Goal: Task Accomplishment & Management: Manage account settings

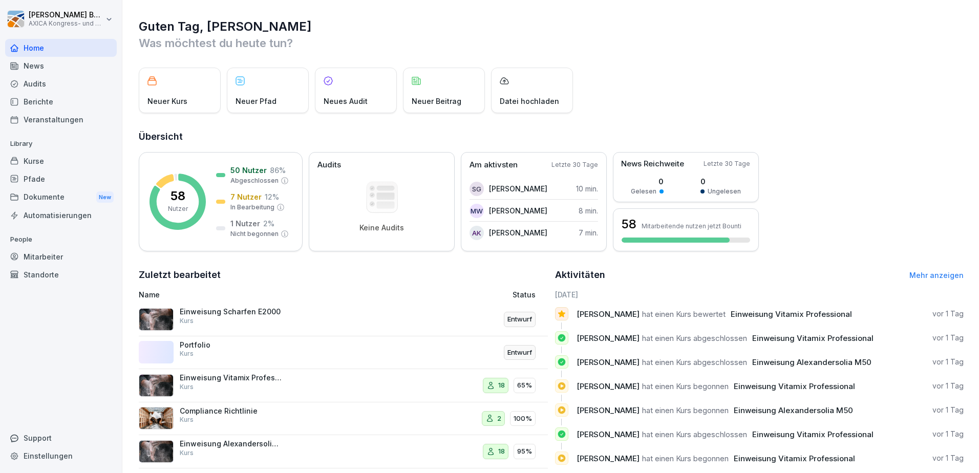
click at [298, 426] on div "Compliance Richtlinie Kurs" at bounding box center [267, 418] width 256 height 25
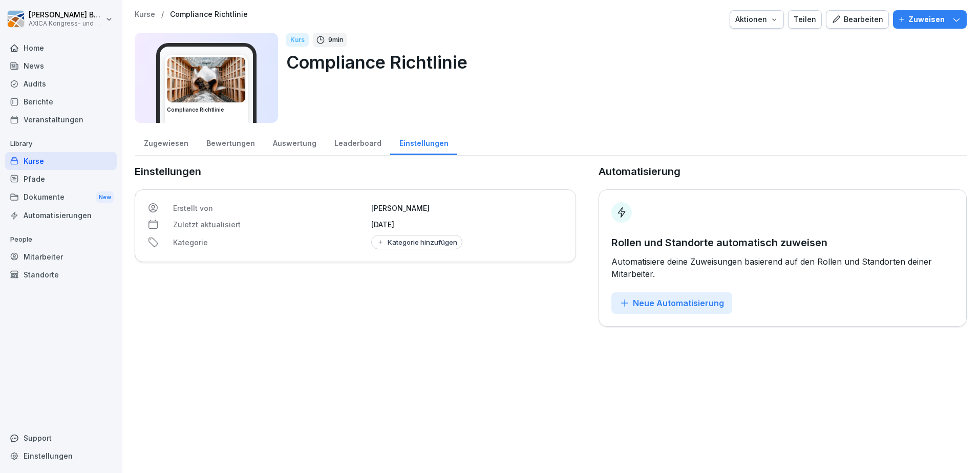
click at [781, 17] on button "Aktionen" at bounding box center [756, 19] width 54 height 18
click at [338, 143] on html "Florian Buttgereit AXICA Kongress- und Tagungszentrum Pariser Platz 3 GmbH Home…" at bounding box center [489, 236] width 979 height 473
click at [282, 140] on div "Auswertung" at bounding box center [294, 142] width 61 height 26
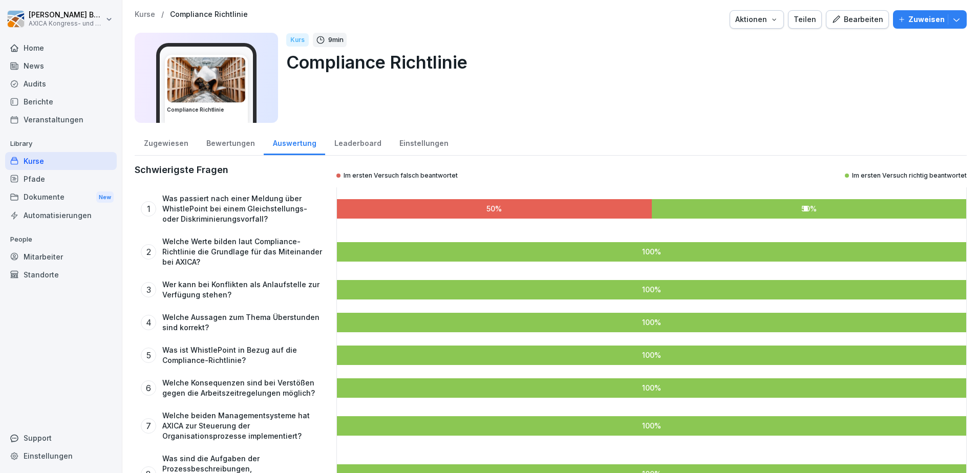
click at [236, 143] on div "Bewertungen" at bounding box center [230, 142] width 67 height 26
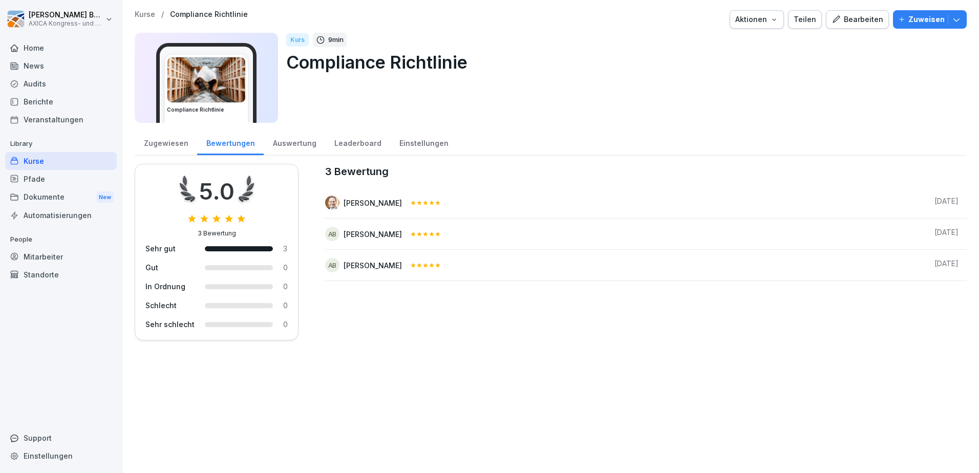
click at [283, 145] on div "Auswertung" at bounding box center [294, 142] width 61 height 26
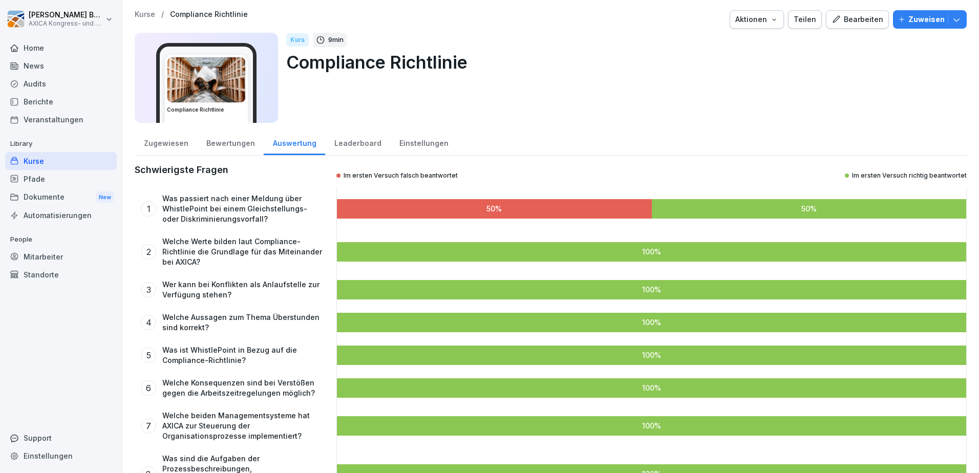
click at [151, 143] on div "Zugewiesen" at bounding box center [166, 142] width 62 height 26
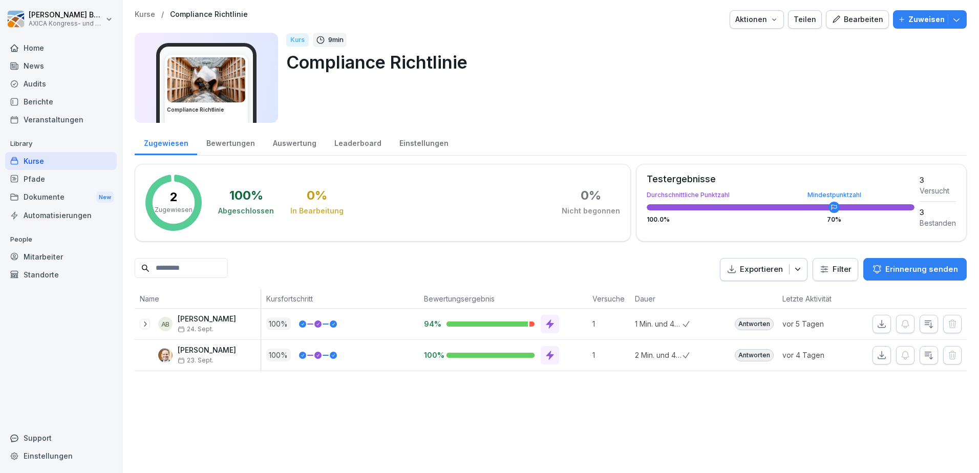
click at [857, 18] on div "Bearbeiten" at bounding box center [857, 19] width 52 height 11
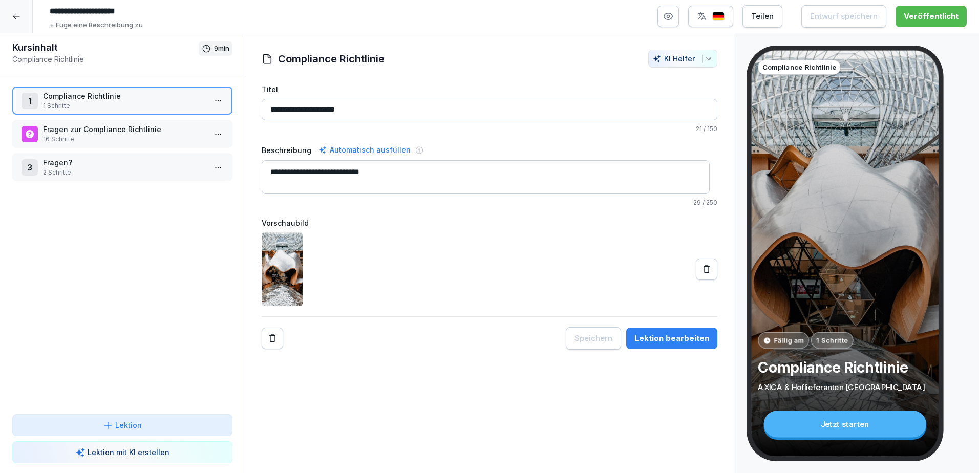
click at [19, 17] on icon at bounding box center [16, 16] width 8 height 8
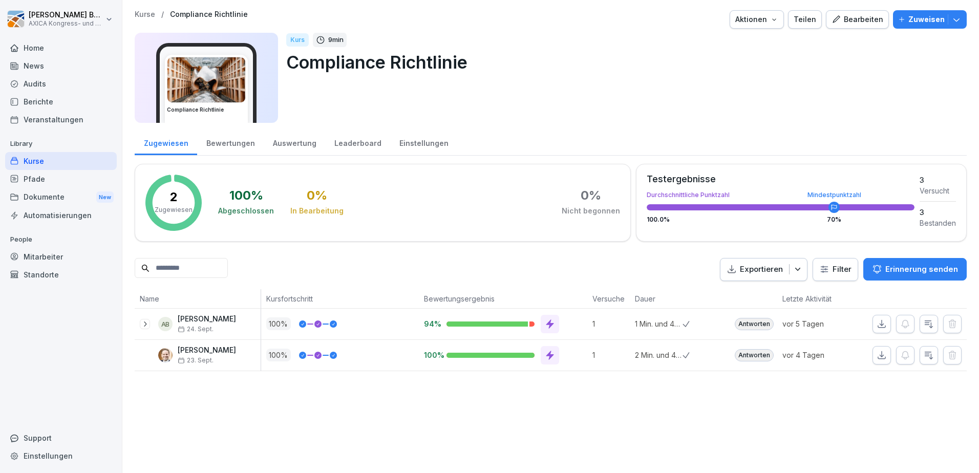
click at [236, 143] on div "Bewertungen" at bounding box center [230, 142] width 67 height 26
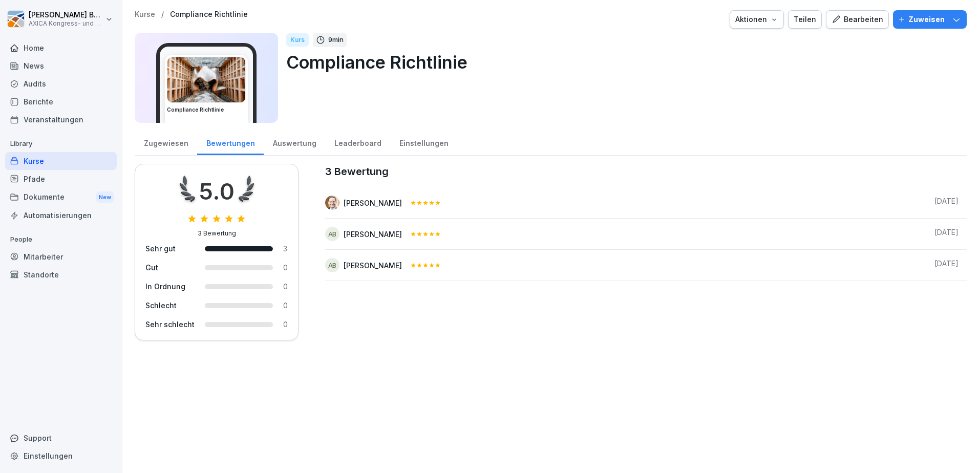
click at [291, 147] on div "Auswertung" at bounding box center [294, 142] width 61 height 26
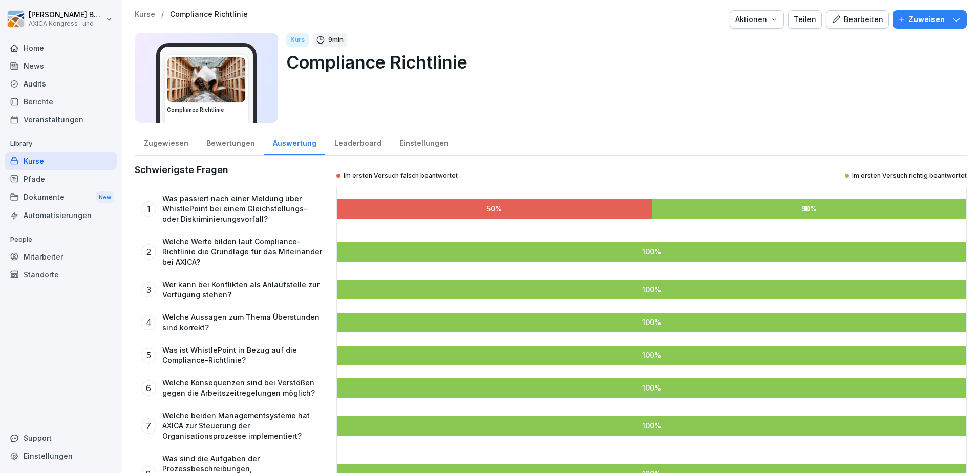
click at [357, 147] on div "Leaderboard" at bounding box center [357, 142] width 65 height 26
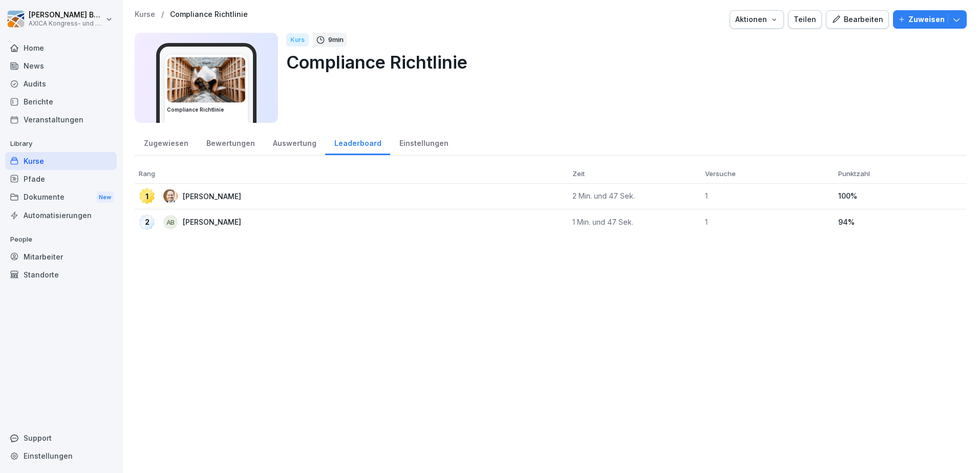
click at [417, 150] on div "Einstellungen" at bounding box center [423, 142] width 67 height 26
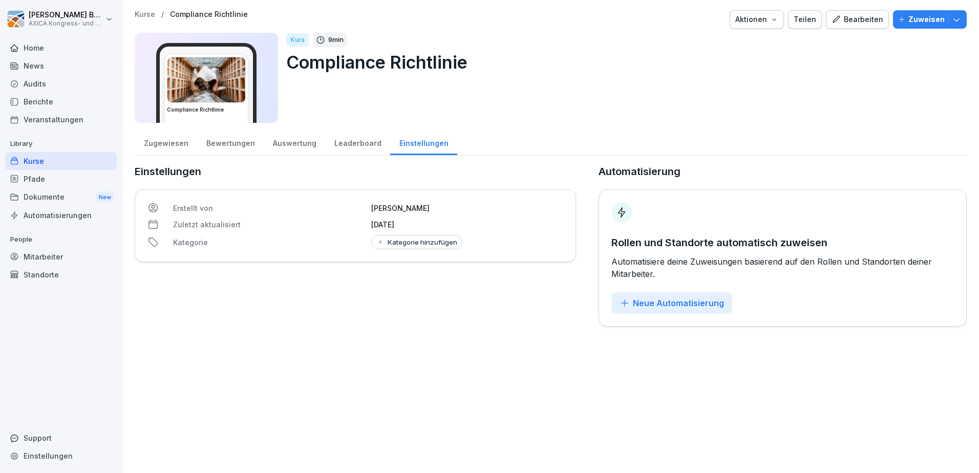
click at [353, 151] on div "Leaderboard" at bounding box center [357, 142] width 65 height 26
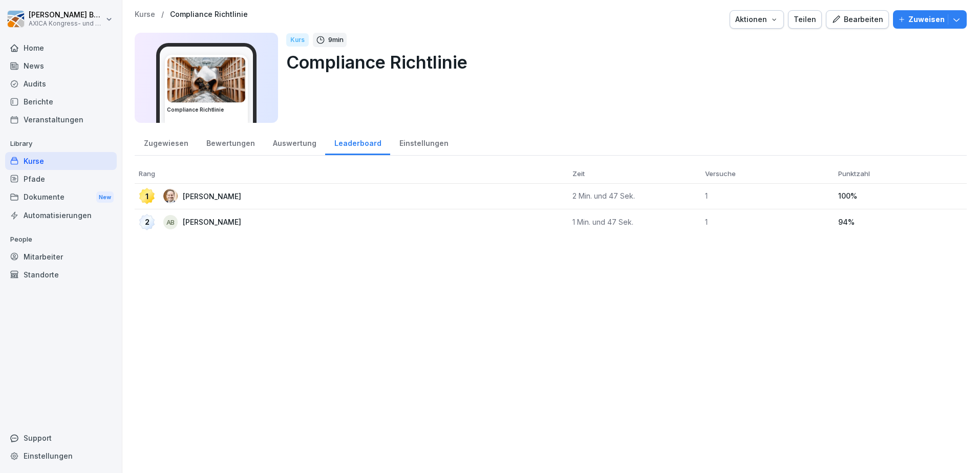
click at [298, 140] on div "Auswertung" at bounding box center [294, 142] width 61 height 26
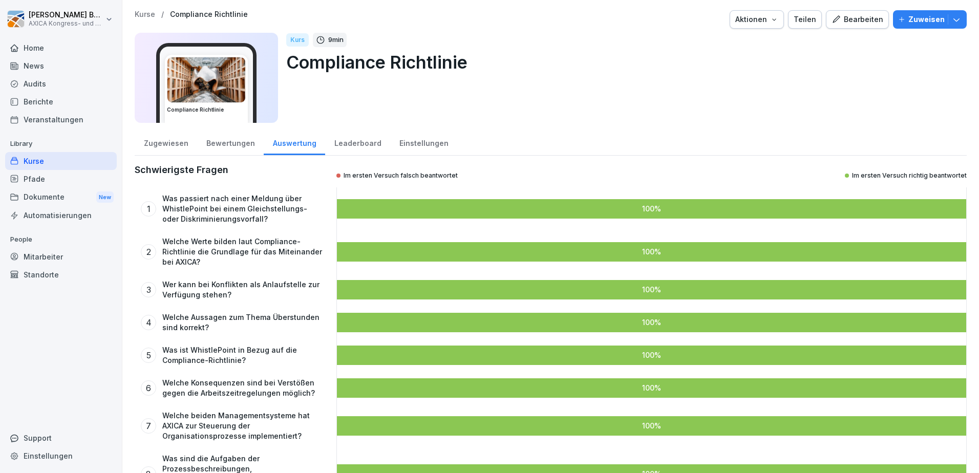
click at [235, 143] on div "Bewertungen" at bounding box center [230, 142] width 67 height 26
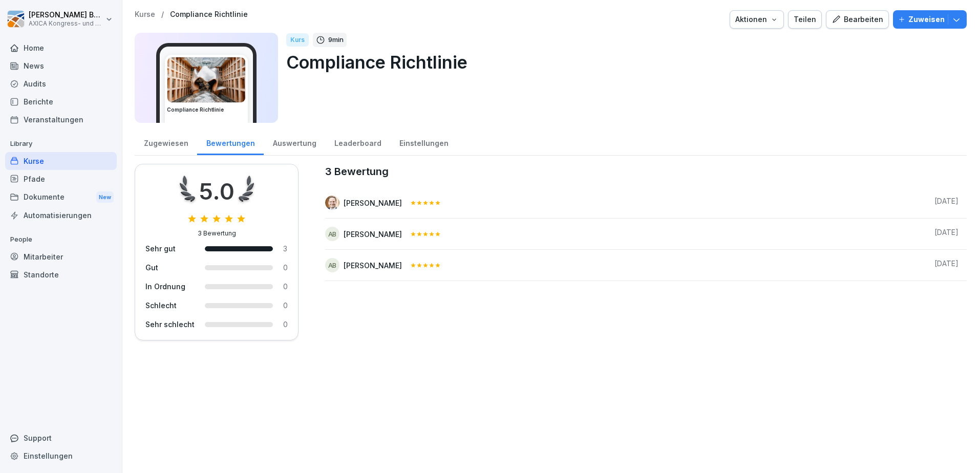
click at [153, 145] on div "Zugewiesen" at bounding box center [166, 142] width 62 height 26
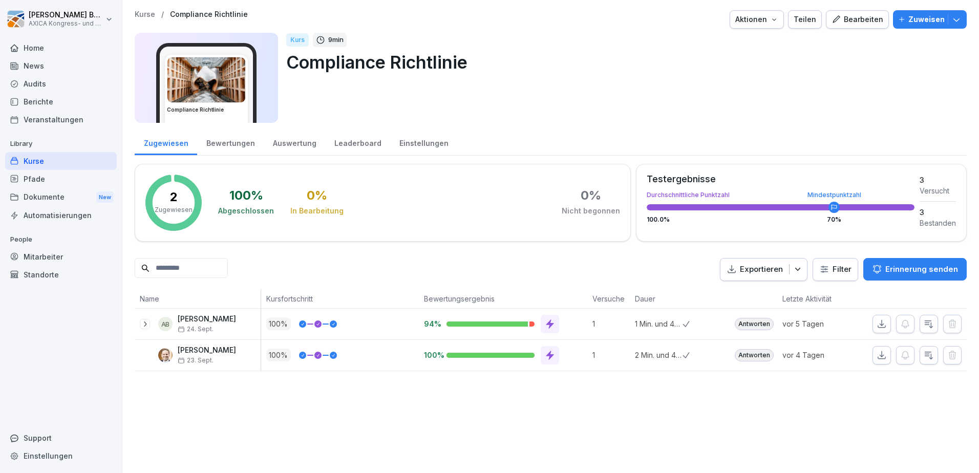
click at [144, 321] on icon at bounding box center [145, 324] width 8 height 8
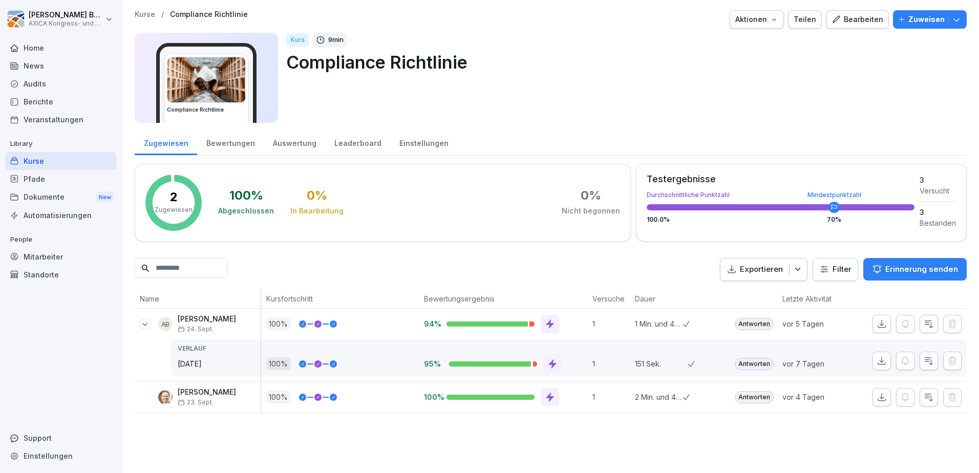
click at [145, 327] on icon at bounding box center [145, 324] width 8 height 8
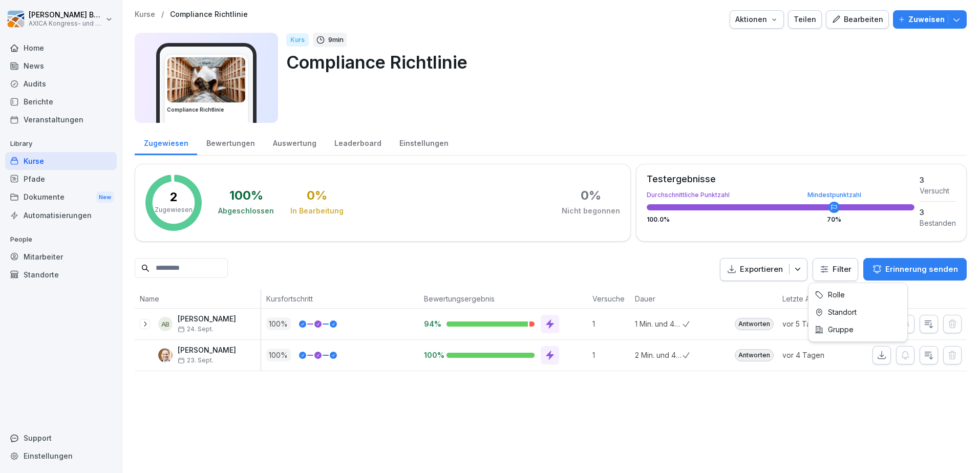
click at [843, 275] on html "Florian Buttgereit AXICA Kongress- und Tagungszentrum Pariser Platz 3 GmbH Home…" at bounding box center [489, 236] width 979 height 473
click at [691, 295] on html "Florian Buttgereit AXICA Kongress- und Tagungszentrum Pariser Platz 3 GmbH Home…" at bounding box center [489, 236] width 979 height 473
click at [794, 274] on icon "button" at bounding box center [797, 269] width 10 height 10
click at [855, 18] on div "Bearbeiten" at bounding box center [857, 19] width 52 height 11
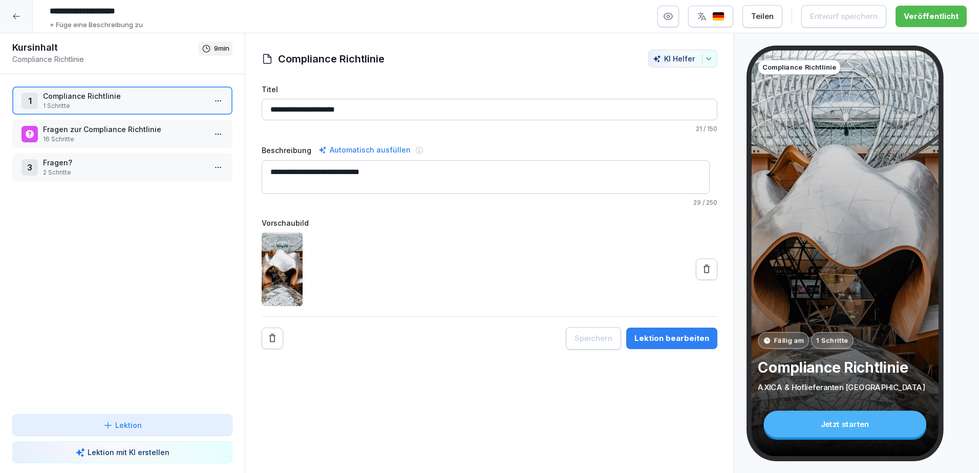
click at [75, 101] on p "1 Schritte" at bounding box center [124, 105] width 163 height 9
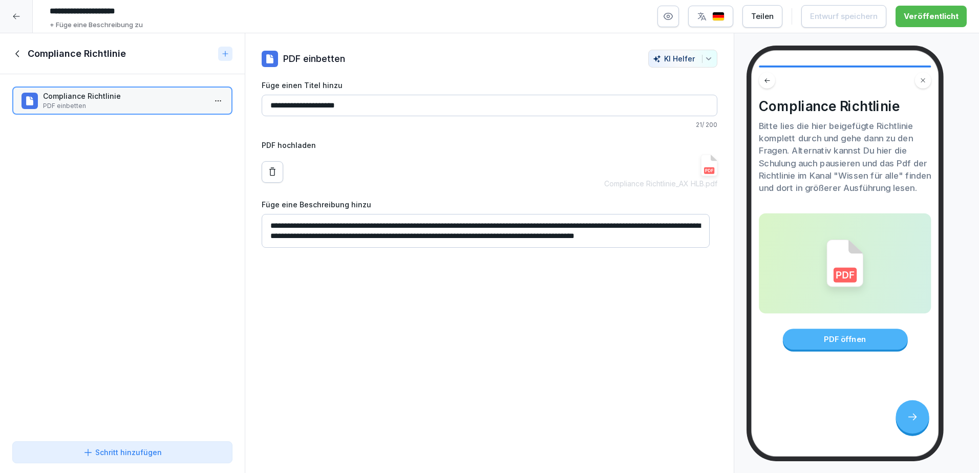
click at [405, 236] on textarea "**********" at bounding box center [486, 231] width 448 height 34
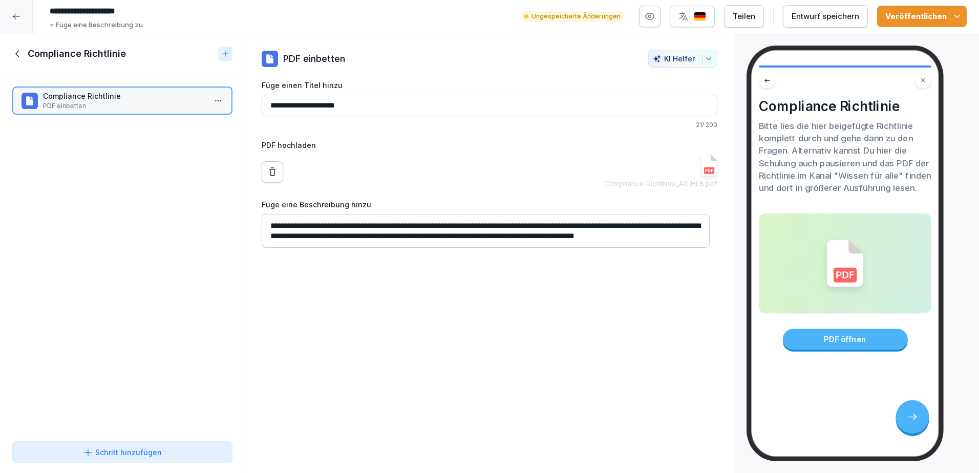
scroll to position [10, 0]
click at [471, 227] on textarea "**********" at bounding box center [486, 231] width 448 height 34
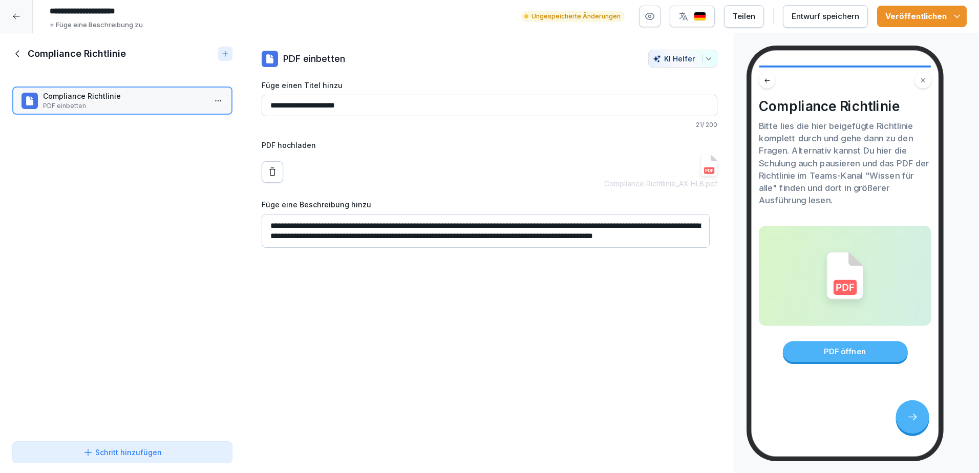
click at [377, 241] on textarea "**********" at bounding box center [486, 231] width 448 height 34
type textarea "**********"
click at [405, 295] on div "**********" at bounding box center [489, 253] width 489 height 440
click at [23, 55] on icon at bounding box center [17, 53] width 11 height 11
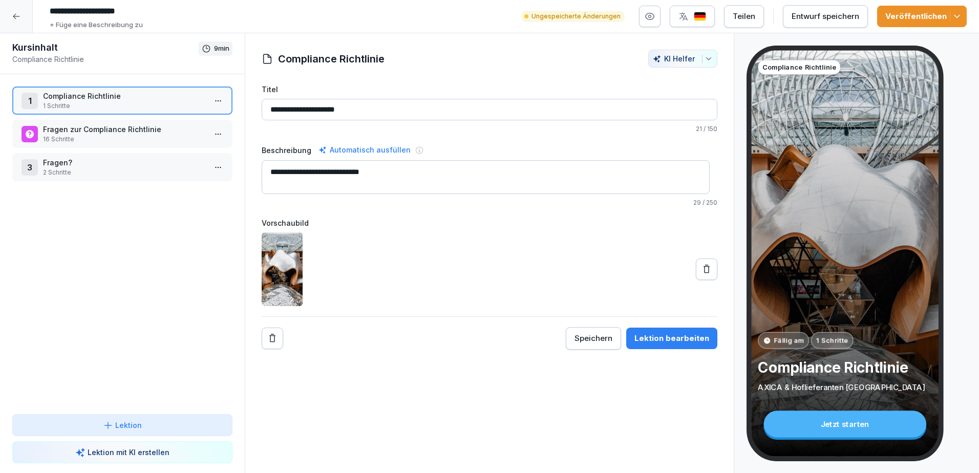
click at [82, 99] on p "Compliance Richtlinie" at bounding box center [124, 96] width 163 height 11
click at [97, 96] on p "Compliance Richtlinie" at bounding box center [124, 96] width 163 height 11
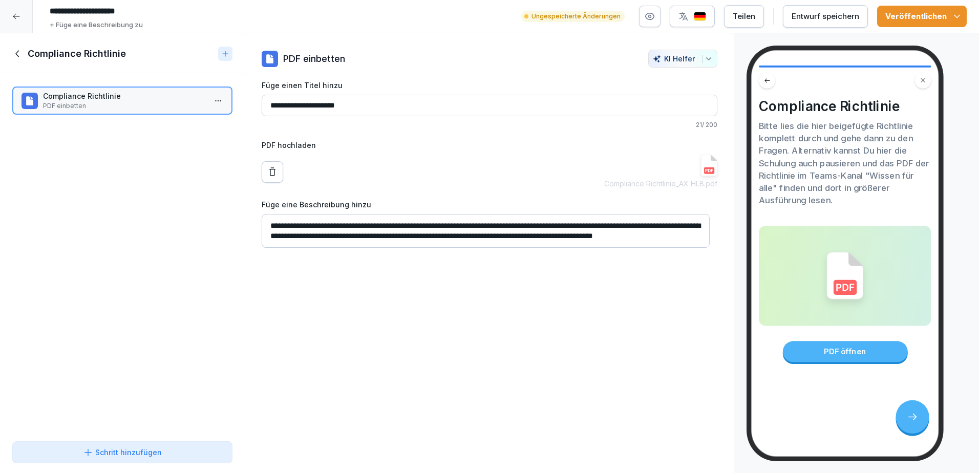
click at [18, 53] on icon at bounding box center [17, 53] width 11 height 11
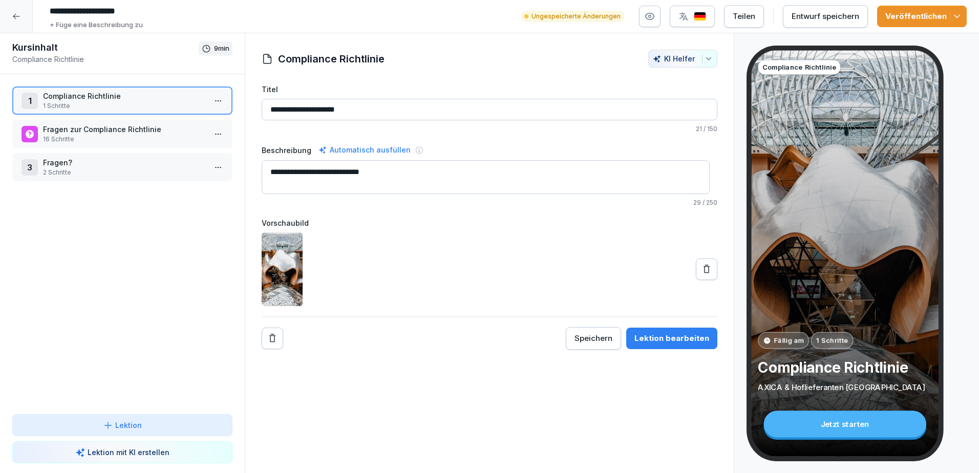
click at [96, 133] on p "Fragen zur Compliance Richtlinie" at bounding box center [124, 129] width 163 height 11
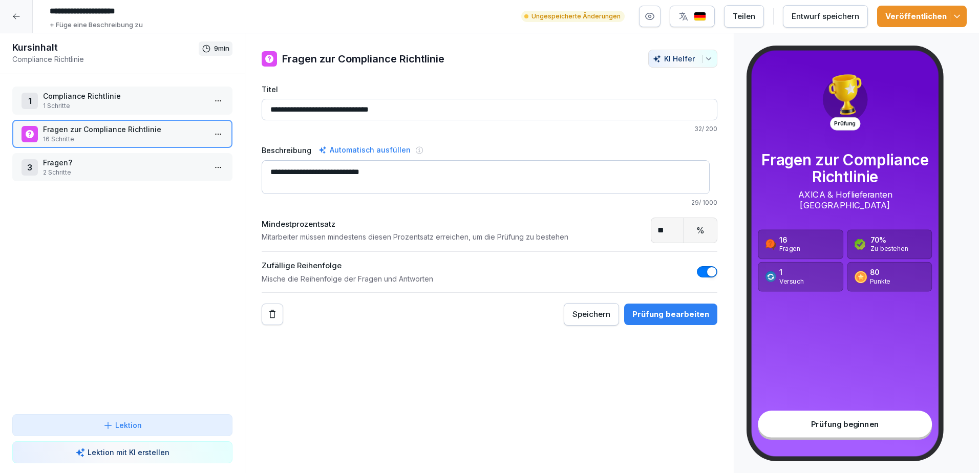
click at [706, 274] on span "button" at bounding box center [711, 272] width 10 height 10
click at [699, 273] on span "button" at bounding box center [703, 272] width 10 height 10
click at [662, 314] on div "Prüfung bearbeiten" at bounding box center [670, 314] width 77 height 11
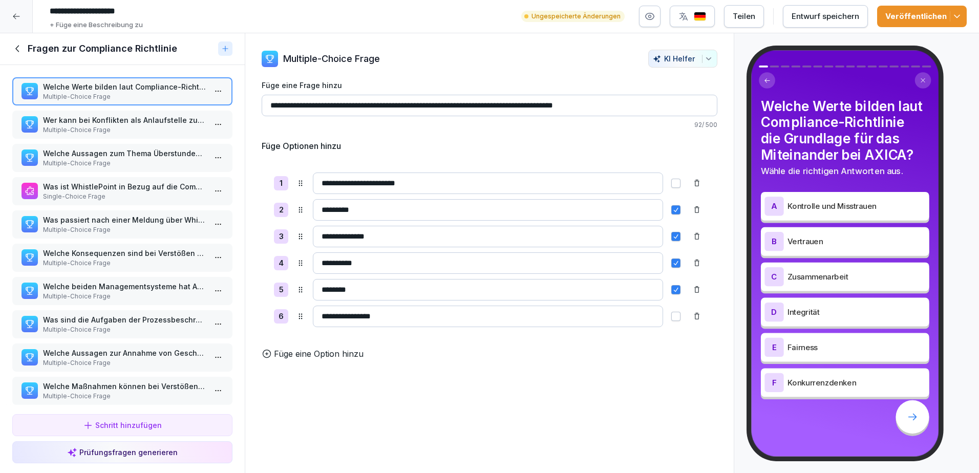
click at [105, 128] on p "Multiple-Choice Frage" at bounding box center [124, 129] width 163 height 9
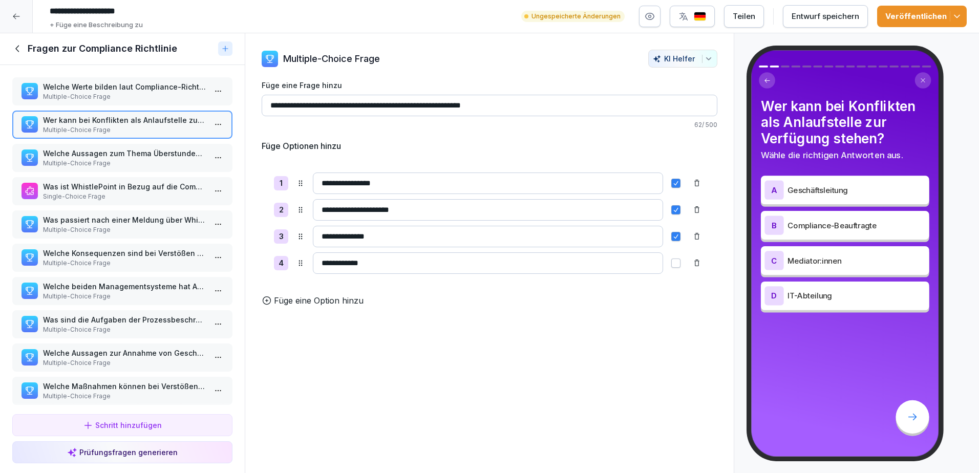
click at [100, 153] on p "Welche Aussagen zum Thema Überstunden sind korrekt?" at bounding box center [124, 153] width 163 height 11
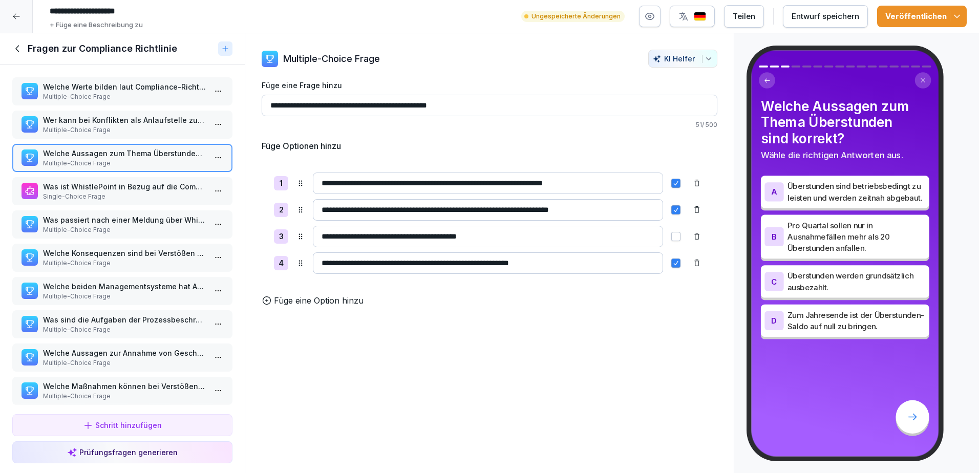
click at [105, 187] on p "Was ist WhistlePoint in Bezug auf die Compliance-Richtlinie?" at bounding box center [124, 186] width 163 height 11
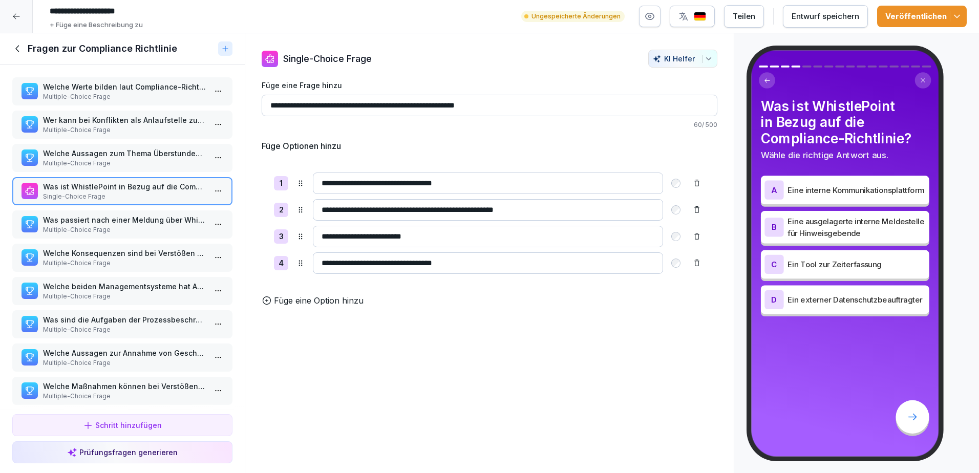
click at [100, 219] on p "Was passiert nach einer Meldung über WhistlePoint bei einem Gleichstellungs- od…" at bounding box center [124, 219] width 163 height 11
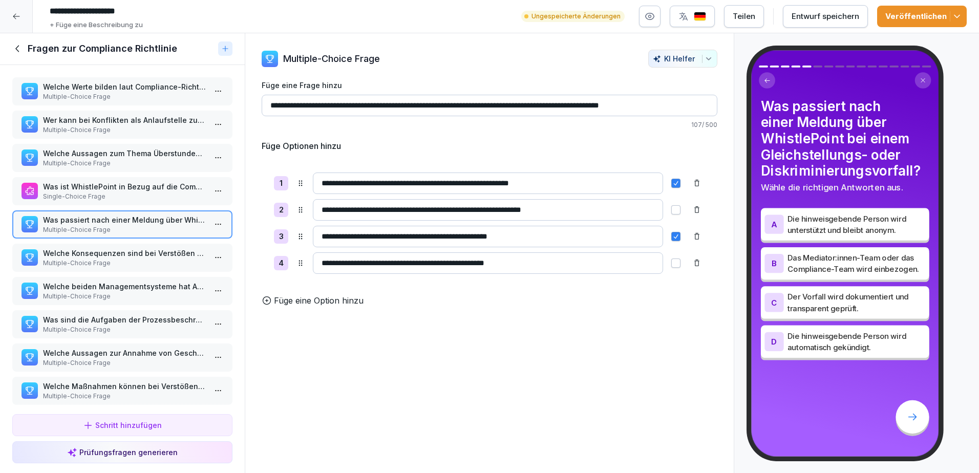
click at [105, 263] on p "Multiple-Choice Frage" at bounding box center [124, 262] width 163 height 9
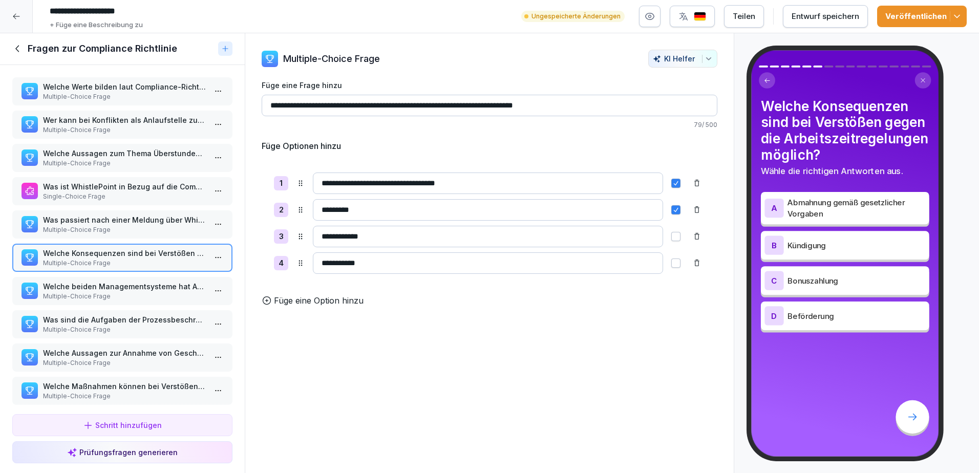
click at [112, 292] on p "Multiple-Choice Frage" at bounding box center [124, 296] width 163 height 9
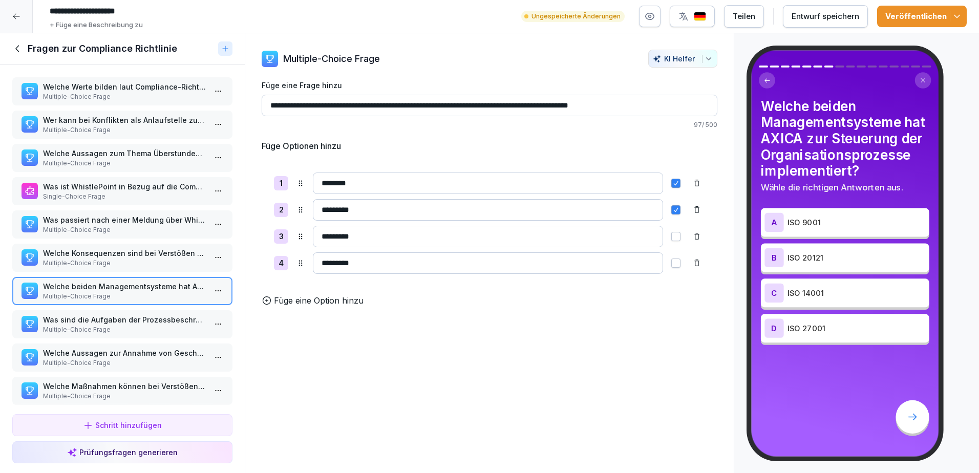
click at [122, 314] on p "Was sind die Aufgaben der Prozessbeschreibungen, Arbeitsanweisungen und Checkli…" at bounding box center [124, 319] width 163 height 11
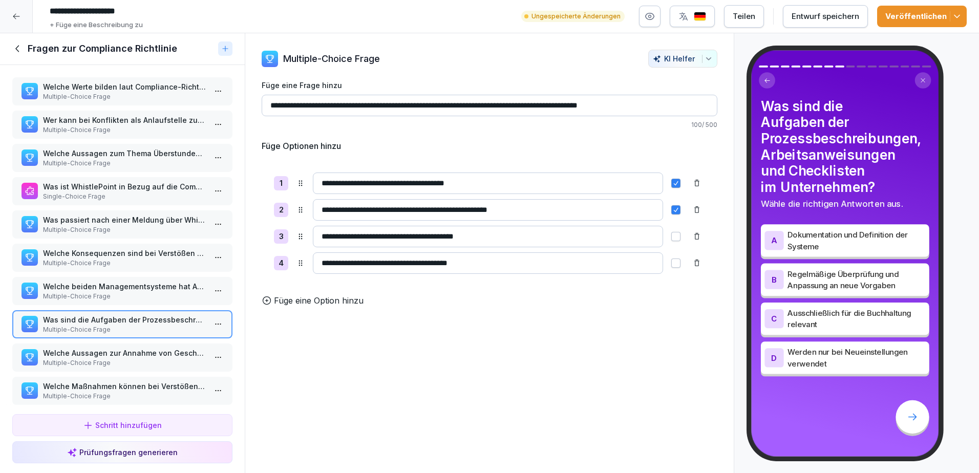
click at [125, 290] on p "Welche beiden Managementsysteme hat AXICA zur Steuerung der Organisationsprozes…" at bounding box center [124, 286] width 163 height 11
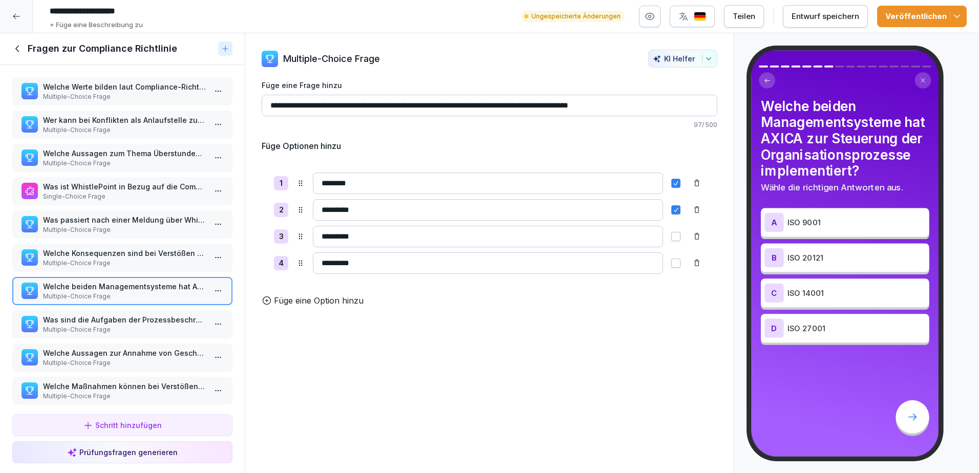
click at [124, 320] on p "Was sind die Aufgaben der Prozessbeschreibungen, Arbeitsanweisungen und Checkli…" at bounding box center [124, 319] width 163 height 11
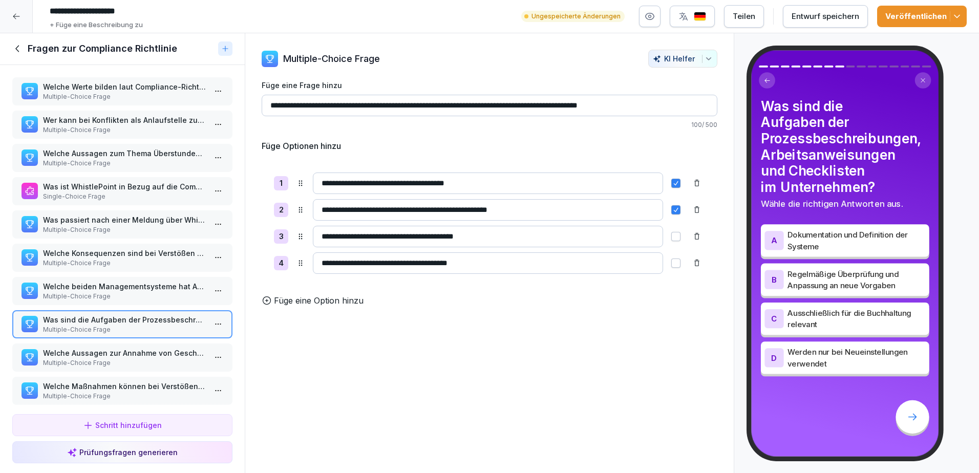
click at [136, 298] on p "Multiple-Choice Frage" at bounding box center [124, 296] width 163 height 9
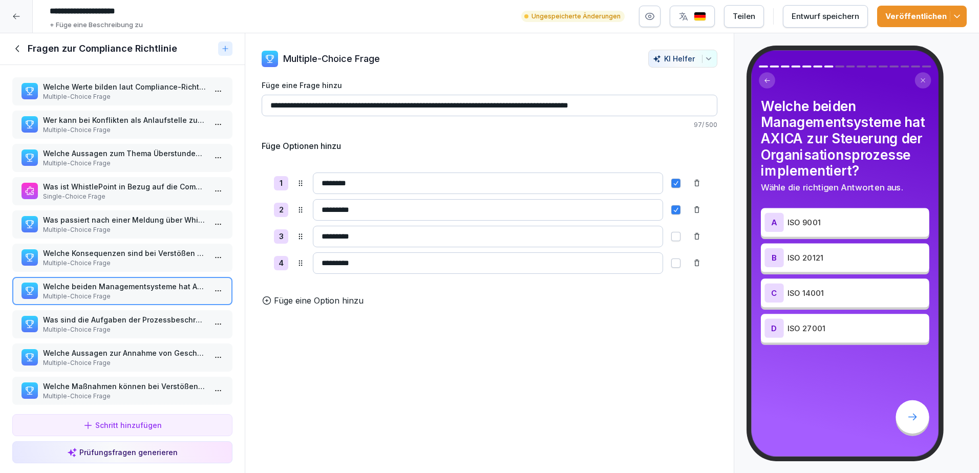
click at [14, 49] on icon at bounding box center [17, 48] width 11 height 11
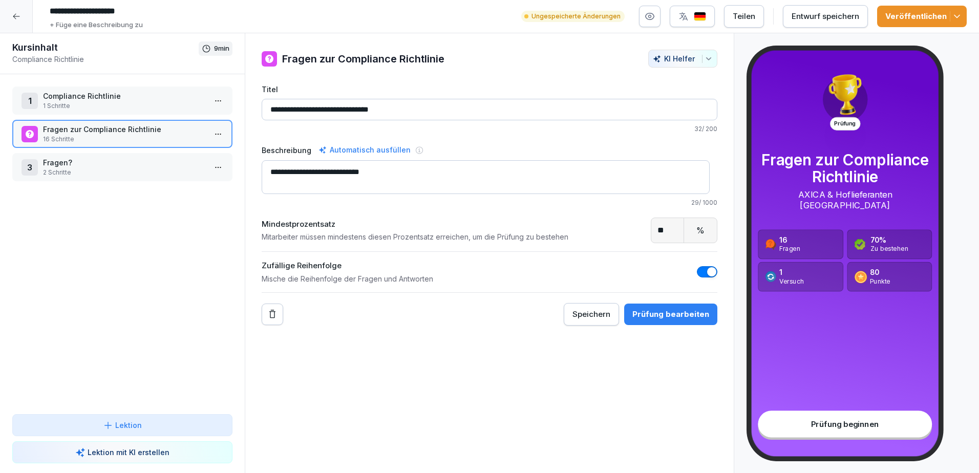
click at [81, 157] on div "3 Fragen? 2 Schritte" at bounding box center [122, 167] width 220 height 28
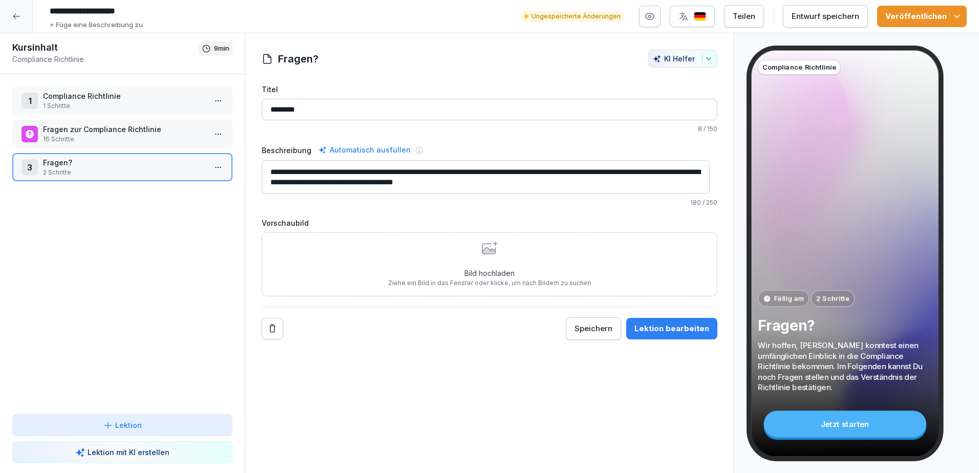
click at [88, 160] on p "Fragen?" at bounding box center [124, 162] width 163 height 11
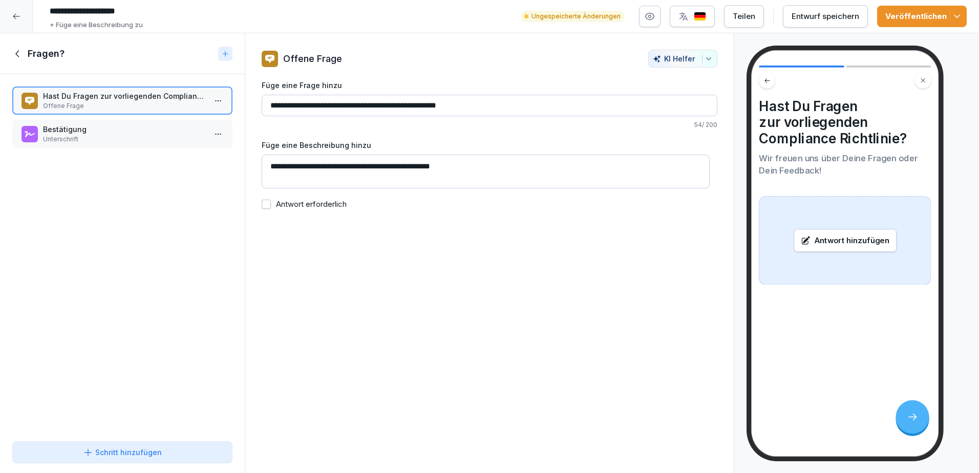
click at [75, 142] on p "Unterschrift" at bounding box center [124, 139] width 163 height 9
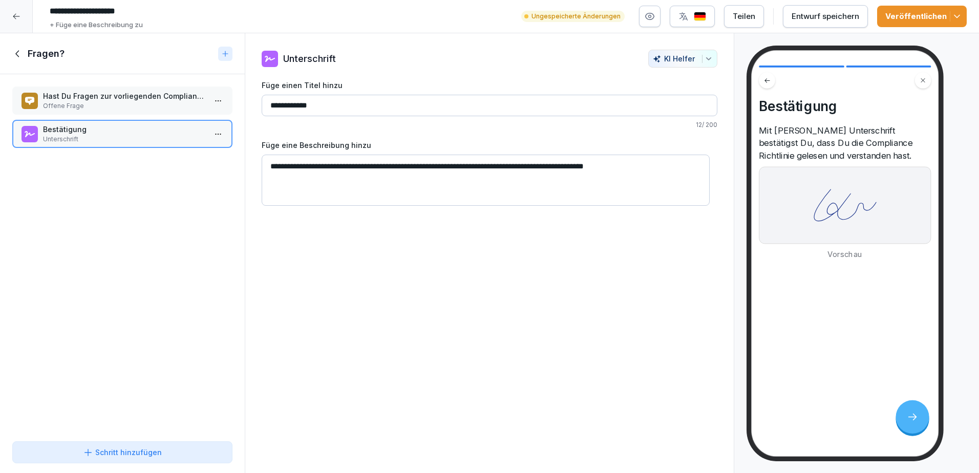
click at [13, 55] on icon at bounding box center [17, 53] width 11 height 11
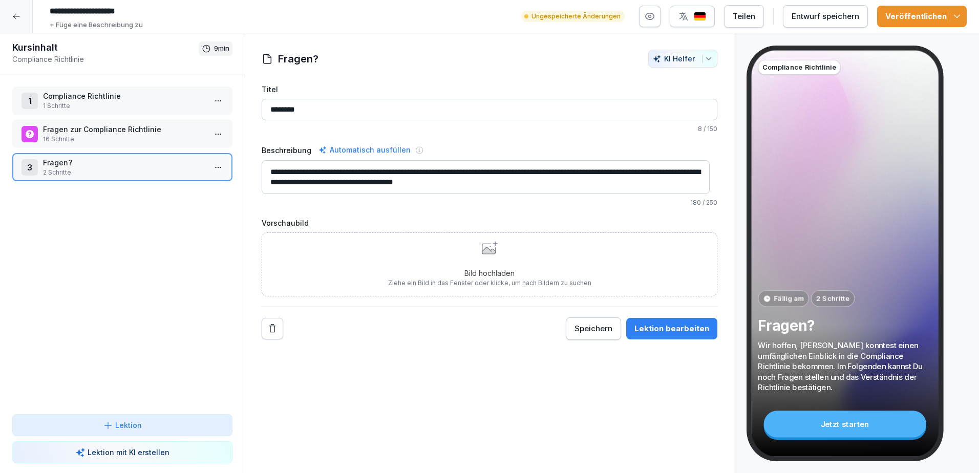
click at [60, 101] on p "1 Schritte" at bounding box center [124, 105] width 163 height 9
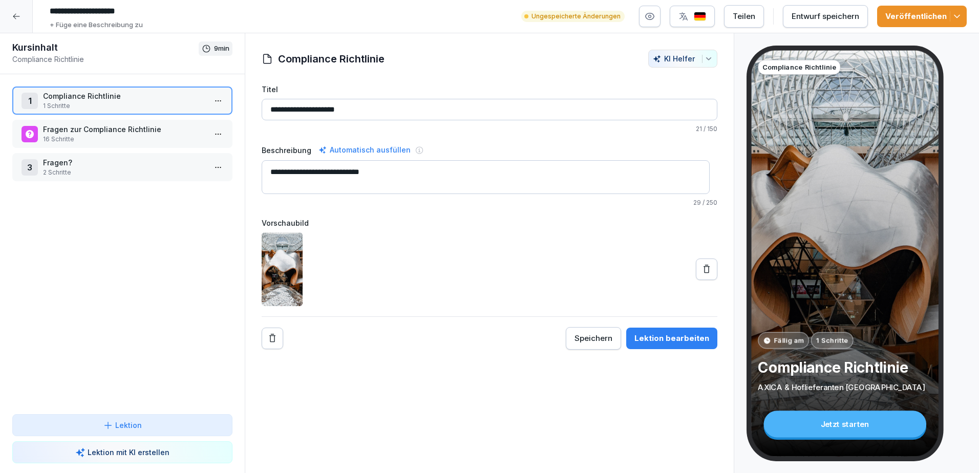
click at [89, 107] on p "1 Schritte" at bounding box center [124, 105] width 163 height 9
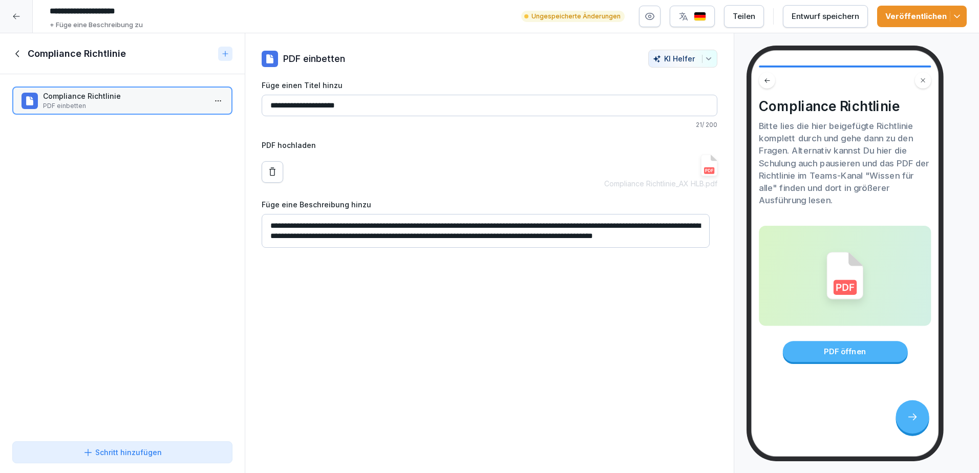
click at [18, 52] on icon at bounding box center [17, 53] width 11 height 11
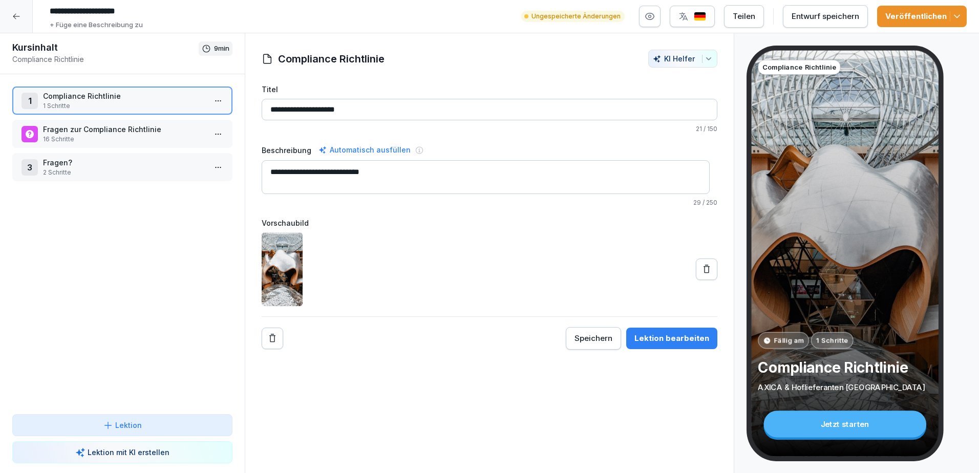
click at [59, 133] on p "Fragen zur Compliance Richtlinie" at bounding box center [124, 129] width 163 height 11
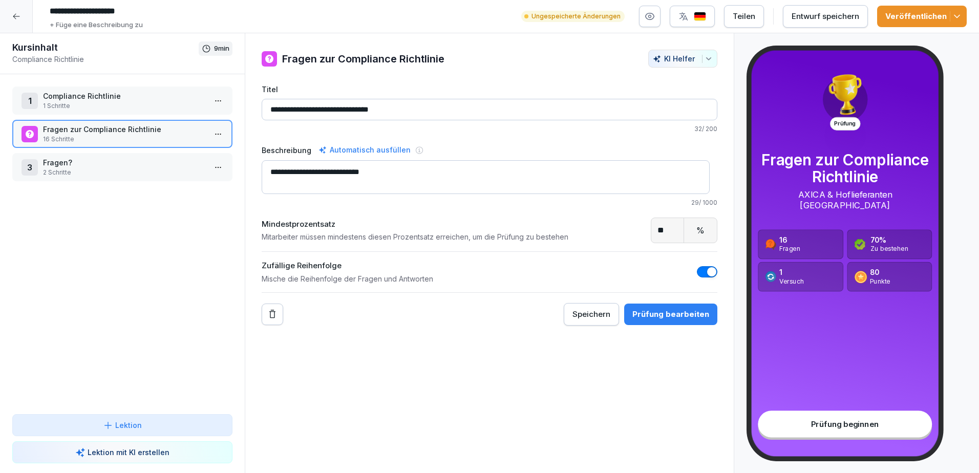
click at [97, 168] on div "Fragen? 2 Schritte" at bounding box center [124, 167] width 163 height 20
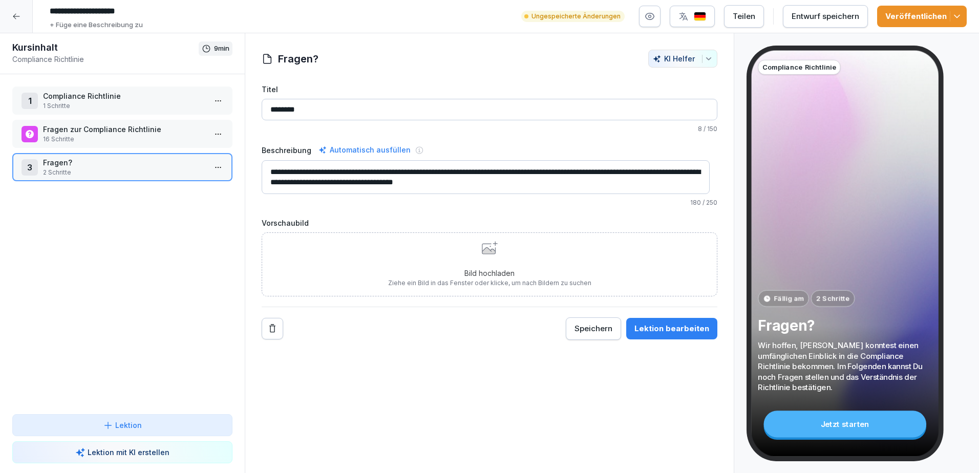
click at [109, 104] on p "1 Schritte" at bounding box center [124, 105] width 163 height 9
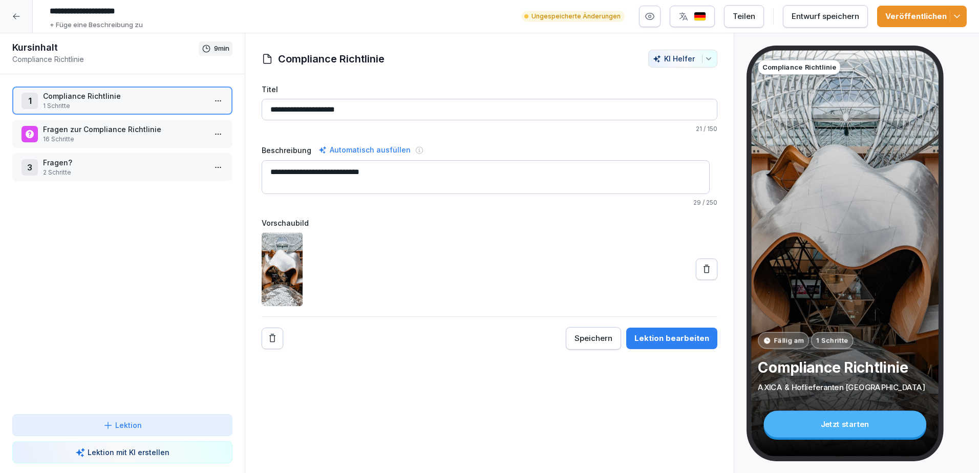
click at [106, 128] on p "Fragen zur Compliance Richtlinie" at bounding box center [124, 129] width 163 height 11
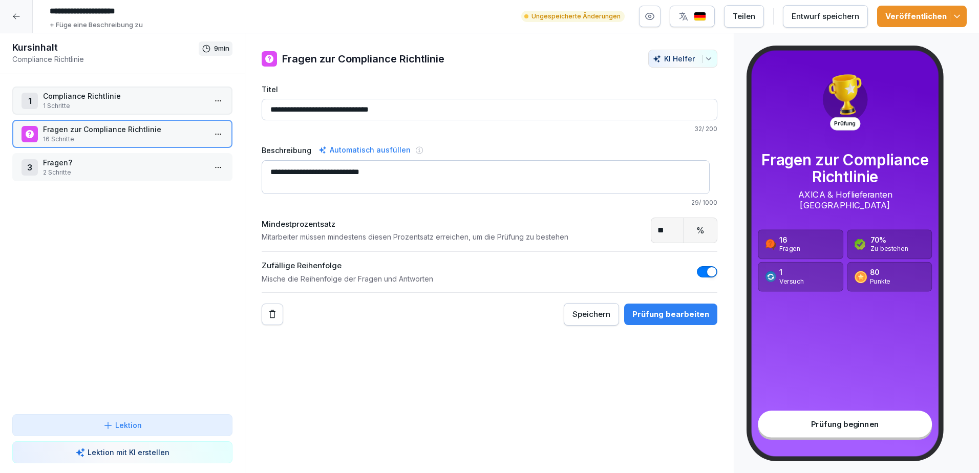
click at [118, 171] on p "2 Schritte" at bounding box center [124, 172] width 163 height 9
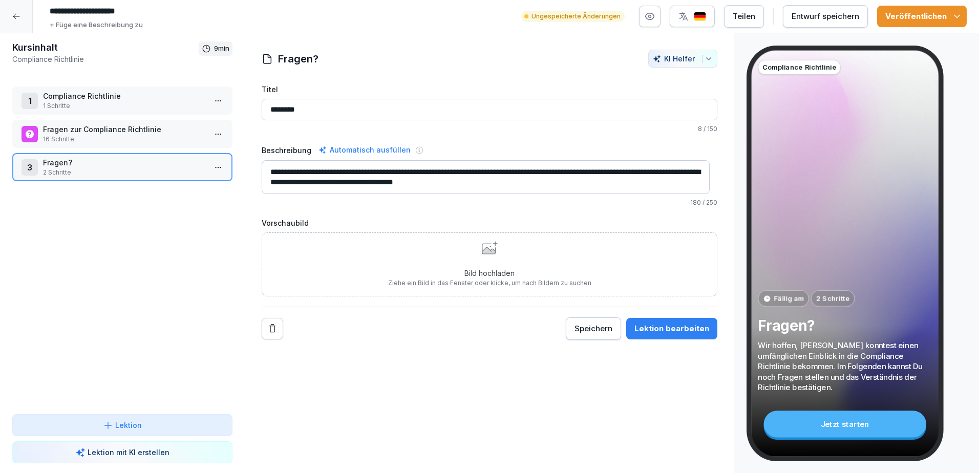
click at [95, 104] on p "1 Schritte" at bounding box center [124, 105] width 163 height 9
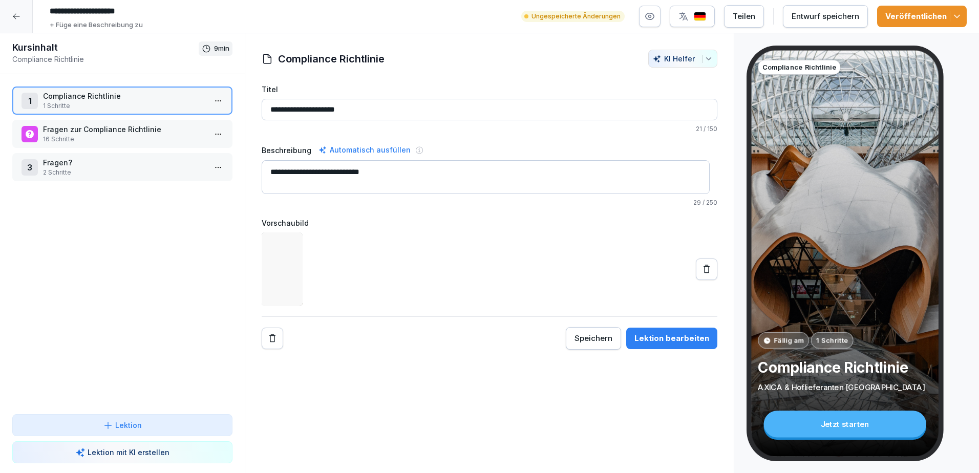
click at [76, 136] on p "16 Schritte" at bounding box center [124, 139] width 163 height 9
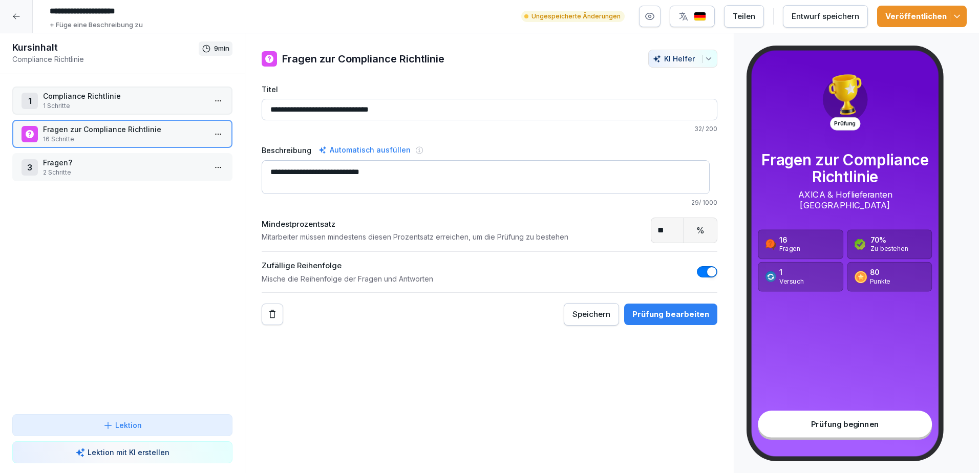
click at [85, 180] on div "3 Fragen? 2 Schritte" at bounding box center [122, 167] width 220 height 28
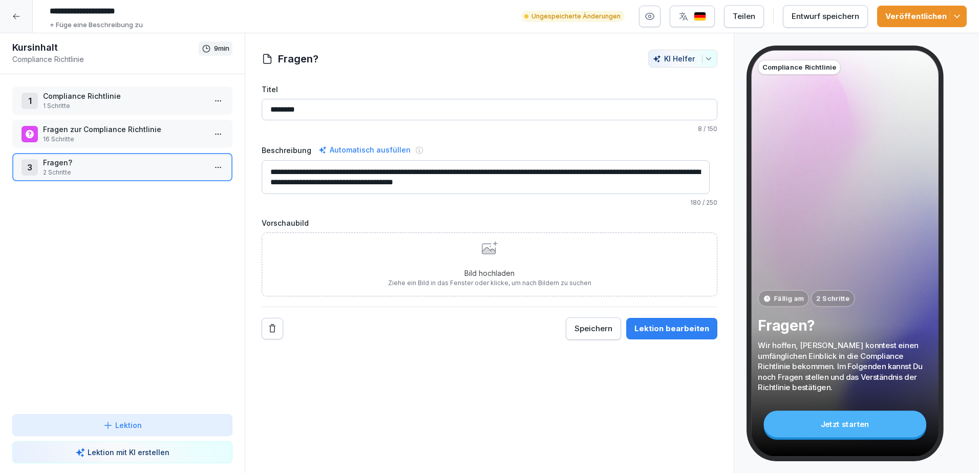
click at [101, 110] on p "1 Schritte" at bounding box center [124, 105] width 163 height 9
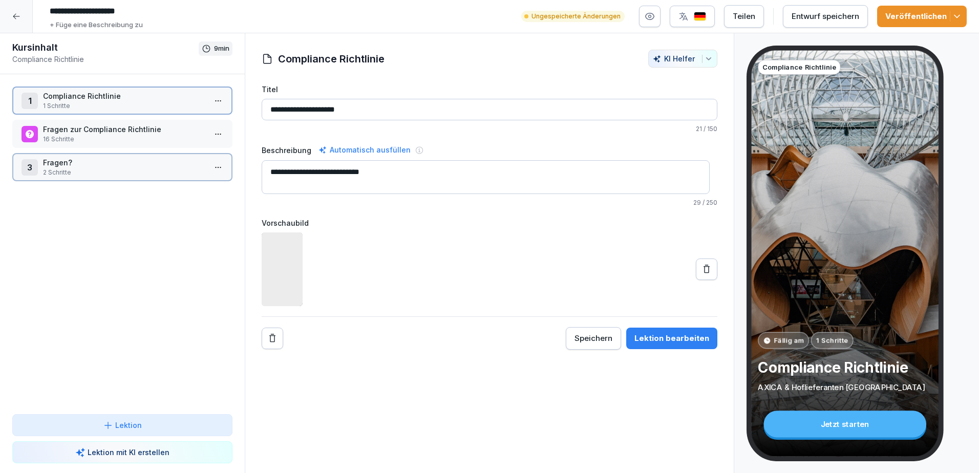
click at [101, 144] on div "Fragen zur Compliance Richtlinie 16 Schritte" at bounding box center [122, 134] width 220 height 28
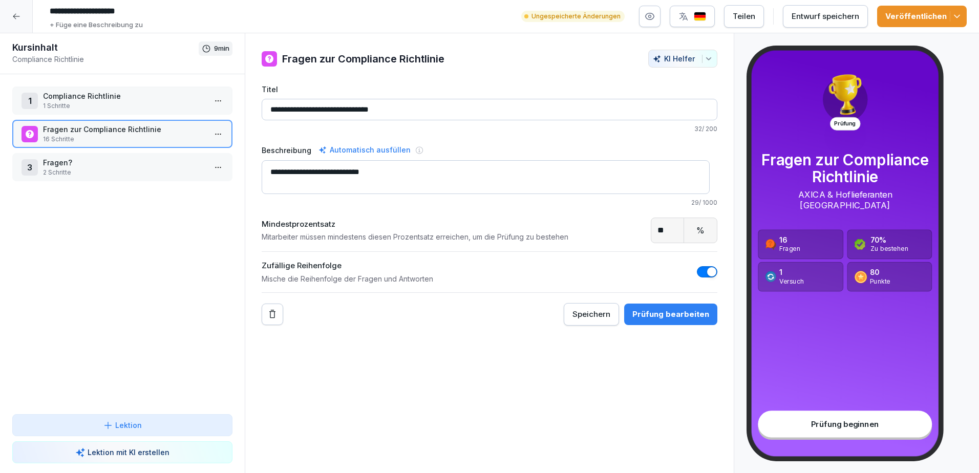
click at [97, 160] on p "Fragen?" at bounding box center [124, 162] width 163 height 11
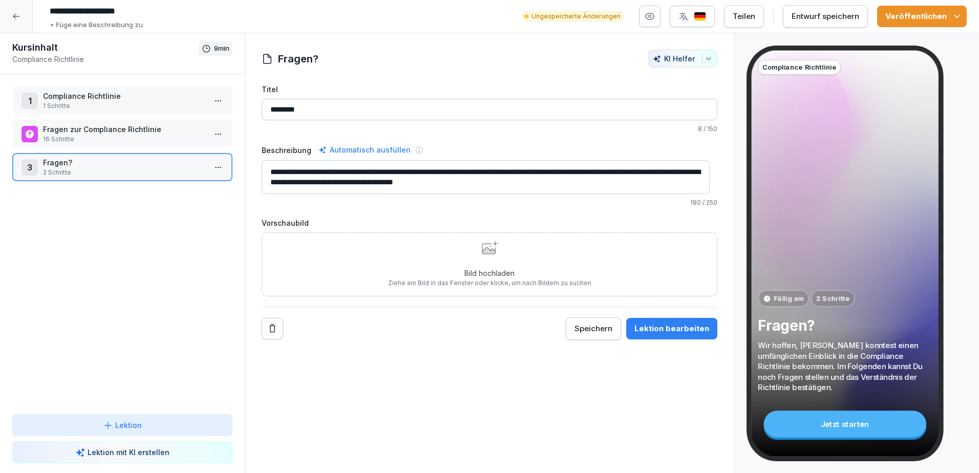
click at [113, 89] on div "1 Compliance Richtlinie 1 Schritte" at bounding box center [122, 101] width 220 height 28
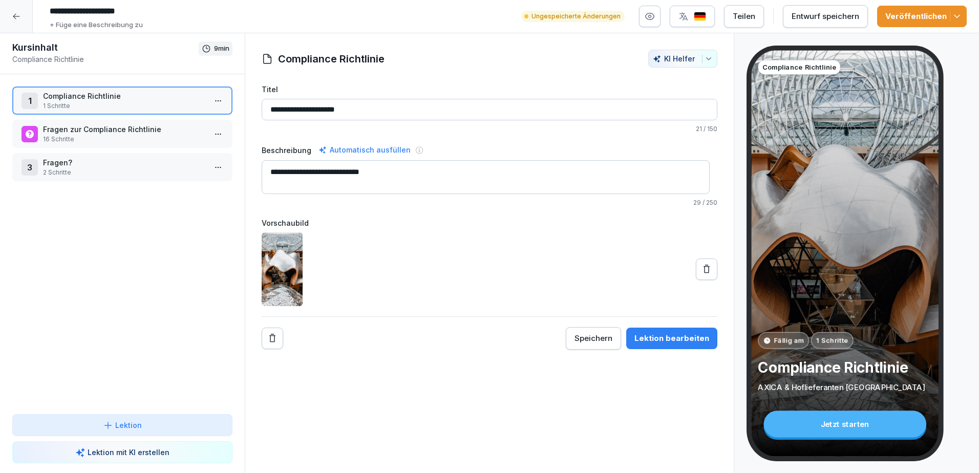
click at [149, 110] on p "1 Schritte" at bounding box center [124, 105] width 163 height 9
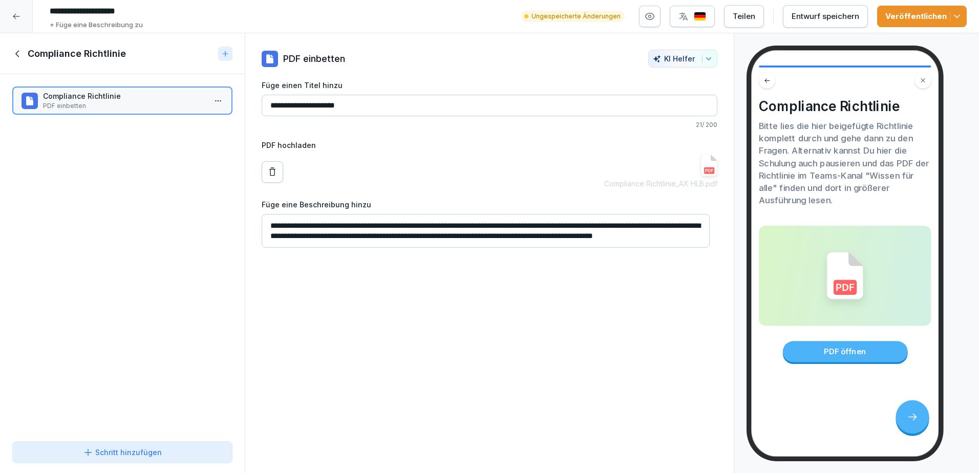
click at [701, 175] on img at bounding box center [709, 165] width 16 height 21
click at [19, 55] on icon at bounding box center [17, 53] width 11 height 11
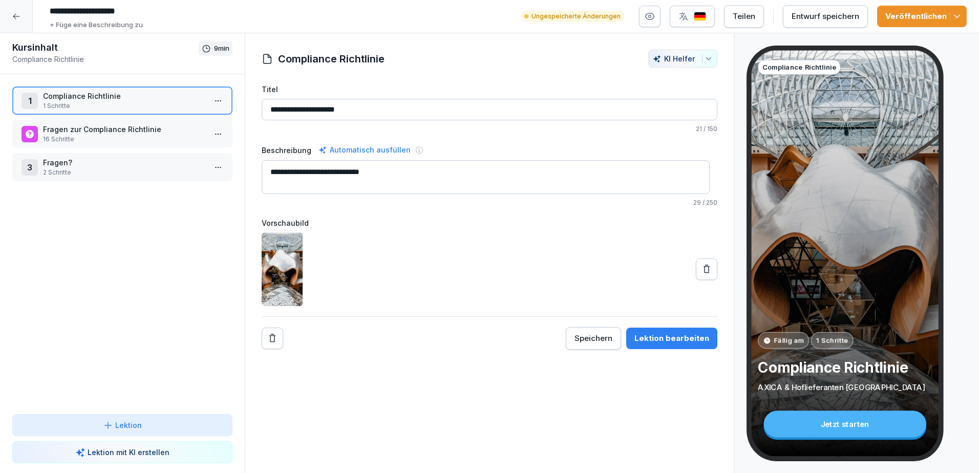
click at [65, 141] on p "16 Schritte" at bounding box center [124, 139] width 163 height 9
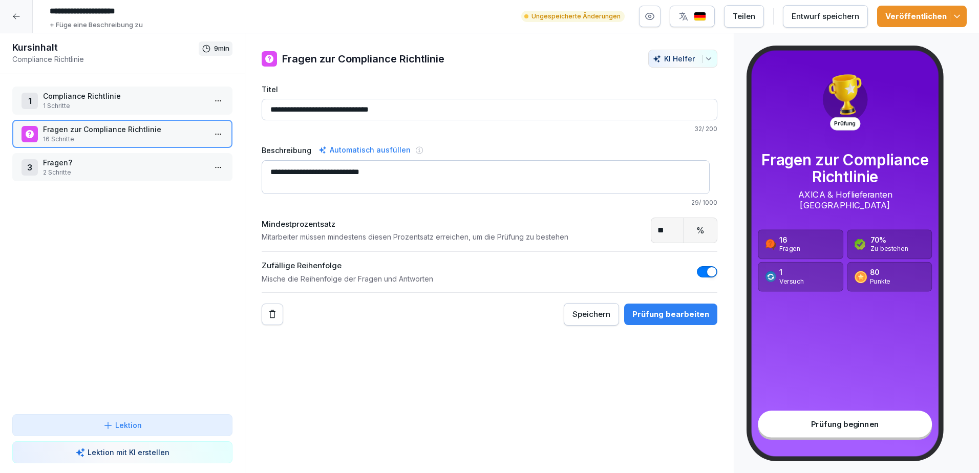
click at [101, 134] on p "Fragen zur Compliance Richtlinie" at bounding box center [124, 129] width 163 height 11
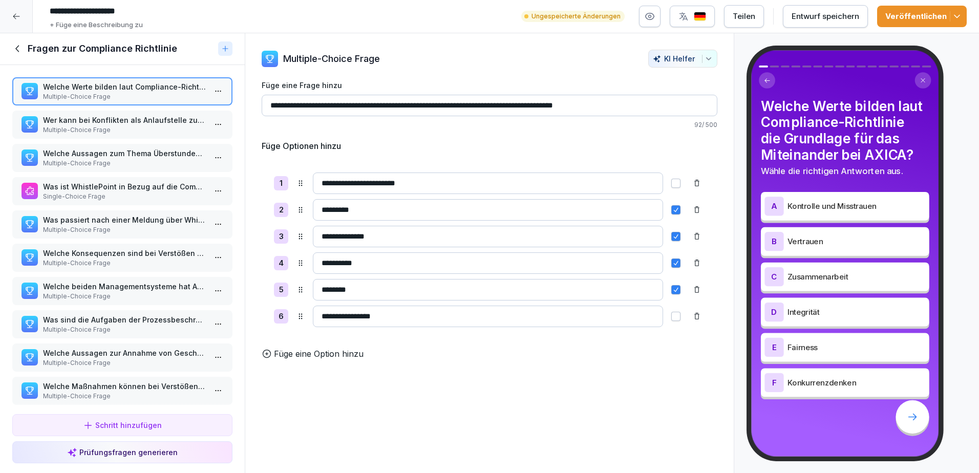
click at [581, 107] on input "**********" at bounding box center [490, 105] width 456 height 21
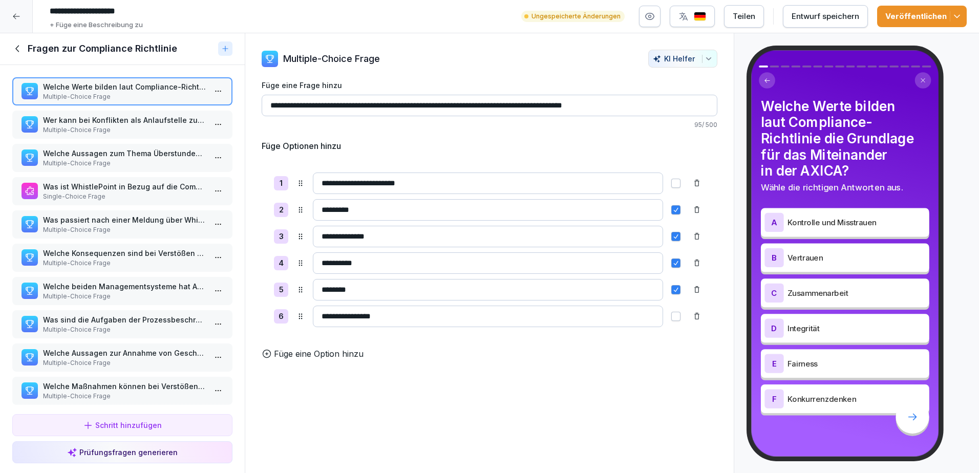
type input "**********"
click at [147, 128] on p "Multiple-Choice Frage" at bounding box center [124, 129] width 163 height 9
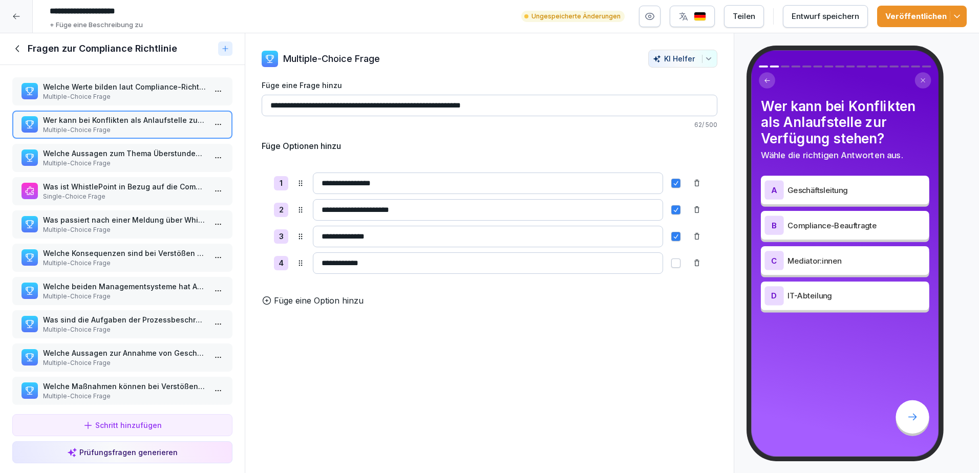
click at [119, 159] on p "Multiple-Choice Frage" at bounding box center [124, 163] width 163 height 9
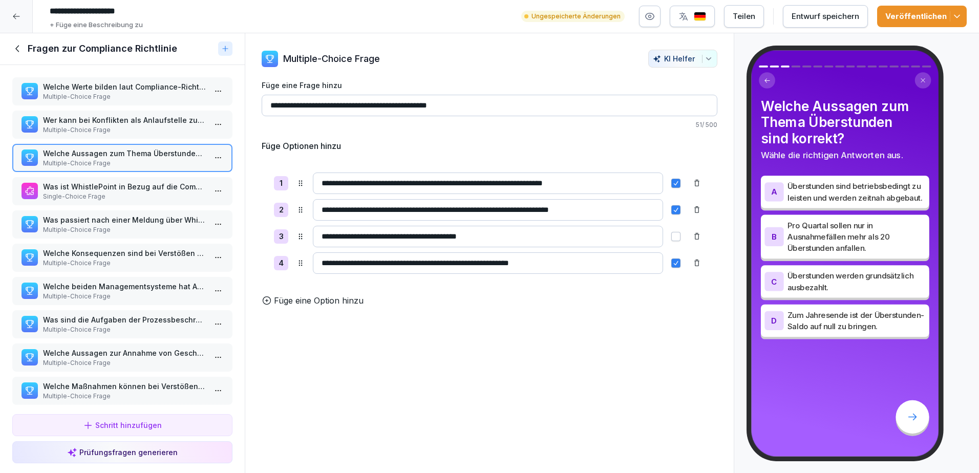
click at [107, 194] on p "Single-Choice Frage" at bounding box center [124, 196] width 163 height 9
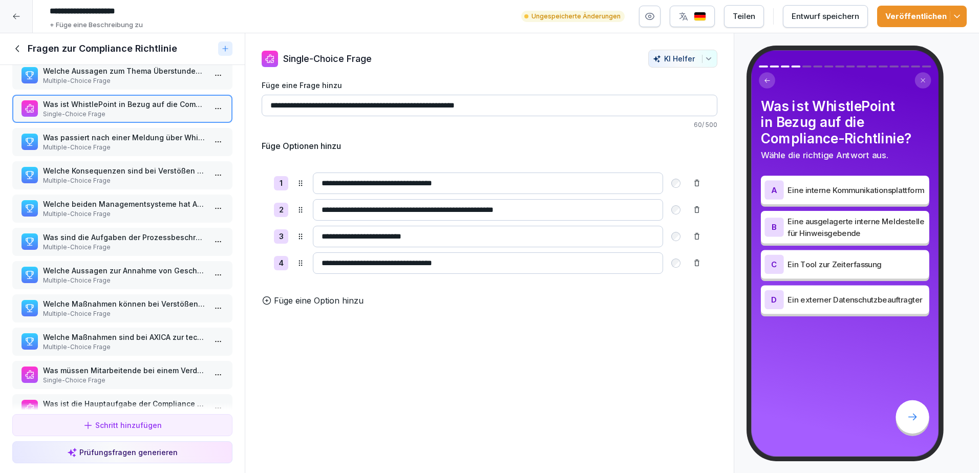
scroll to position [102, 0]
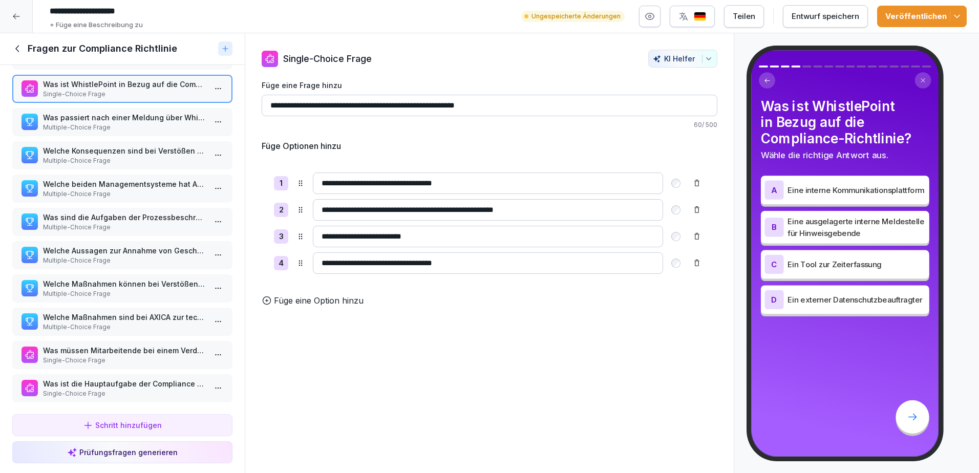
click at [114, 123] on p "Multiple-Choice Frage" at bounding box center [124, 127] width 163 height 9
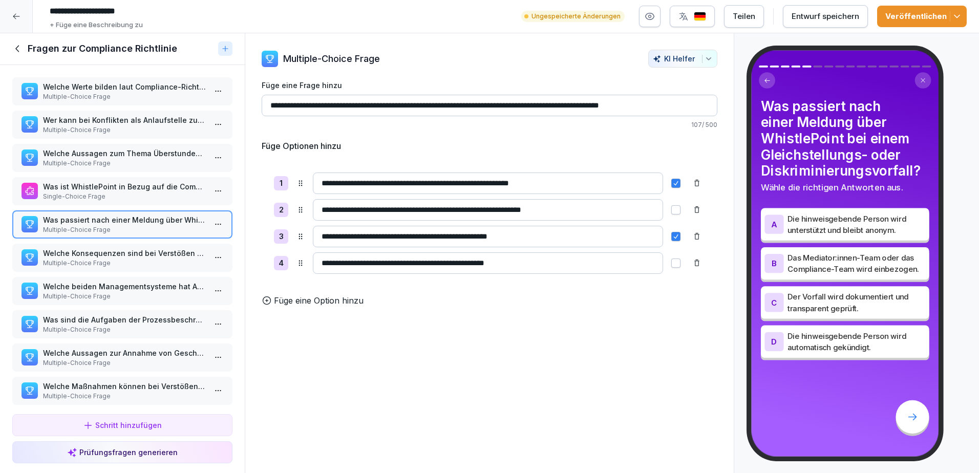
click at [115, 94] on p "Multiple-Choice Frage" at bounding box center [124, 96] width 163 height 9
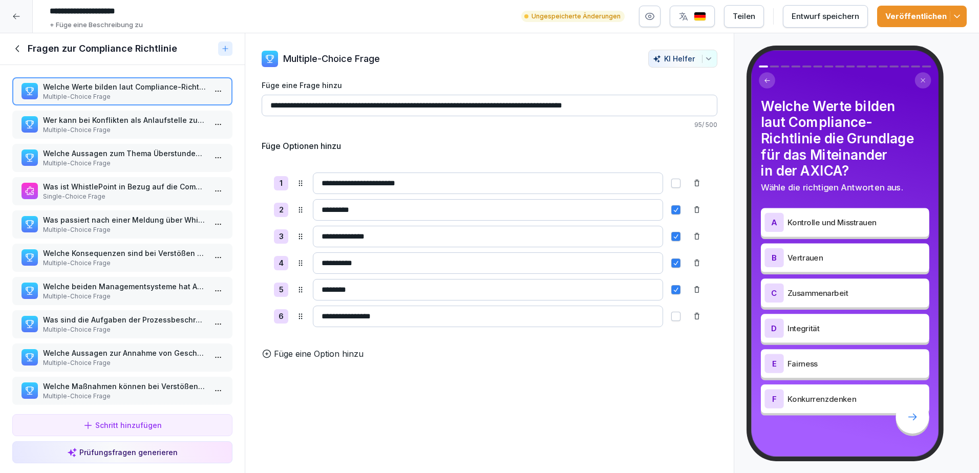
click at [300, 106] on input "**********" at bounding box center [490, 105] width 456 height 21
click at [106, 127] on p "Multiple-Choice Frage" at bounding box center [124, 129] width 163 height 9
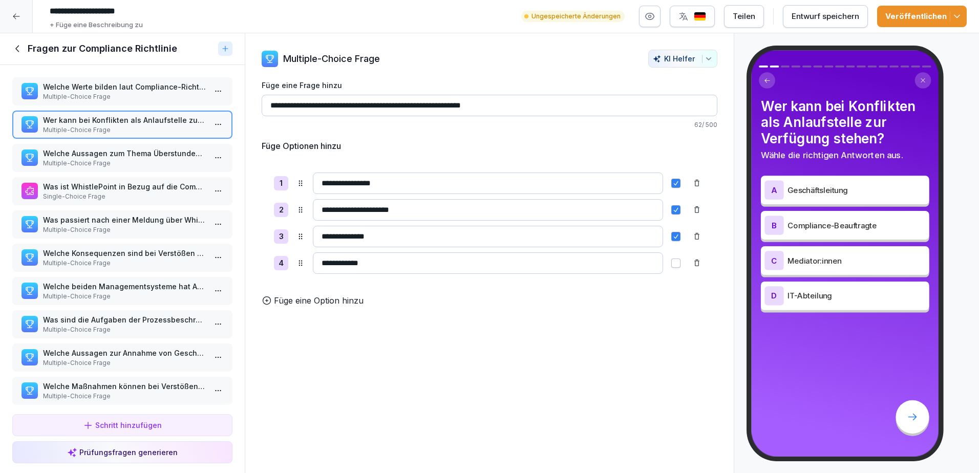
click at [92, 96] on p "Multiple-Choice Frage" at bounding box center [124, 96] width 163 height 9
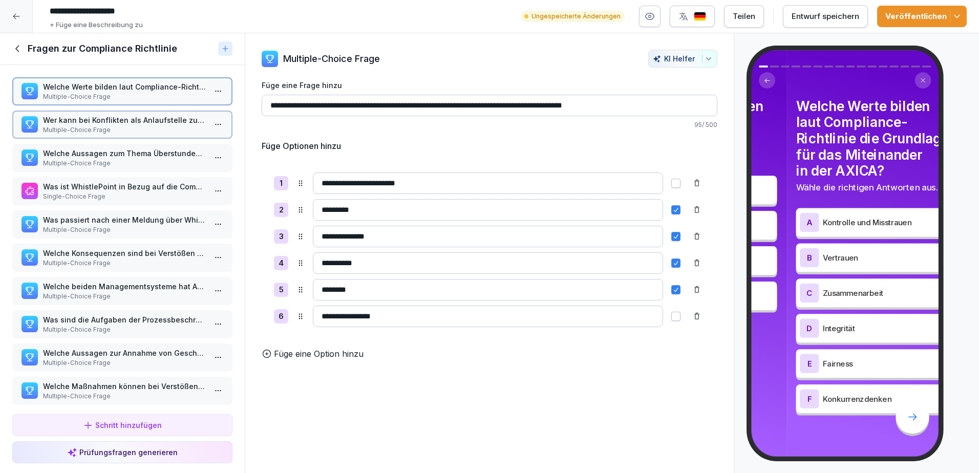
click at [93, 116] on p "Wer kann bei Konflikten als Anlaufstelle zur Verfügung stehen?" at bounding box center [124, 120] width 163 height 11
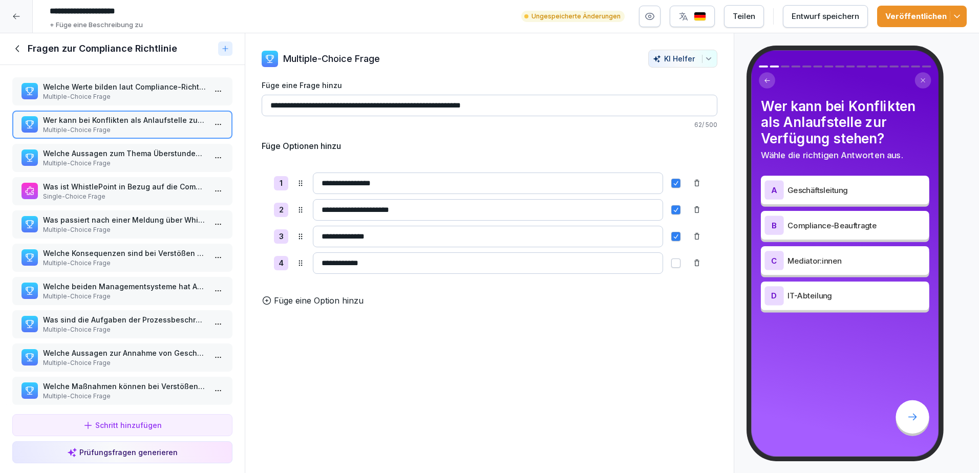
click at [93, 95] on p "Multiple-Choice Frage" at bounding box center [124, 96] width 163 height 9
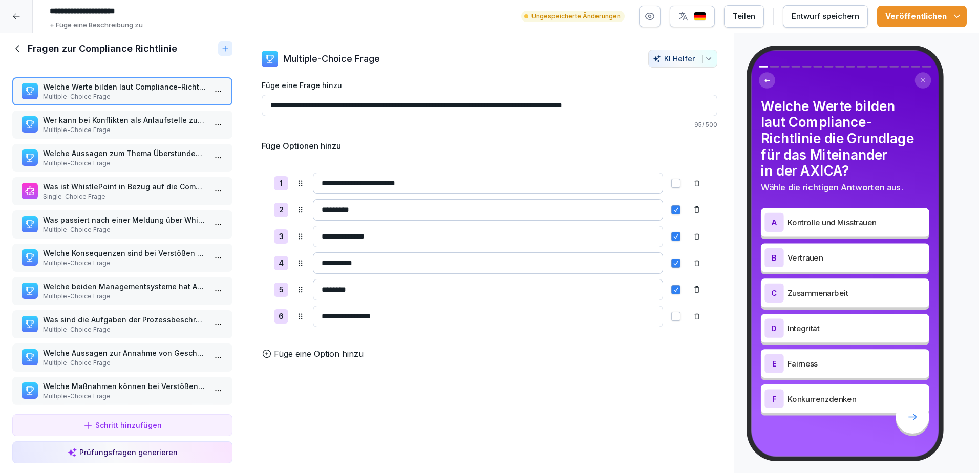
click at [634, 108] on input "**********" at bounding box center [490, 105] width 456 height 21
type input "**********"
click at [113, 129] on p "Multiple-Choice Frage" at bounding box center [124, 129] width 163 height 9
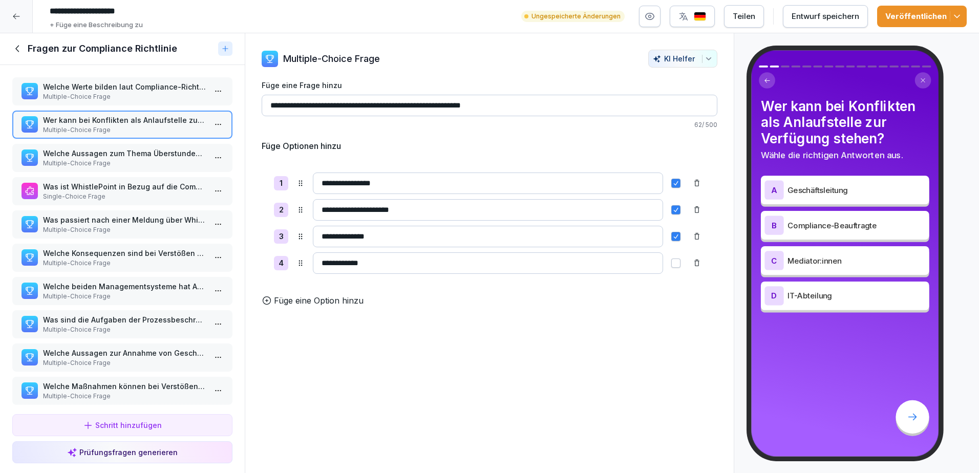
click at [524, 103] on input "**********" at bounding box center [490, 105] width 456 height 21
type input "**********"
click at [144, 166] on p "Multiple-Choice Frage" at bounding box center [124, 163] width 163 height 9
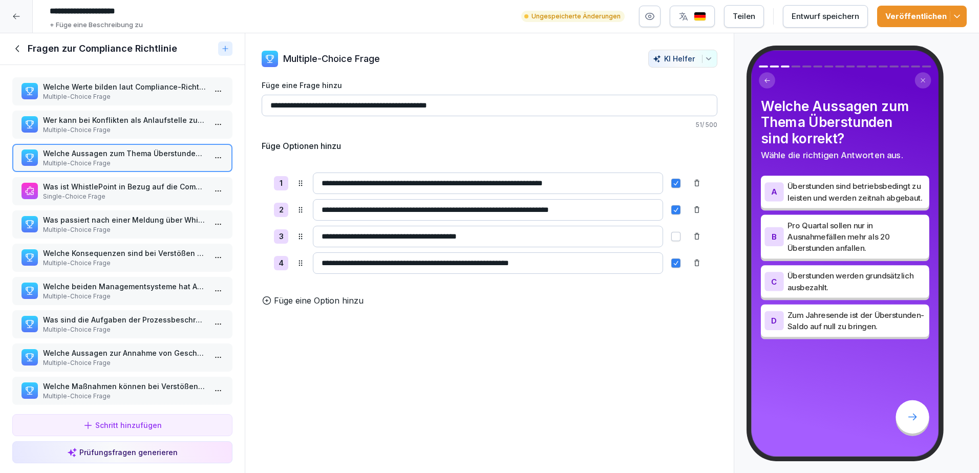
click at [509, 103] on input "**********" at bounding box center [490, 105] width 456 height 21
type input "**********"
click at [126, 194] on p "Single-Choice Frage" at bounding box center [124, 196] width 163 height 9
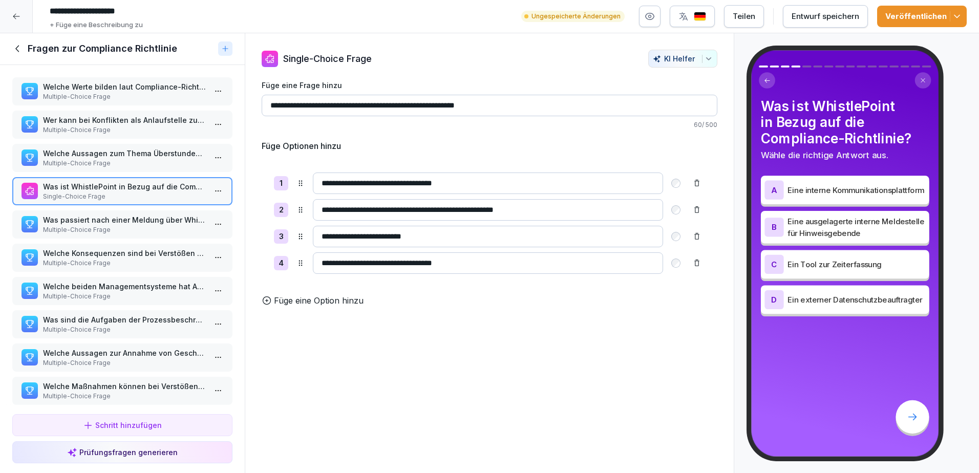
click at [135, 227] on p "Multiple-Choice Frage" at bounding box center [124, 229] width 163 height 9
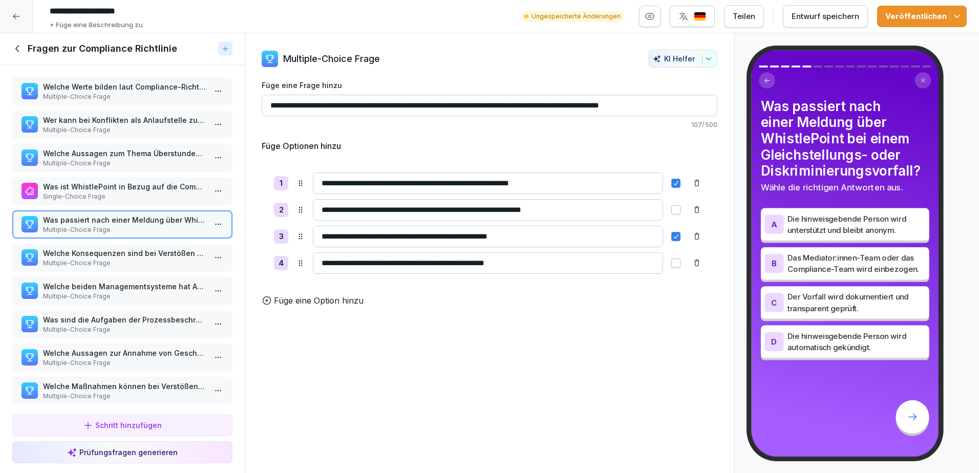
click at [674, 104] on input "**********" at bounding box center [490, 105] width 456 height 21
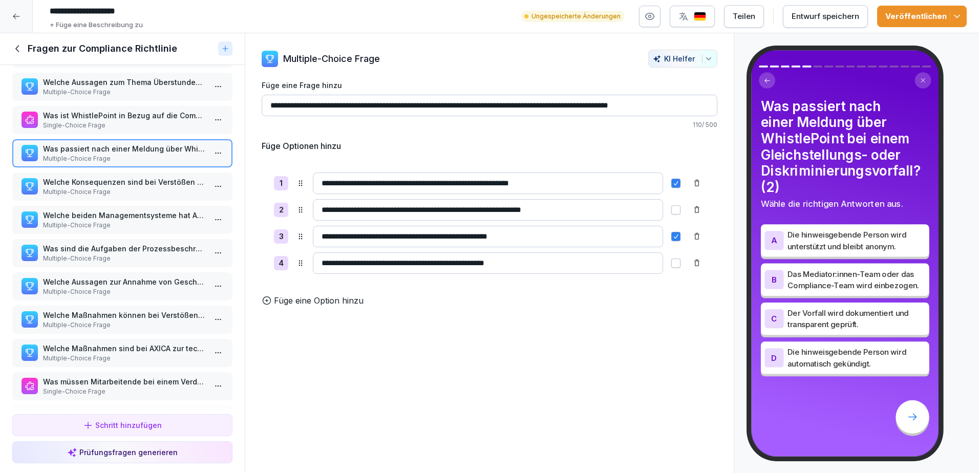
scroll to position [102, 0]
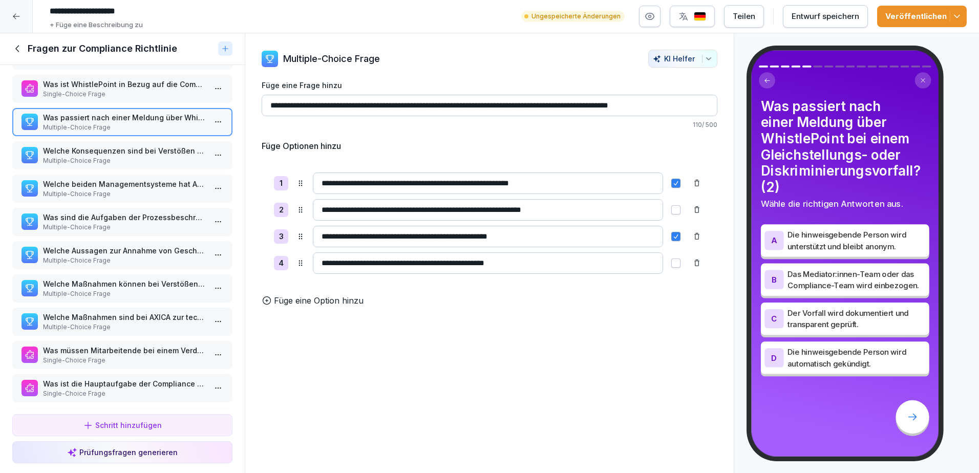
type input "**********"
click at [106, 158] on p "Multiple-Choice Frage" at bounding box center [124, 160] width 163 height 9
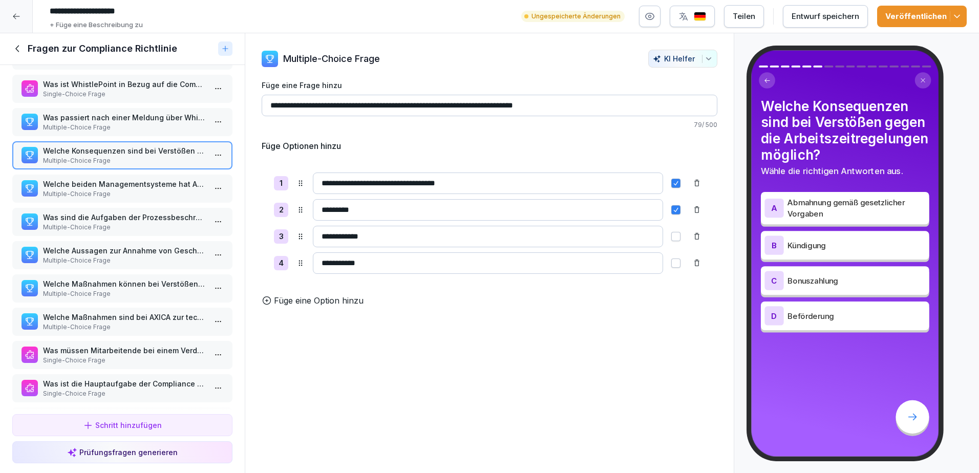
click at [618, 102] on input "**********" at bounding box center [490, 105] width 456 height 21
type input "**********"
click at [102, 184] on p "Welche beiden Managementsysteme hat AXICA zur Steuerung der Organisationsprozes…" at bounding box center [124, 184] width 163 height 11
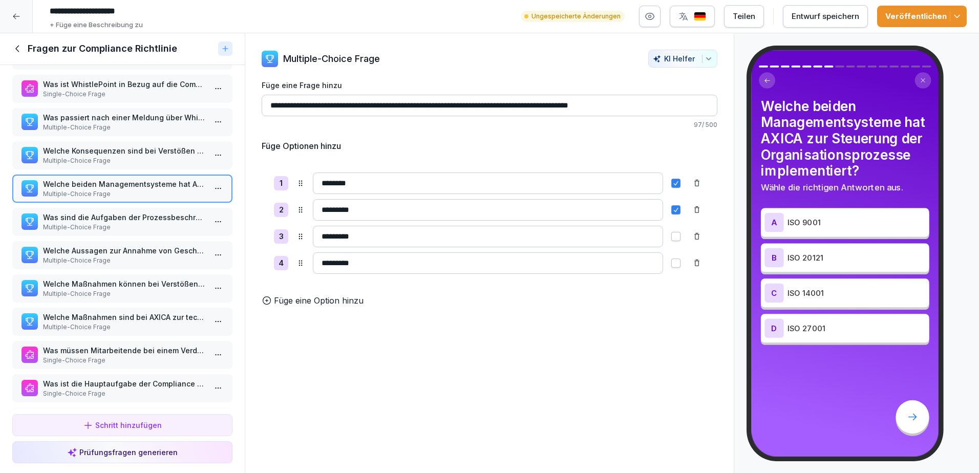
click at [666, 106] on input "**********" at bounding box center [490, 105] width 456 height 21
type input "**********"
click at [81, 220] on p "Was sind die Aufgaben der Prozessbeschreibungen, Arbeitsanweisungen und Checkli…" at bounding box center [124, 217] width 163 height 11
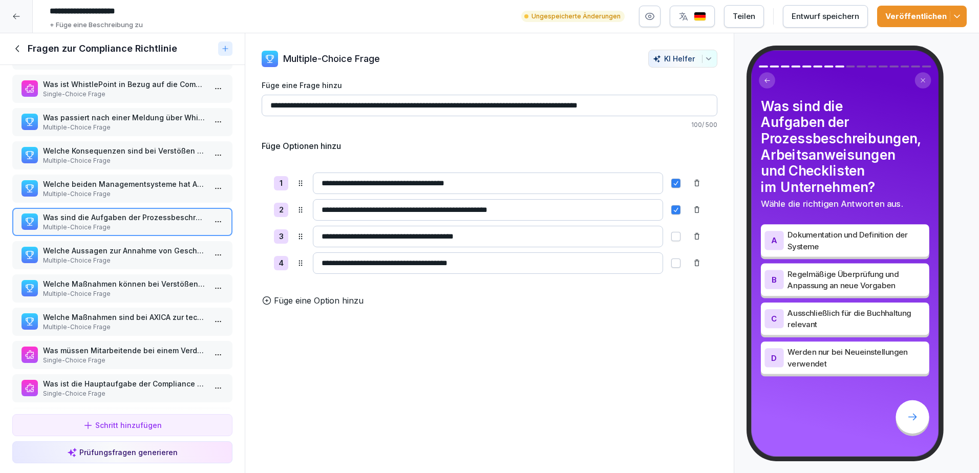
click at [672, 106] on input "**********" at bounding box center [490, 105] width 456 height 21
type input "**********"
click at [70, 256] on p "Multiple-Choice Frage" at bounding box center [124, 260] width 163 height 9
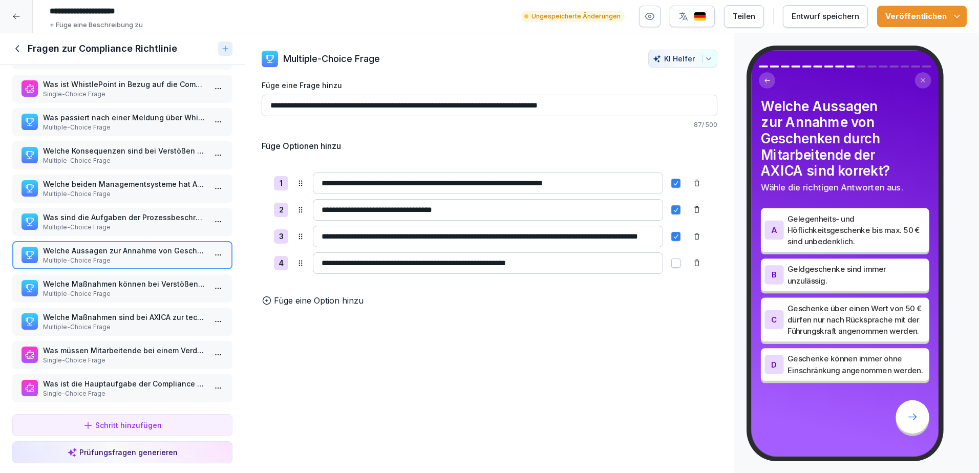
click at [633, 105] on input "**********" at bounding box center [490, 105] width 456 height 21
type input "**********"
click at [95, 284] on p "Welche Maßnahmen können bei Verstößen gegen die Vorschriften zu Korruption, Bes…" at bounding box center [124, 283] width 163 height 11
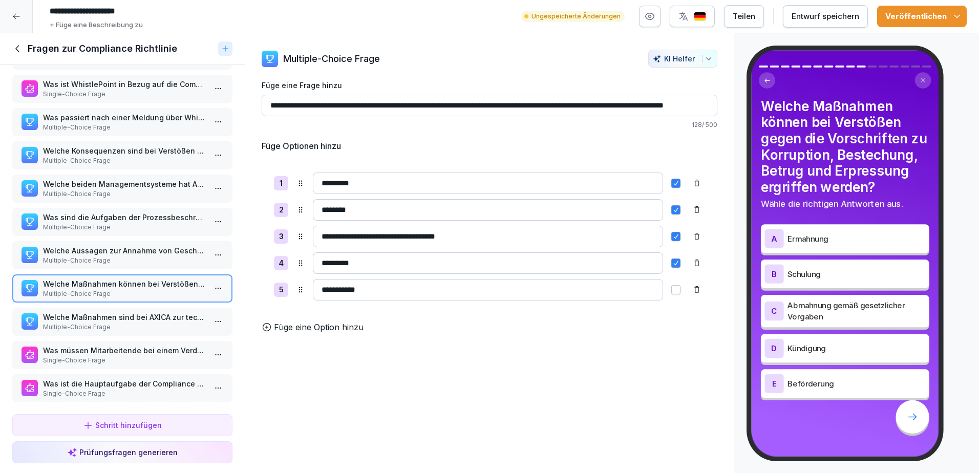
scroll to position [0, 63]
drag, startPoint x: 620, startPoint y: 103, endPoint x: 734, endPoint y: 102, distance: 113.6
click at [734, 102] on div "Kursinhalt Compliance Richtlinie 9 min 1 Compliance Richtlinie 1 Schritte Frage…" at bounding box center [489, 253] width 979 height 440
click at [702, 104] on input "**********" at bounding box center [486, 105] width 448 height 21
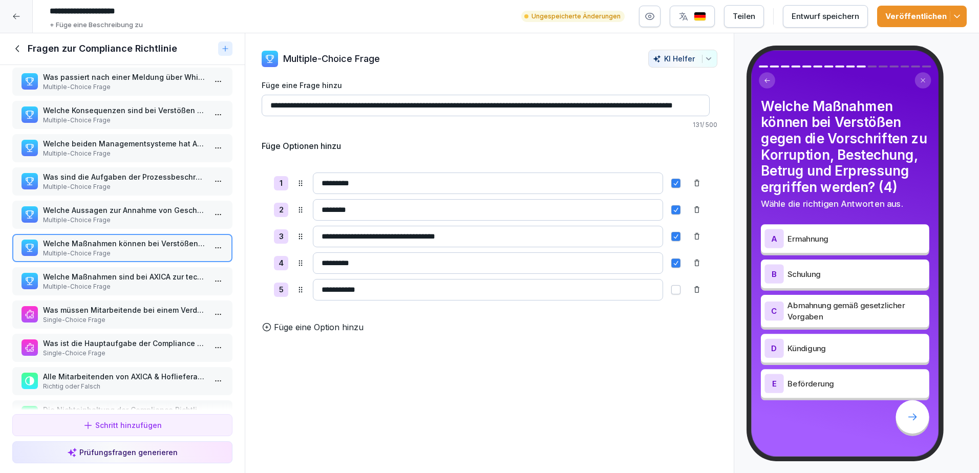
scroll to position [205, 0]
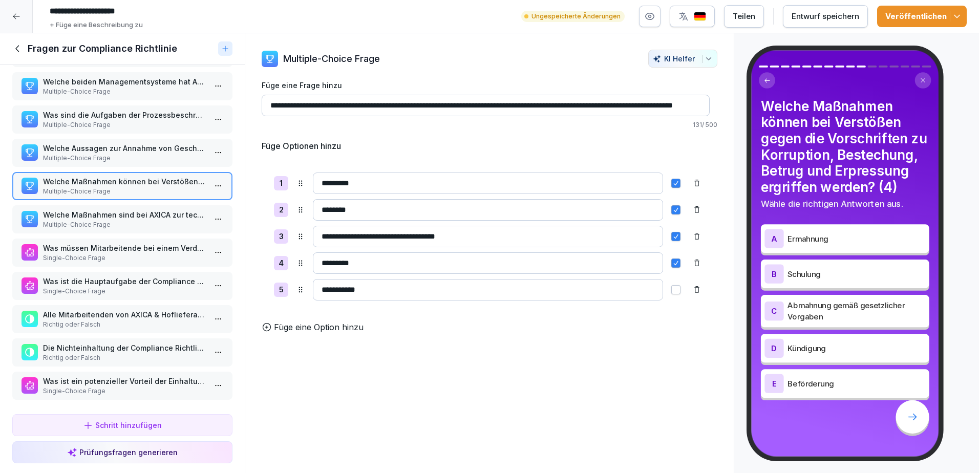
type input "**********"
click at [124, 216] on p "Welche Maßnahmen sind bei AXICA zur technischen Absicherung der IT-Systeme verp…" at bounding box center [124, 214] width 163 height 11
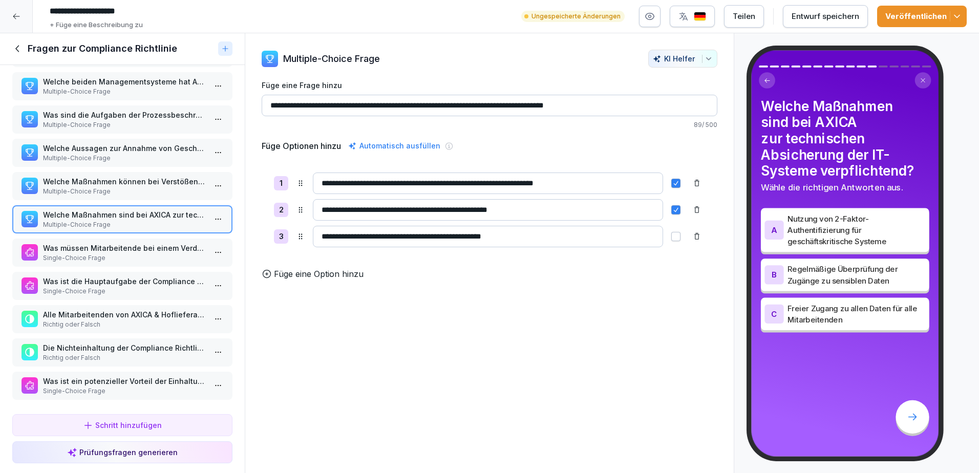
click at [645, 106] on input "**********" at bounding box center [490, 105] width 456 height 21
type input "**********"
click at [95, 253] on p "Single-Choice Frage" at bounding box center [124, 257] width 163 height 9
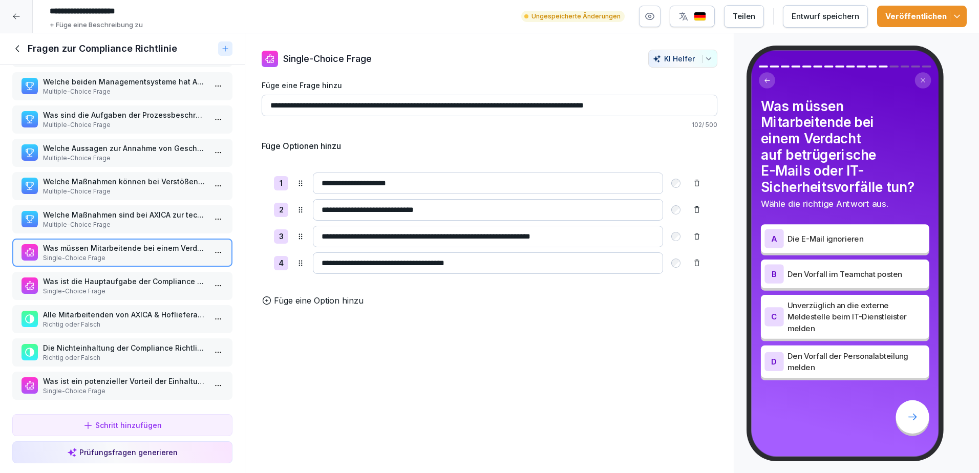
click at [114, 284] on p "Was ist die Hauptaufgabe der Compliance Richtlinie?" at bounding box center [124, 281] width 163 height 11
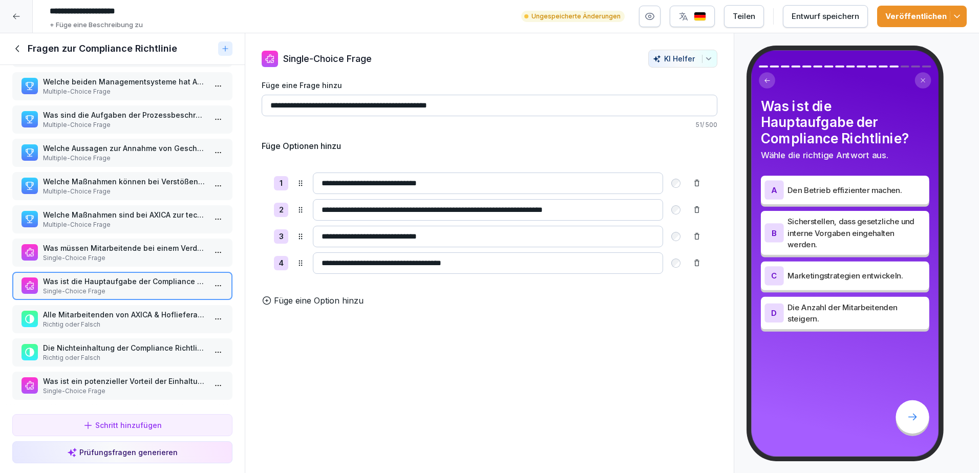
click at [98, 318] on p "Alle Mitarbeitenden von AXICA & Hoflieferanten Berlin müssen die Compliance Ric…" at bounding box center [124, 314] width 163 height 11
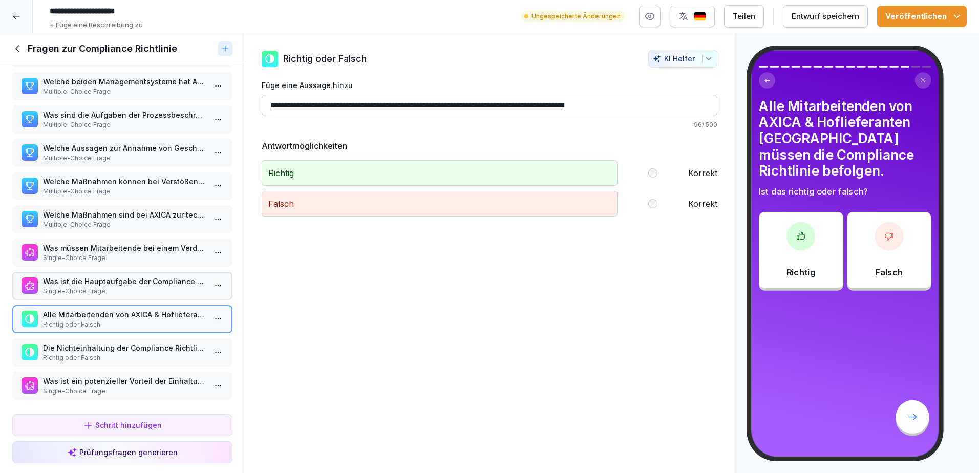
click at [97, 351] on p "Die Nichteinhaltung der Compliance Richtlinie führt in der Regel zu keinen Kons…" at bounding box center [124, 347] width 163 height 11
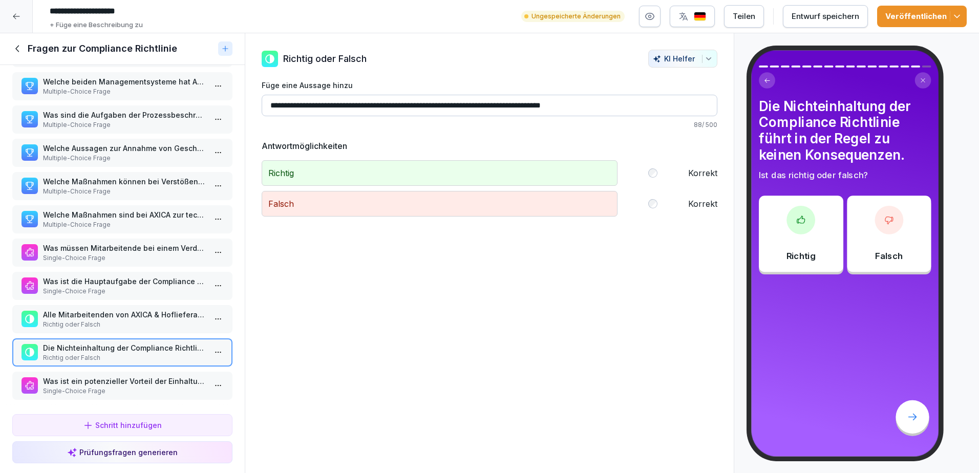
click at [102, 378] on p "Was ist ein potenzieller Vorteil der Einhaltung der Compliance Richtlinie?" at bounding box center [124, 381] width 163 height 11
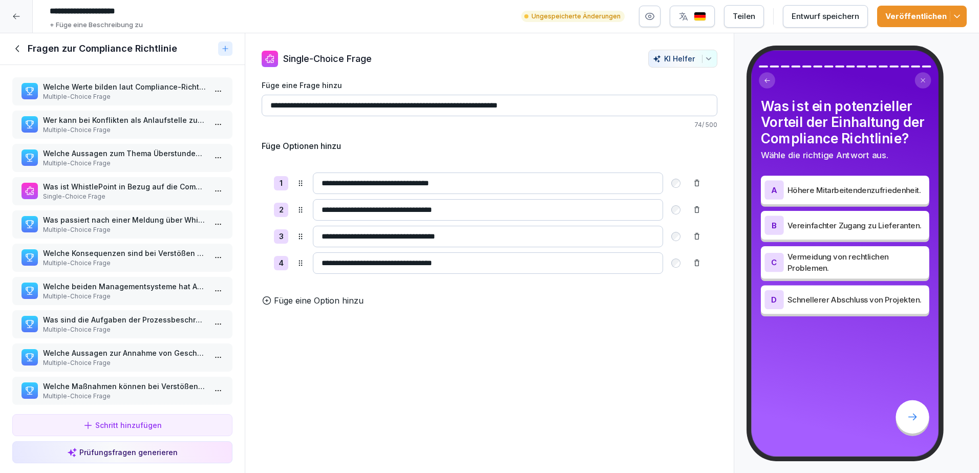
click at [17, 55] on div "Fragen zur Compliance Richtlinie" at bounding box center [122, 49] width 245 height 32
click at [19, 46] on icon at bounding box center [17, 49] width 4 height 7
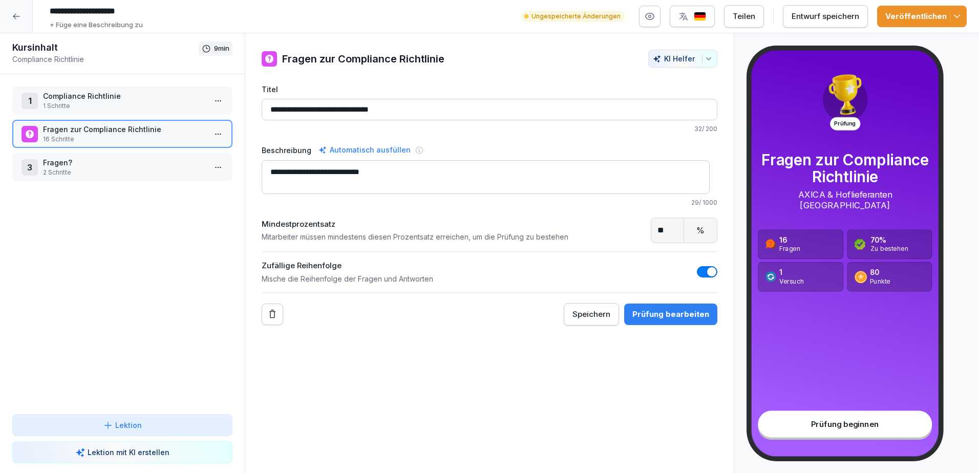
click at [411, 172] on textarea "**********" at bounding box center [486, 177] width 448 height 34
type textarea "**********"
click at [120, 130] on p "Fragen zur Compliance Richtlinie" at bounding box center [124, 129] width 163 height 11
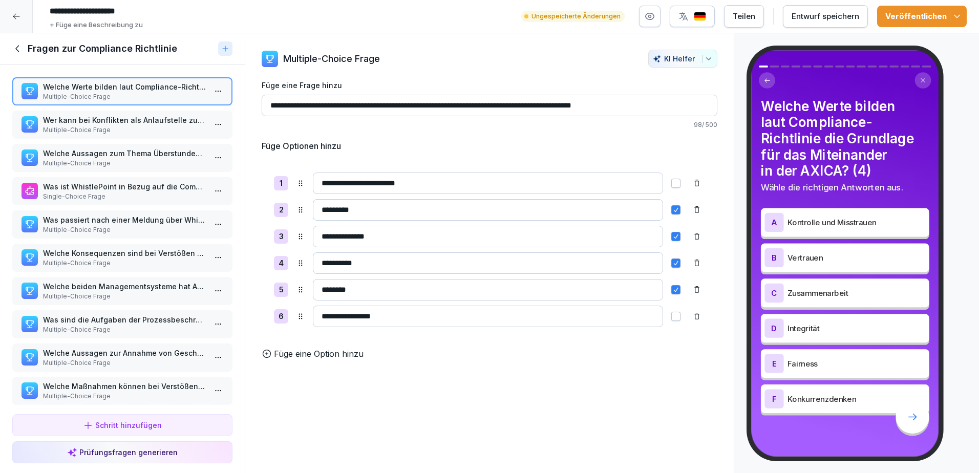
click at [160, 427] on div "Schritt hinzufügen" at bounding box center [122, 425] width 203 height 11
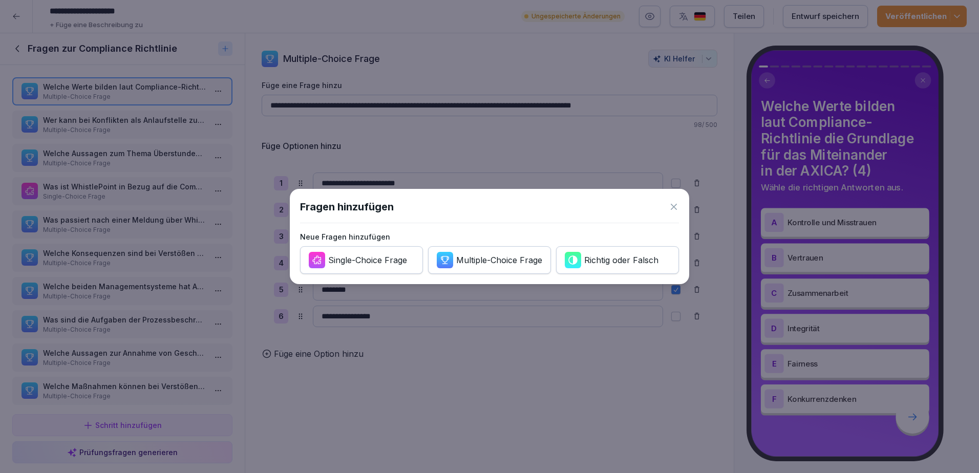
click at [673, 210] on icon at bounding box center [673, 207] width 10 height 10
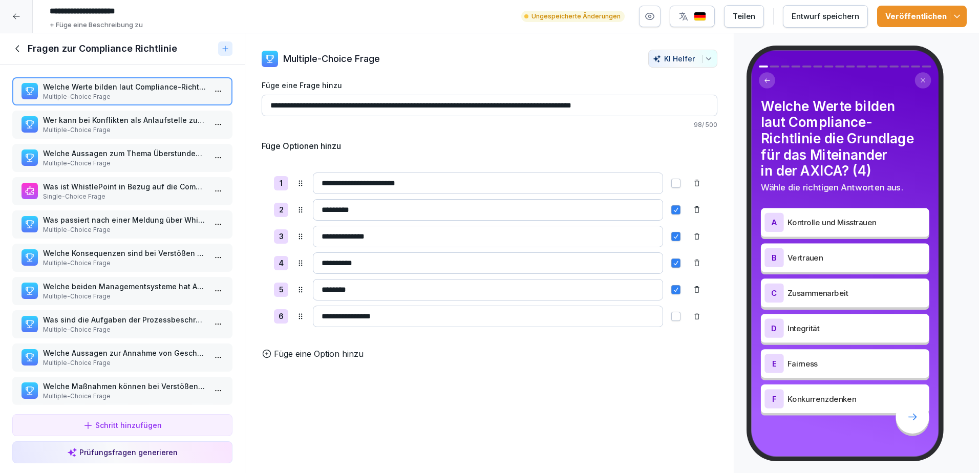
click at [16, 56] on div "Fragen zur Compliance Richtlinie" at bounding box center [122, 49] width 245 height 32
click at [17, 46] on icon at bounding box center [17, 48] width 11 height 11
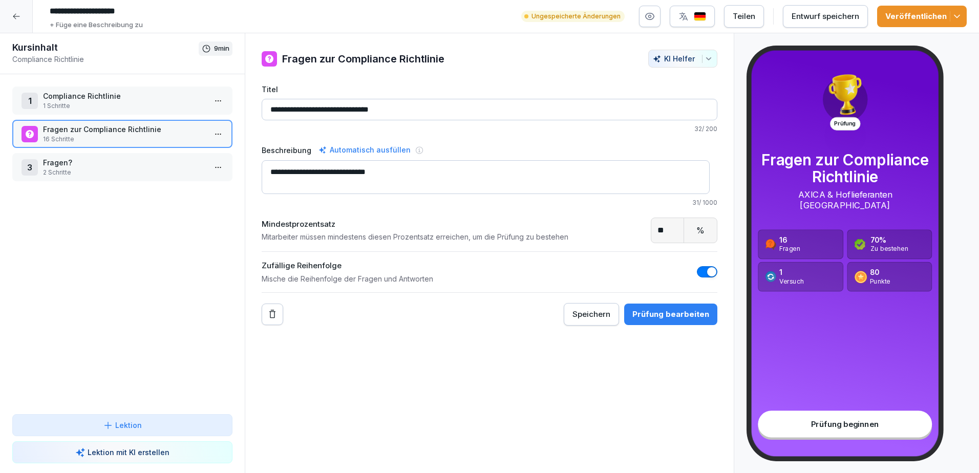
click at [133, 101] on p "Compliance Richtlinie" at bounding box center [124, 96] width 163 height 11
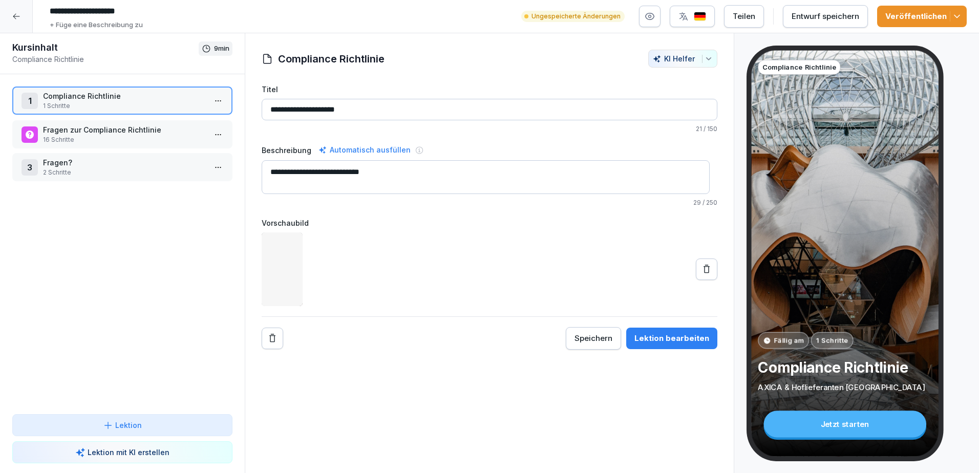
click at [126, 137] on p "16 Schritte" at bounding box center [124, 139] width 163 height 9
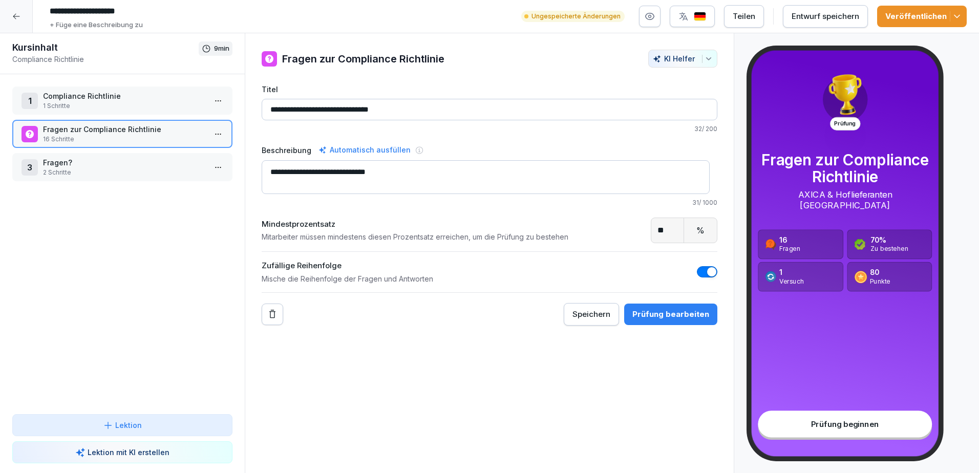
click at [142, 106] on p "1 Schritte" at bounding box center [124, 105] width 163 height 9
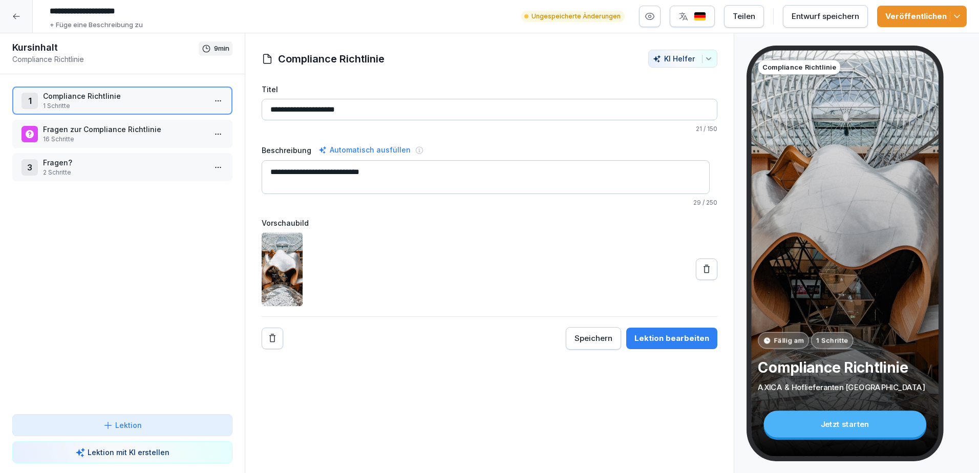
click at [132, 139] on p "16 Schritte" at bounding box center [124, 139] width 163 height 9
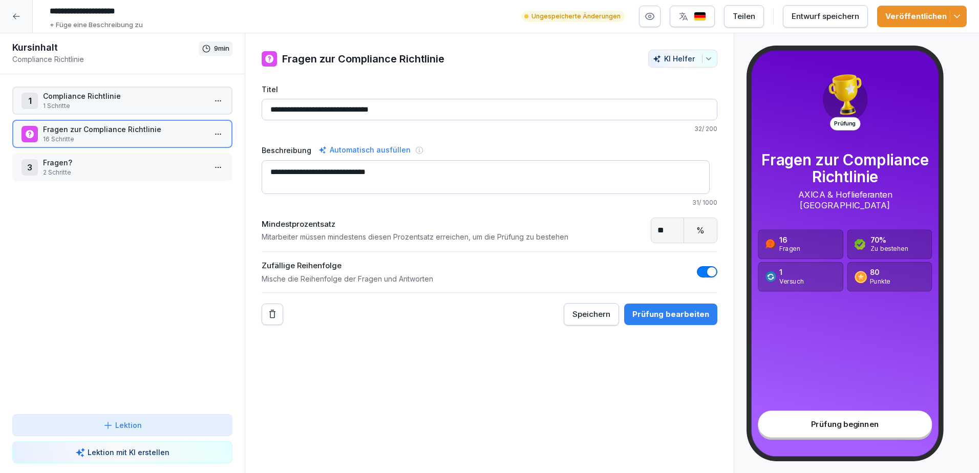
click at [125, 170] on p "2 Schritte" at bounding box center [124, 172] width 163 height 9
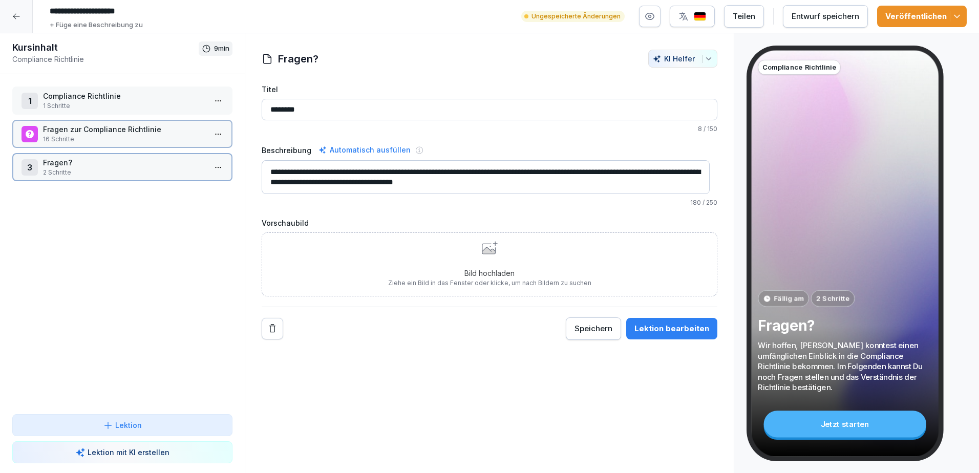
click at [135, 130] on p "Fragen zur Compliance Richtlinie" at bounding box center [124, 129] width 163 height 11
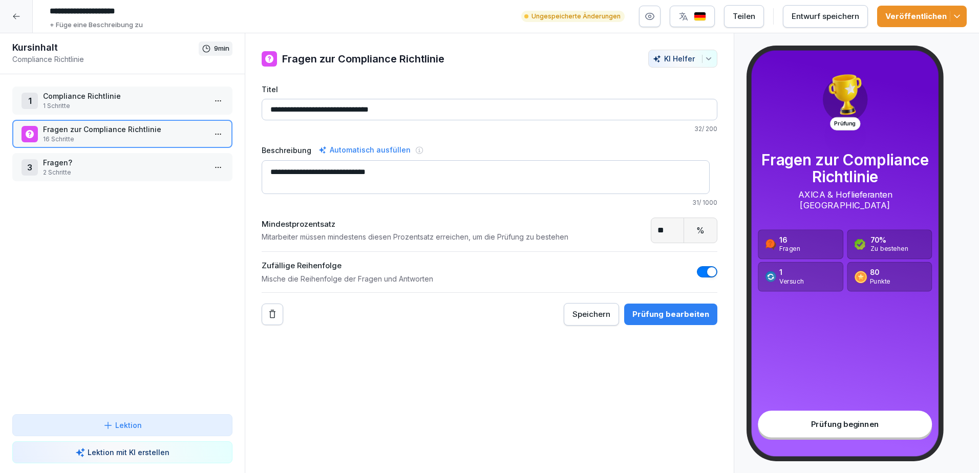
click at [126, 93] on p "Compliance Richtlinie" at bounding box center [124, 96] width 163 height 11
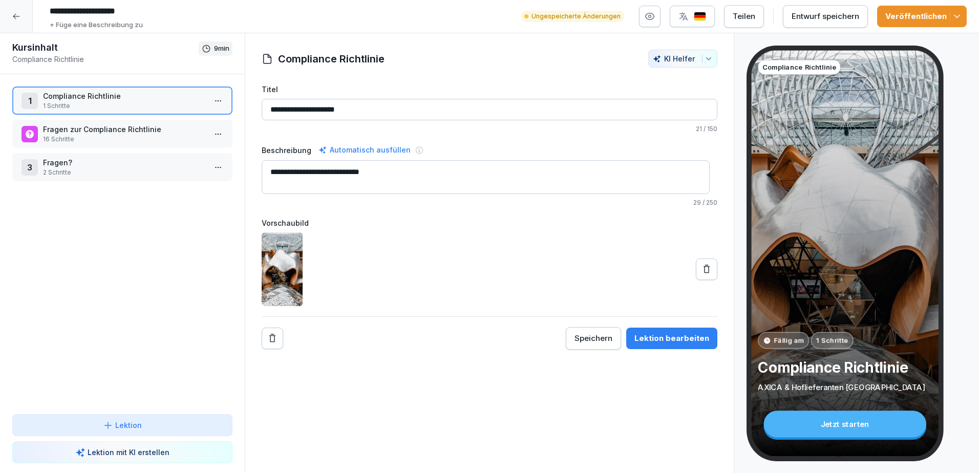
click at [101, 98] on p "Compliance Richtlinie" at bounding box center [124, 96] width 163 height 11
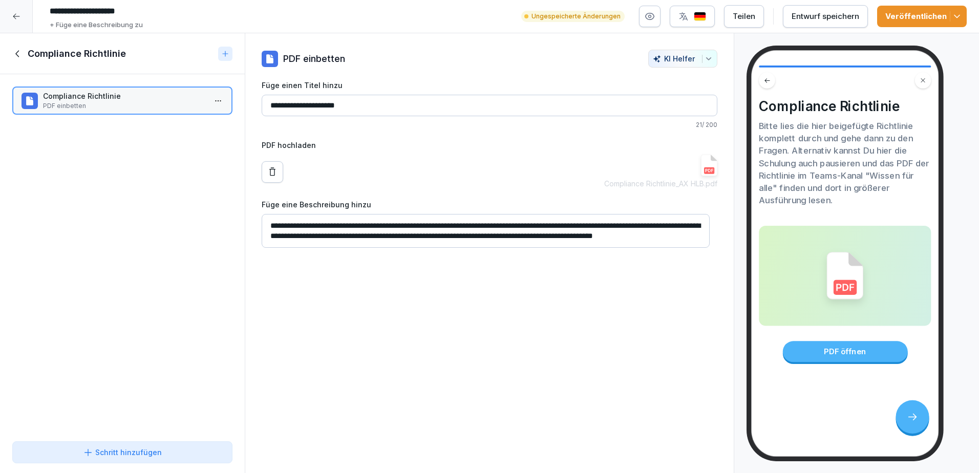
scroll to position [10, 0]
click at [344, 235] on textarea "**********" at bounding box center [486, 231] width 448 height 34
type textarea "**********"
click at [18, 57] on icon at bounding box center [17, 53] width 11 height 11
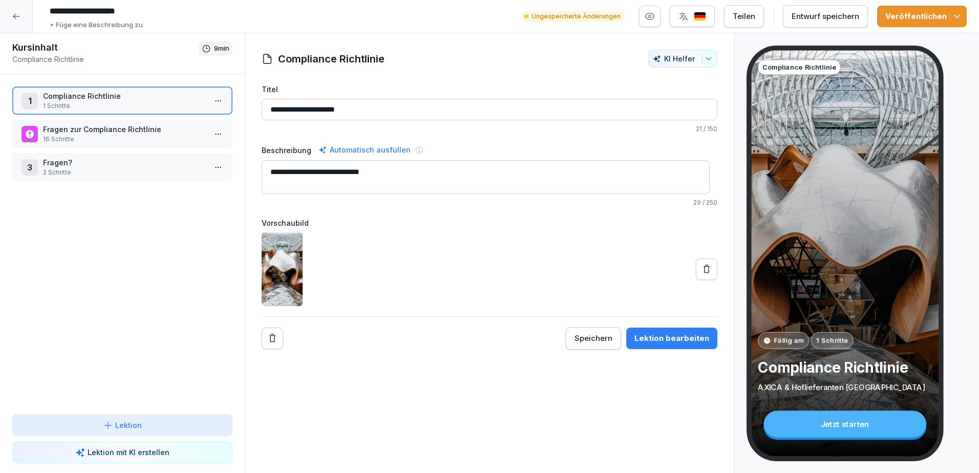
click at [104, 131] on p "Fragen zur Compliance Richtlinie" at bounding box center [124, 129] width 163 height 11
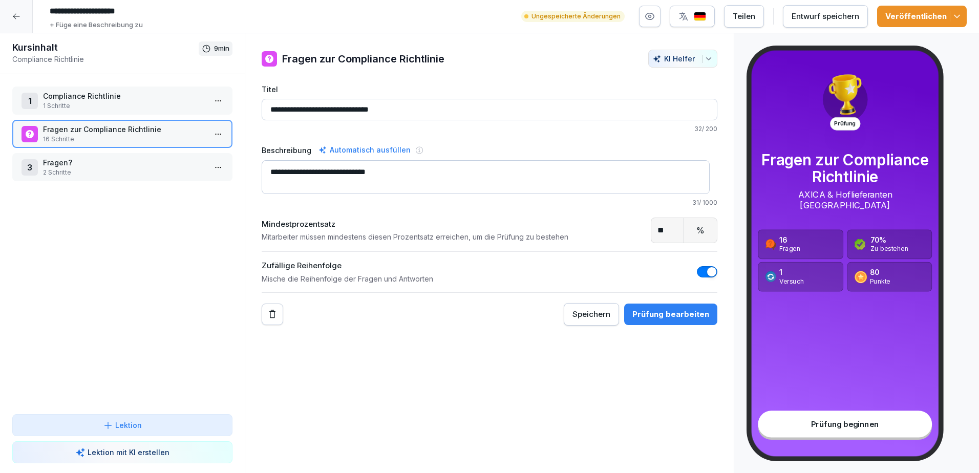
click at [75, 108] on p "1 Schritte" at bounding box center [124, 105] width 163 height 9
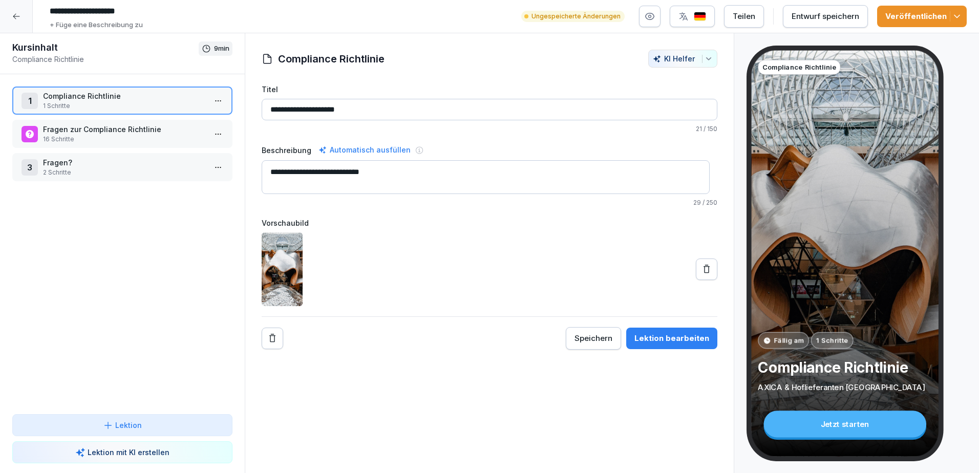
click at [96, 136] on p "16 Schritte" at bounding box center [124, 139] width 163 height 9
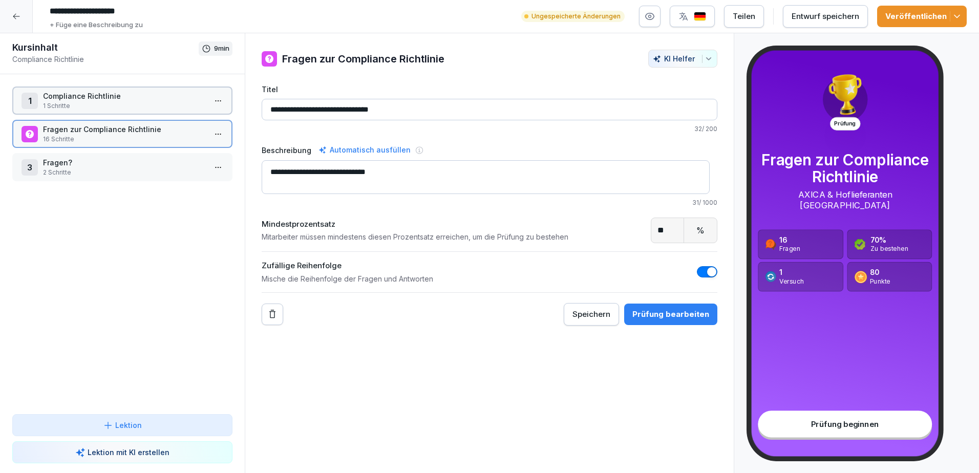
click at [87, 98] on p "Compliance Richtlinie" at bounding box center [124, 96] width 163 height 11
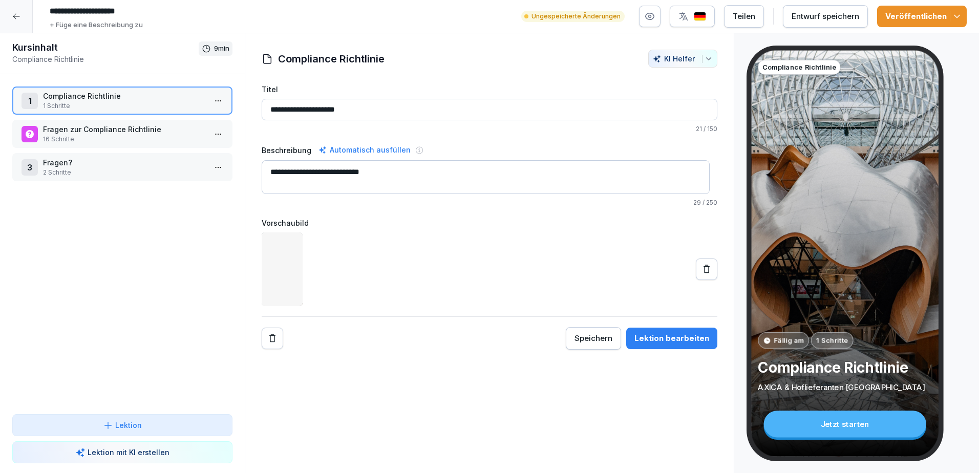
click at [88, 130] on p "Fragen zur Compliance Richtlinie" at bounding box center [124, 129] width 163 height 11
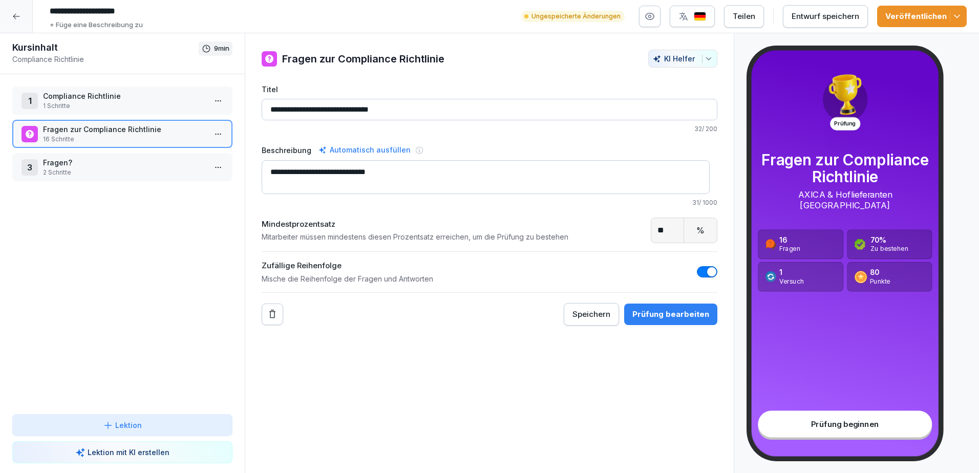
click at [122, 427] on p "Lektion" at bounding box center [128, 425] width 27 height 11
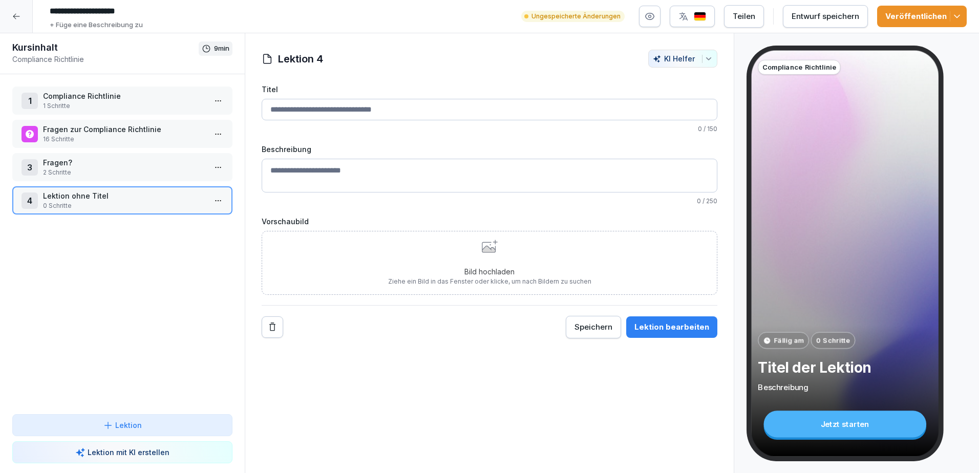
click at [362, 113] on input "Titel" at bounding box center [490, 109] width 456 height 21
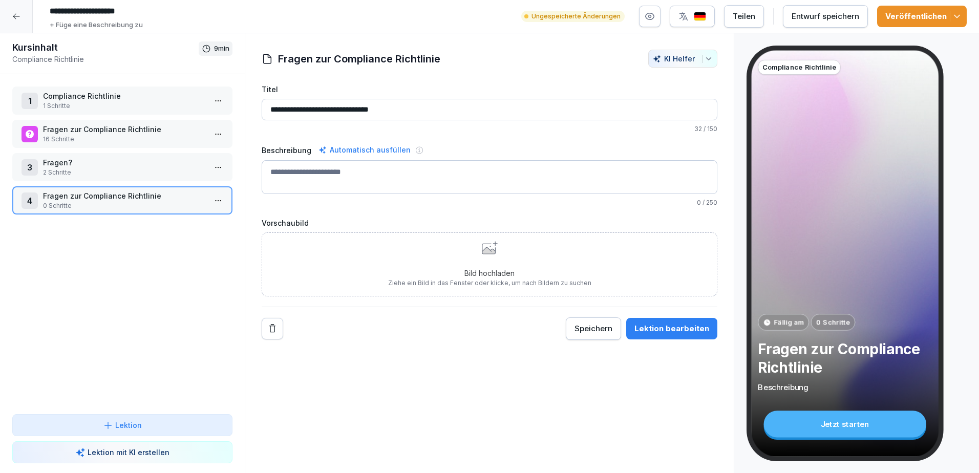
type input "**********"
click at [323, 171] on textarea "Beschreibung" at bounding box center [490, 177] width 456 height 34
type textarea "**********"
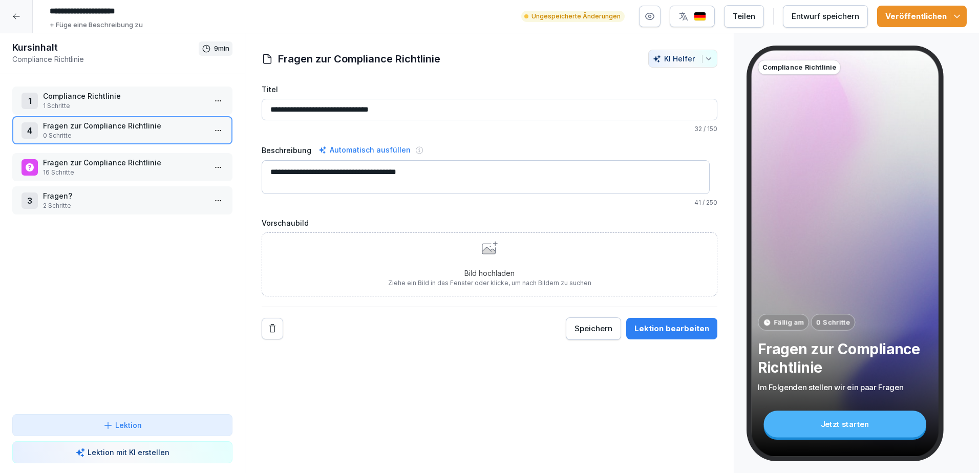
drag, startPoint x: 80, startPoint y: 201, endPoint x: 66, endPoint y: 130, distance: 72.0
click at [66, 130] on p "Fragen zur Compliance Richtlinie" at bounding box center [124, 125] width 163 height 11
click at [126, 96] on p "Compliance Richtlinie" at bounding box center [124, 96] width 163 height 11
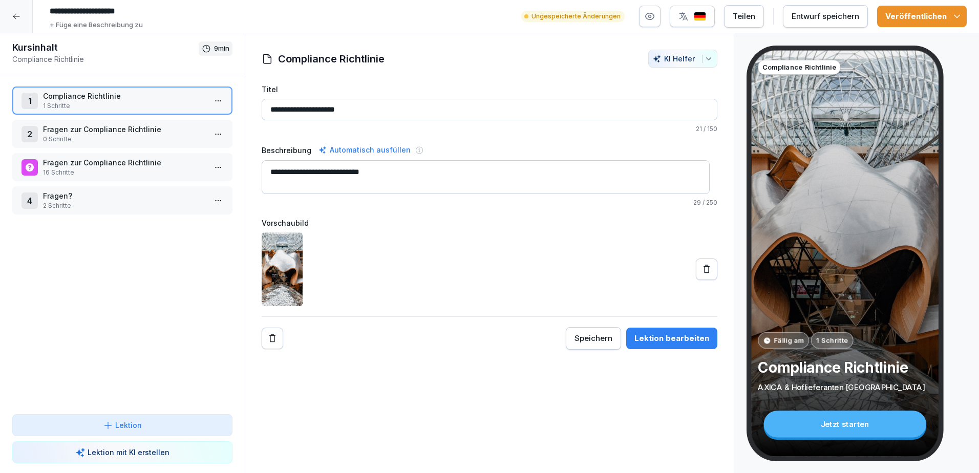
click at [114, 127] on p "Fragen zur Compliance Richtlinie" at bounding box center [124, 129] width 163 height 11
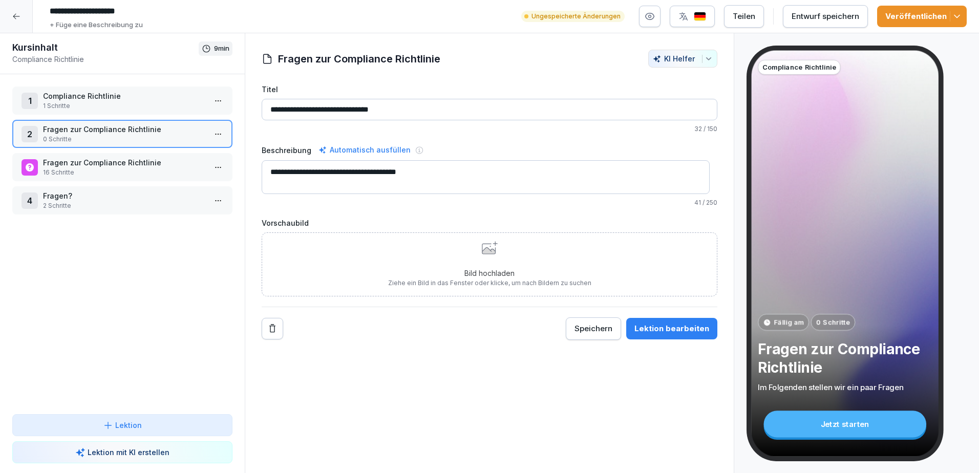
click at [124, 93] on p "Compliance Richtlinie" at bounding box center [124, 96] width 163 height 11
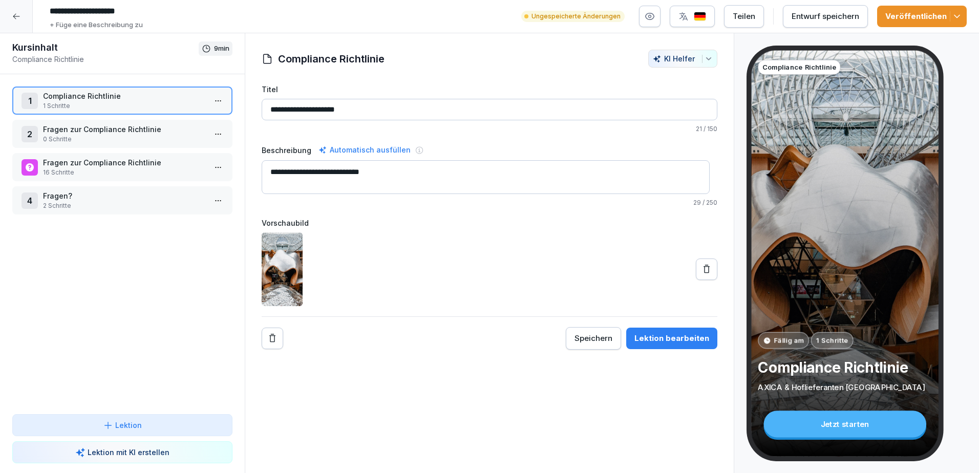
click at [136, 132] on p "Fragen zur Compliance Richtlinie" at bounding box center [124, 129] width 163 height 11
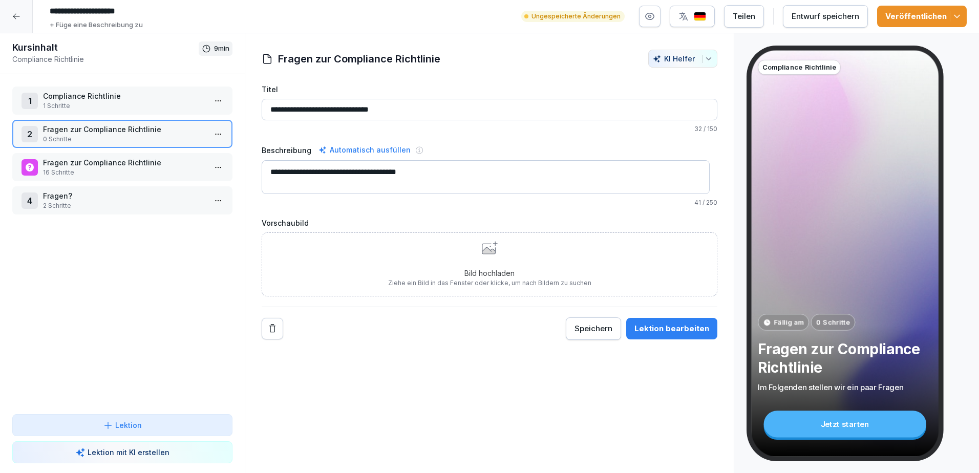
drag, startPoint x: 322, startPoint y: 266, endPoint x: 481, endPoint y: 258, distance: 159.4
click at [481, 258] on div "Bild hochladen Ziehe ein Bild in das Fenster oder klicke, um nach Bildern zu su…" at bounding box center [489, 264] width 203 height 47
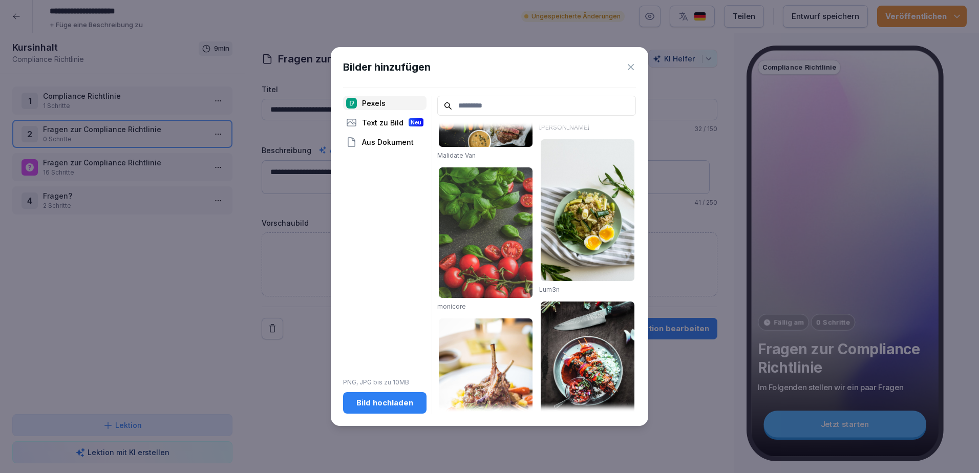
scroll to position [1238, 0]
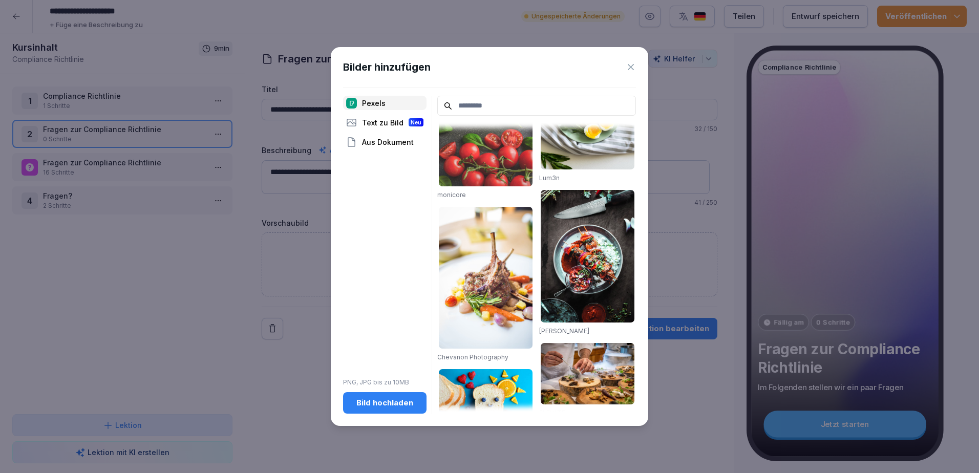
click at [399, 411] on button "Bild hochladen" at bounding box center [384, 402] width 83 height 21
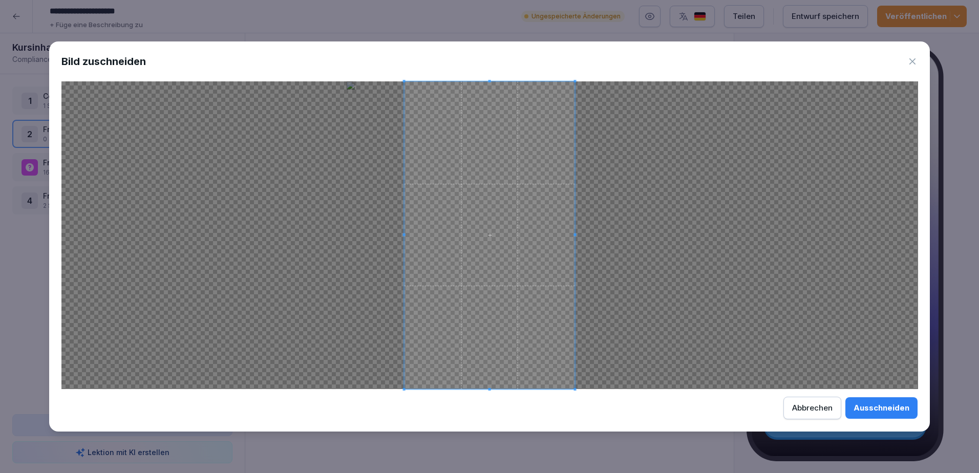
click at [887, 417] on button "Ausschneiden" at bounding box center [881, 407] width 72 height 21
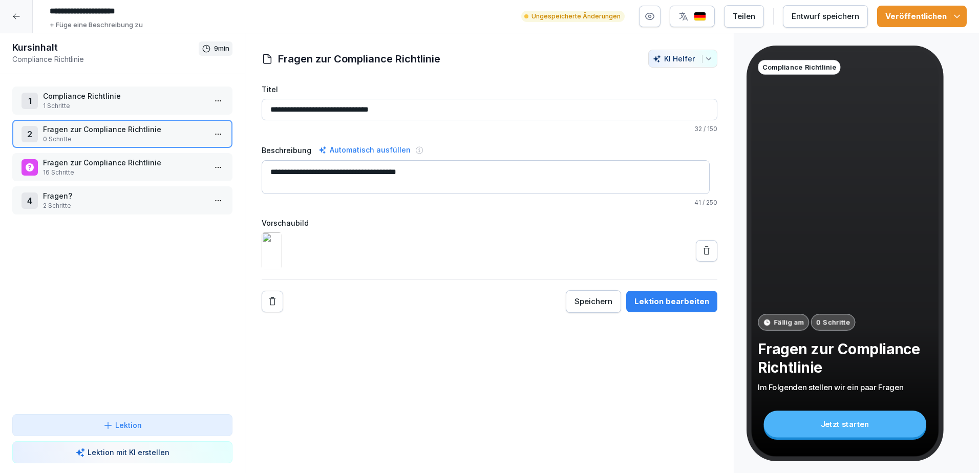
click at [97, 102] on p "1 Schritte" at bounding box center [124, 105] width 163 height 9
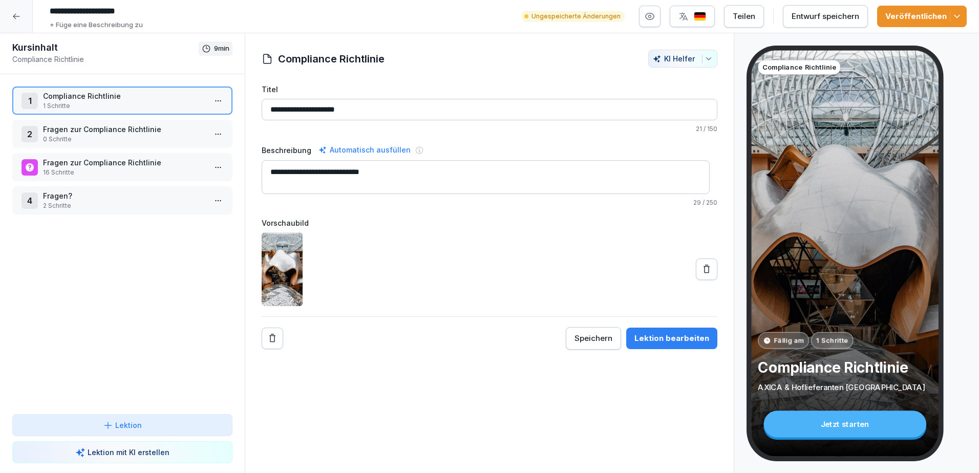
click at [114, 134] on p "Fragen zur Compliance Richtlinie" at bounding box center [124, 129] width 163 height 11
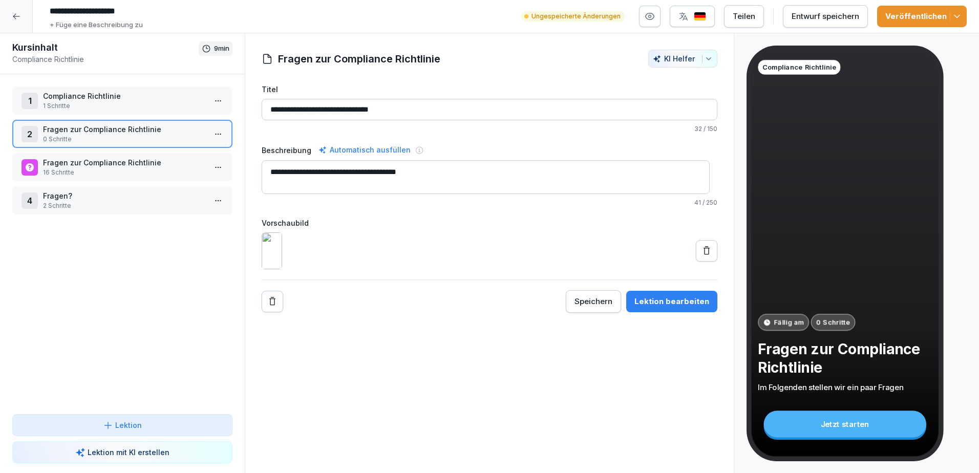
click at [118, 170] on p "16 Schritte" at bounding box center [124, 172] width 163 height 9
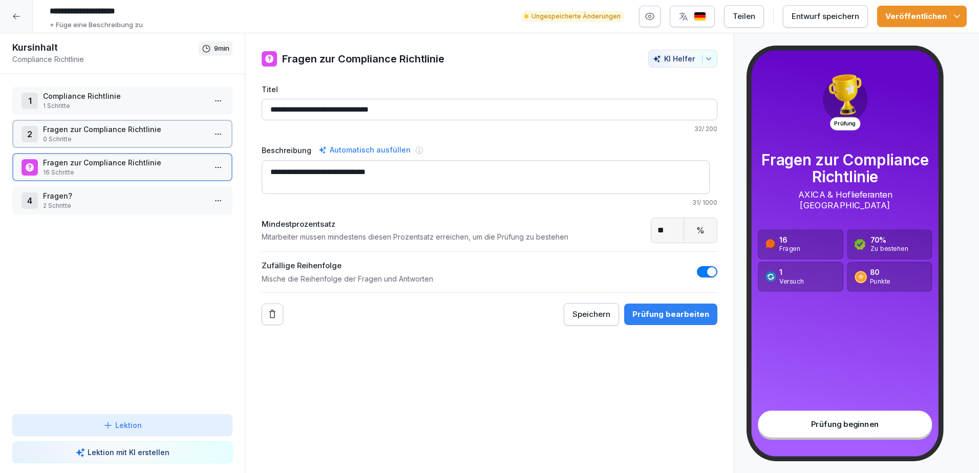
click at [119, 130] on p "Fragen zur Compliance Richtlinie" at bounding box center [124, 129] width 163 height 11
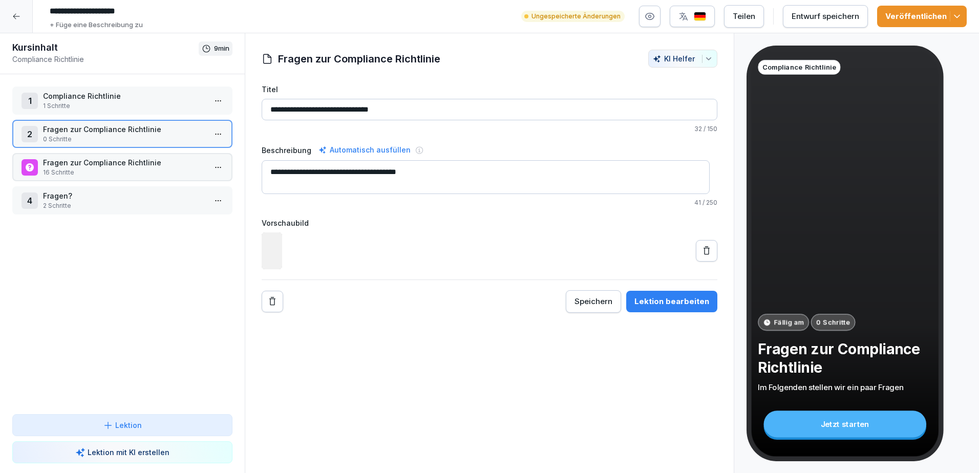
click at [118, 95] on p "Compliance Richtlinie" at bounding box center [124, 96] width 163 height 11
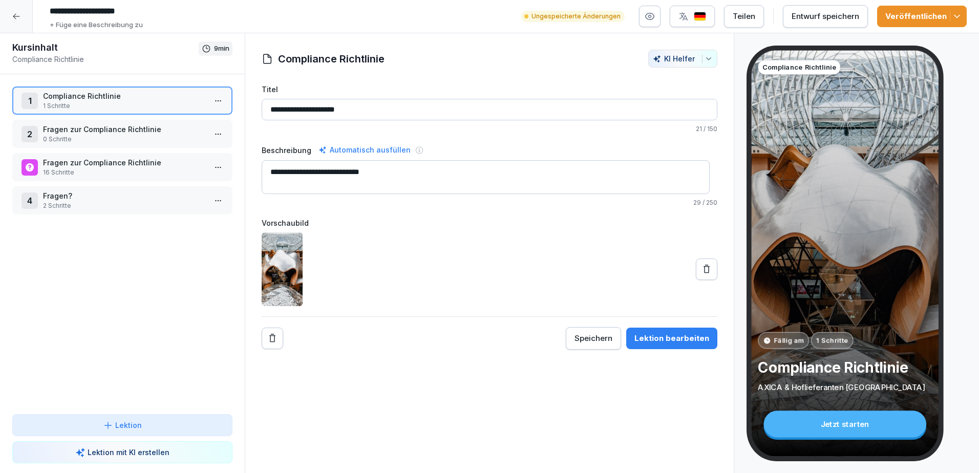
click at [132, 126] on p "Fragen zur Compliance Richtlinie" at bounding box center [124, 129] width 163 height 11
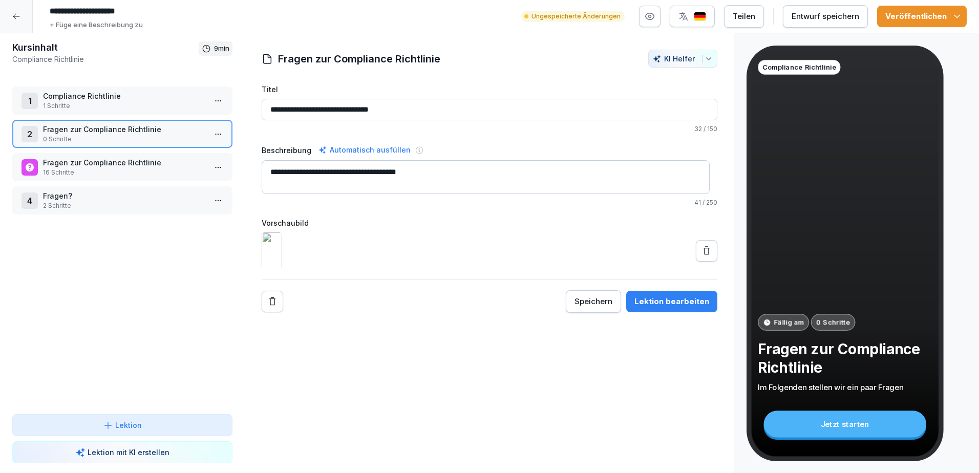
click at [145, 162] on p "Fragen zur Compliance Richtlinie" at bounding box center [124, 162] width 163 height 11
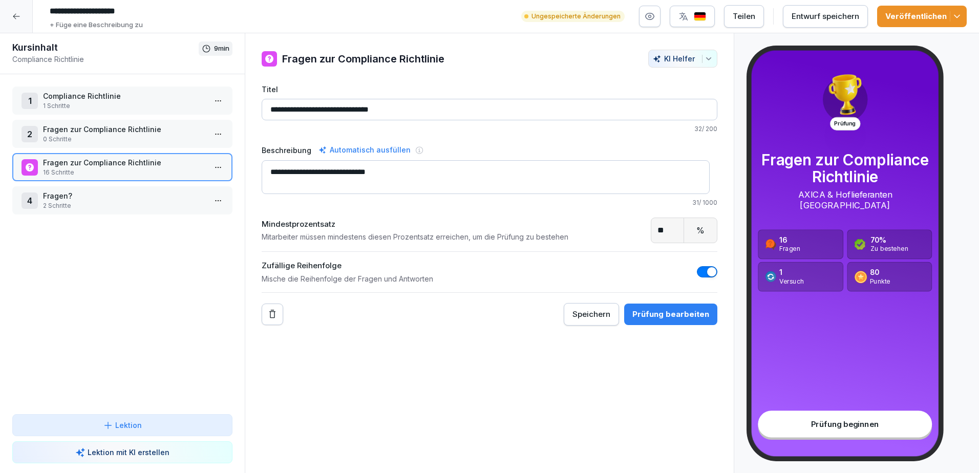
click at [116, 211] on div "4 Fragen? 2 Schritte" at bounding box center [122, 200] width 220 height 28
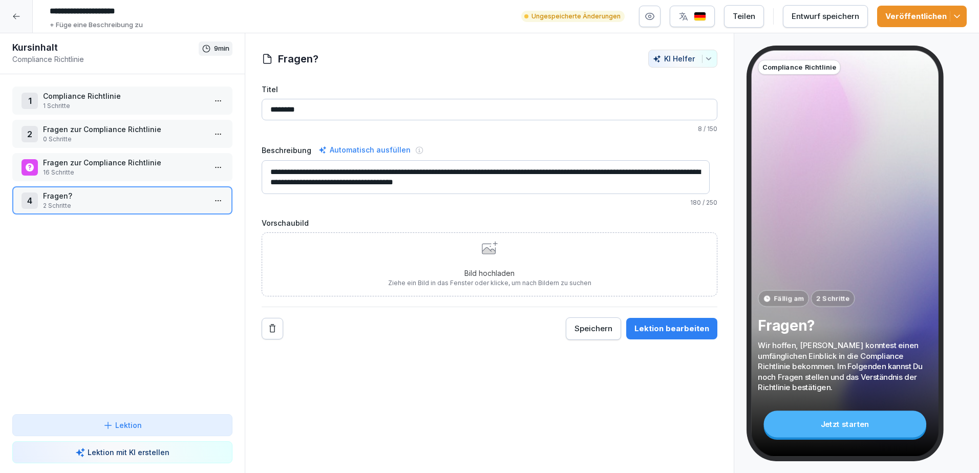
click at [476, 268] on p "Bild hochladen" at bounding box center [489, 273] width 203 height 11
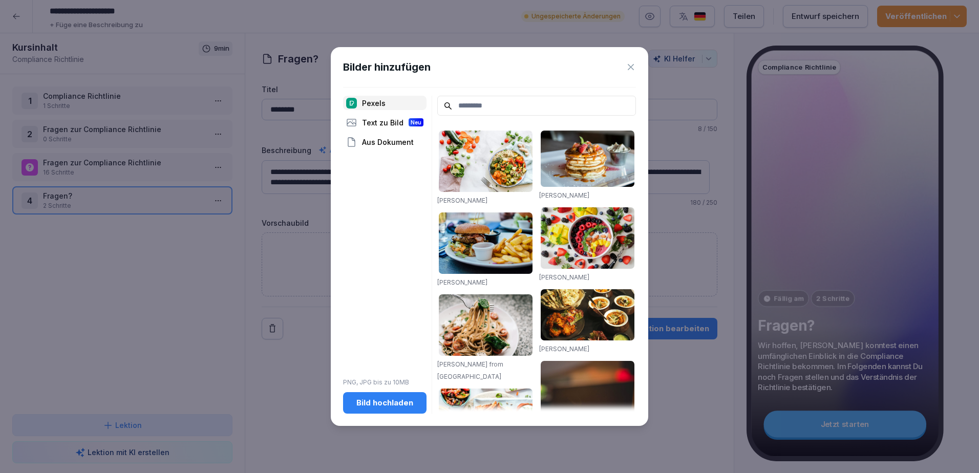
click at [376, 398] on div "Bild hochladen" at bounding box center [384, 402] width 67 height 11
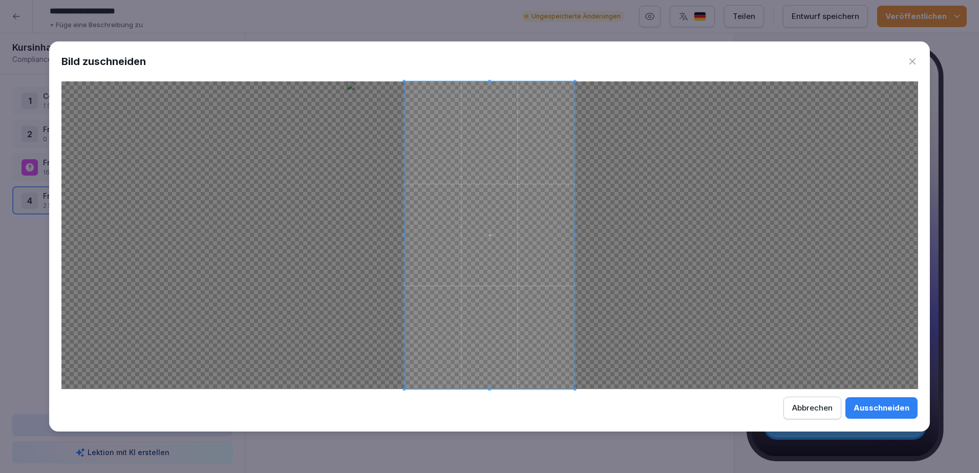
click at [891, 413] on div "Ausschneiden" at bounding box center [881, 407] width 56 height 11
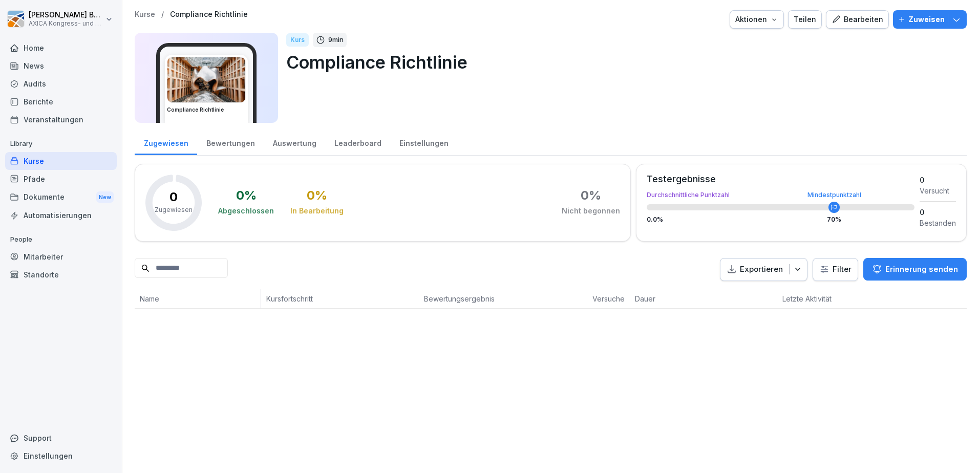
click at [222, 149] on div "Bewertungen" at bounding box center [230, 142] width 67 height 26
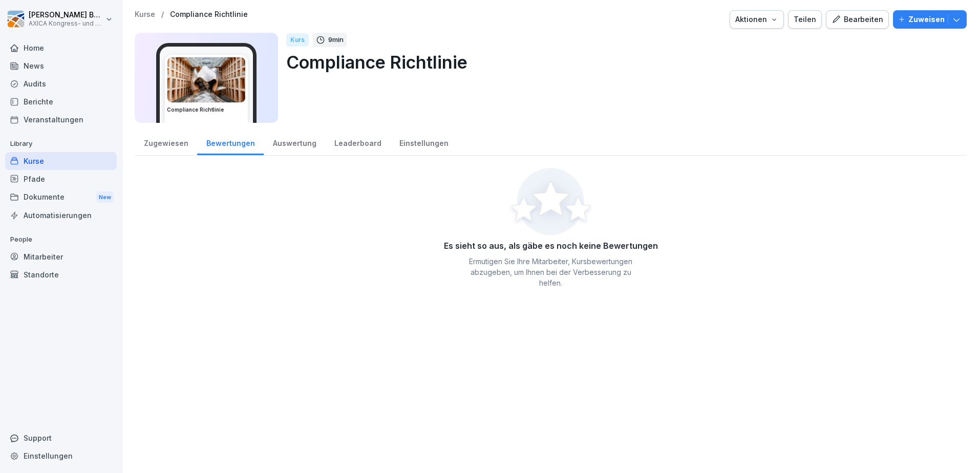
click at [288, 147] on div "Auswertung" at bounding box center [294, 142] width 61 height 26
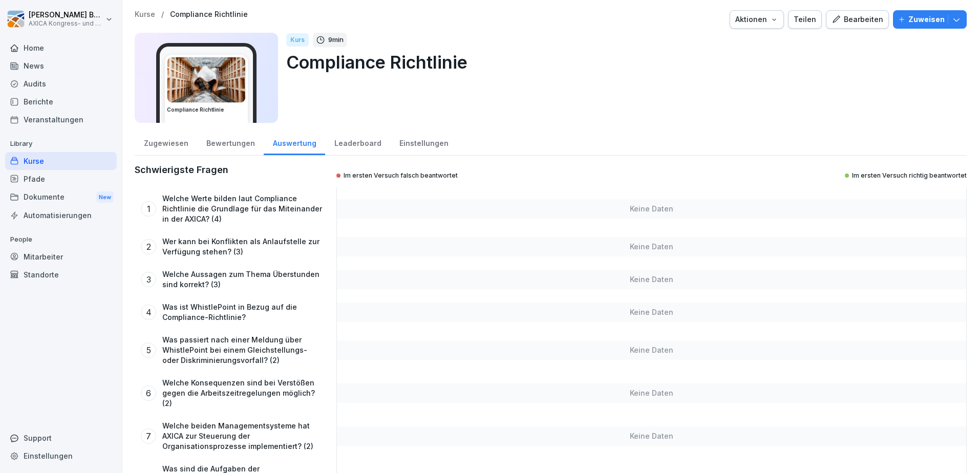
click at [352, 146] on div "Leaderboard" at bounding box center [357, 142] width 65 height 26
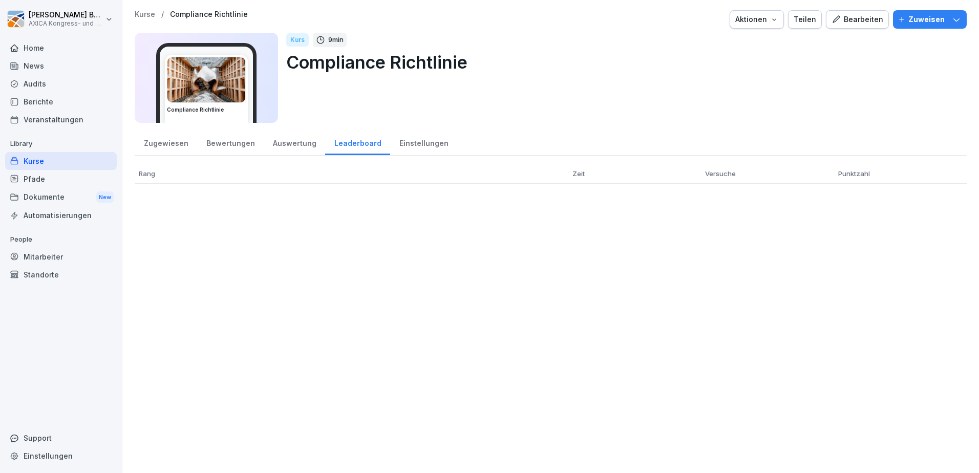
click at [424, 146] on div "Einstellungen" at bounding box center [423, 142] width 67 height 26
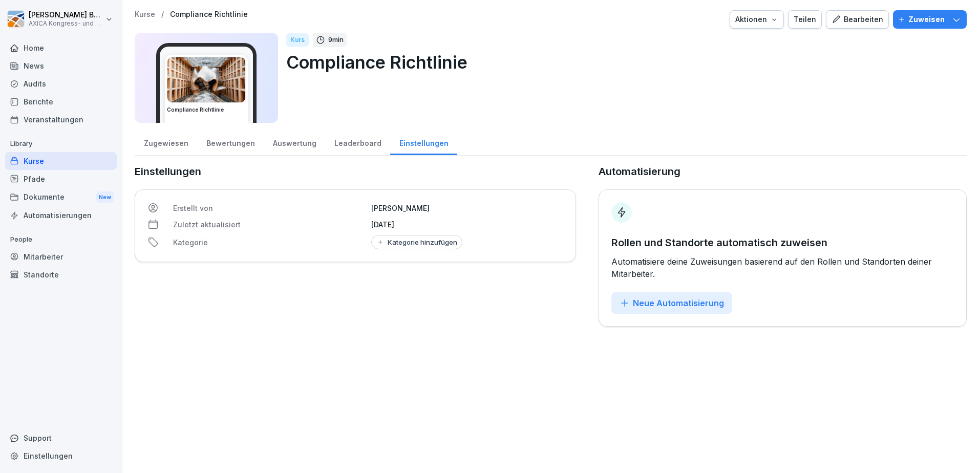
click at [361, 139] on div "Leaderboard" at bounding box center [357, 142] width 65 height 26
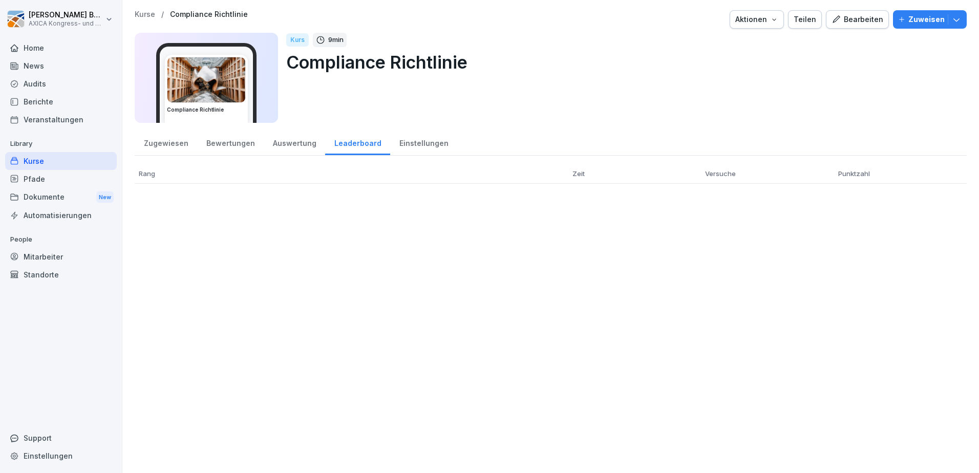
click at [278, 147] on div "Auswertung" at bounding box center [294, 142] width 61 height 26
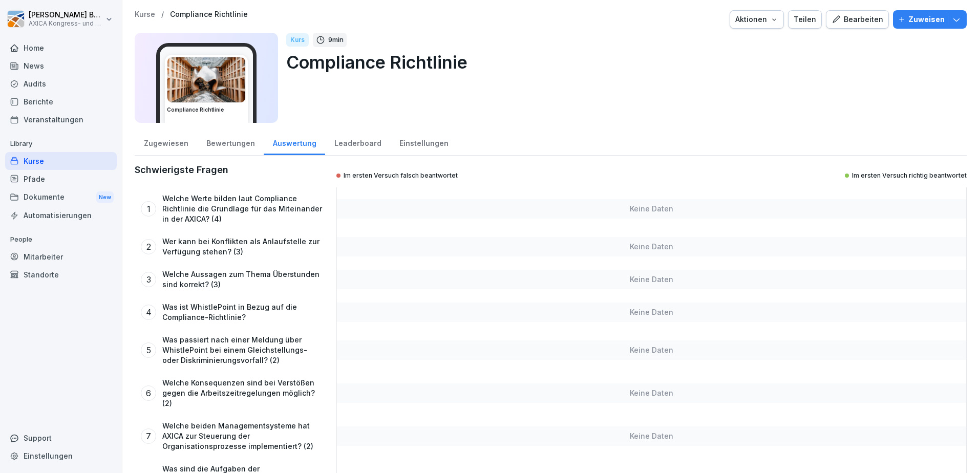
click at [234, 143] on div "Bewertungen" at bounding box center [230, 142] width 67 height 26
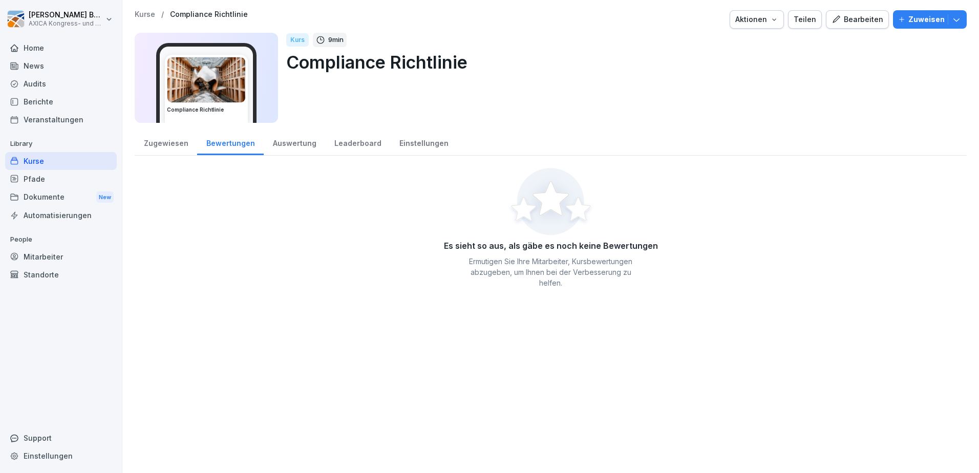
click at [176, 143] on div "Zugewiesen" at bounding box center [166, 142] width 62 height 26
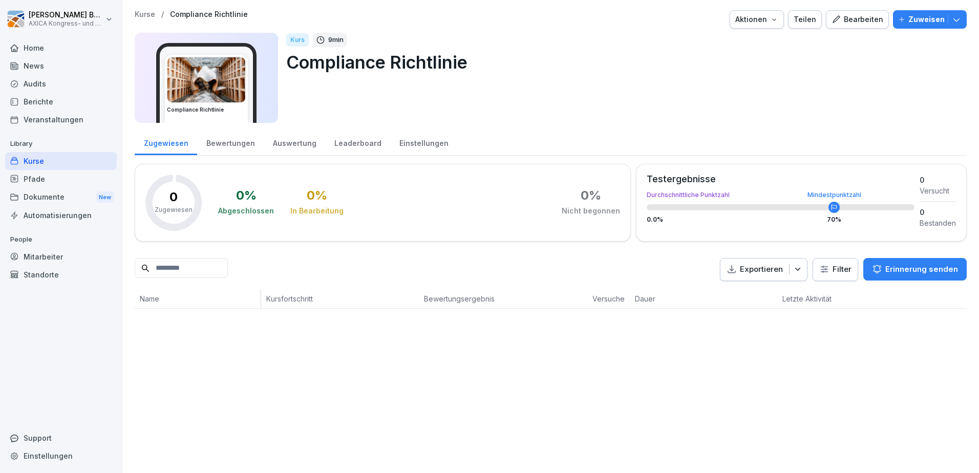
click at [774, 19] on icon "button" at bounding box center [774, 19] width 4 height 2
click at [839, 84] on html "Florian Buttgereit AXICA Kongress- und Tagungszentrum Pariser Platz 3 GmbH Home…" at bounding box center [489, 236] width 979 height 473
click at [851, 20] on div "Bearbeiten" at bounding box center [857, 19] width 52 height 11
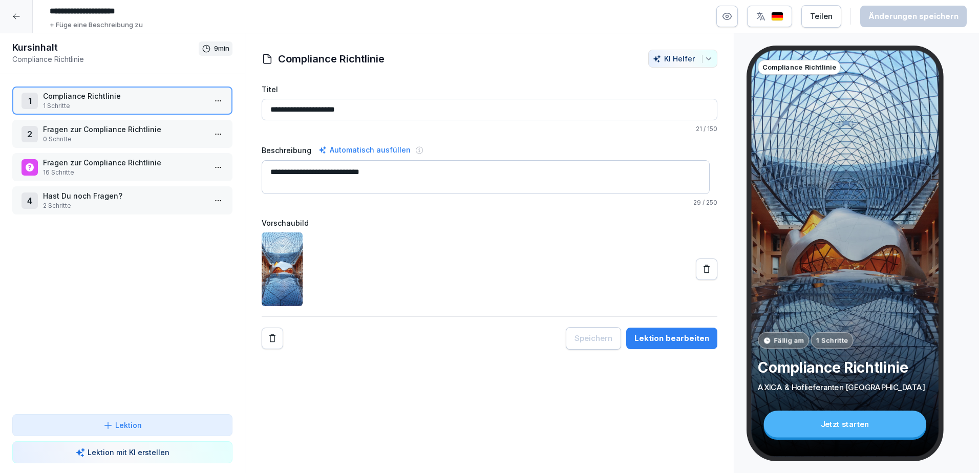
click at [24, 23] on div at bounding box center [16, 16] width 33 height 33
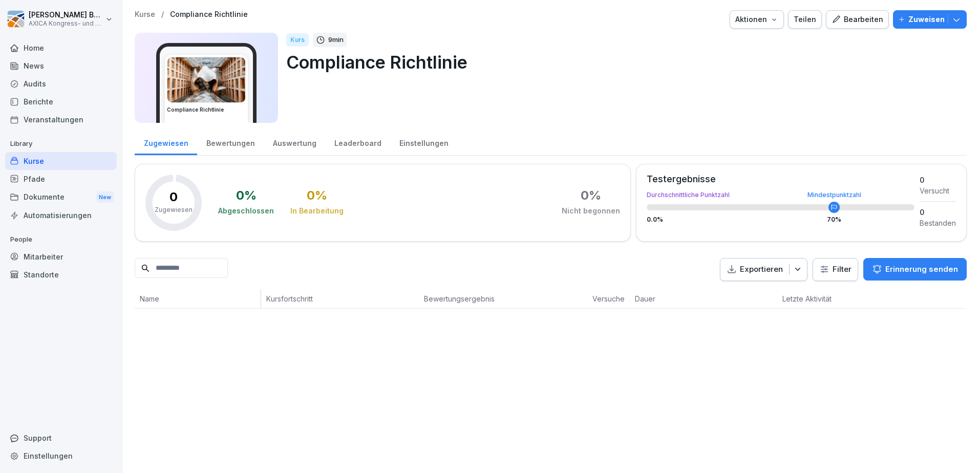
click at [52, 160] on div "Kurse" at bounding box center [61, 161] width 112 height 18
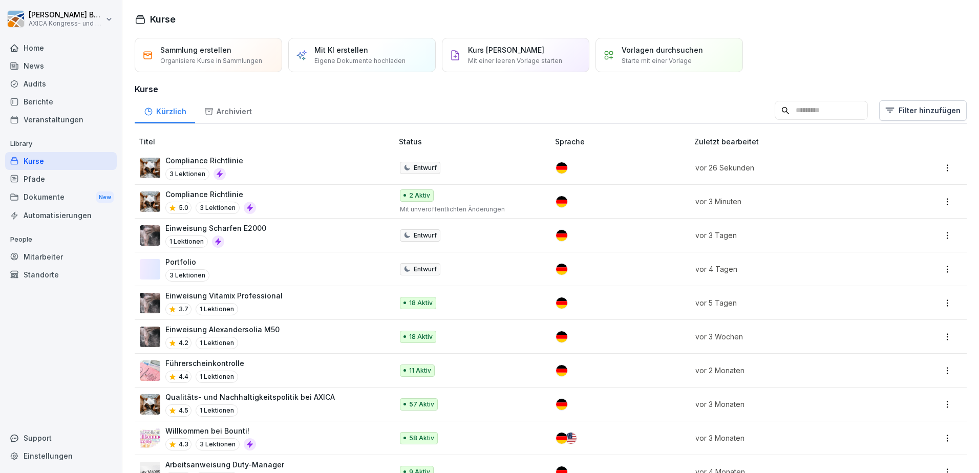
click at [308, 165] on div "Compliance Richtlinie 3 Lektionen" at bounding box center [261, 167] width 243 height 25
click at [937, 201] on html "[PERSON_NAME] AXICA Kongress- und Tagungszentrum Pariser Platz 3 GmbH Home News…" at bounding box center [489, 236] width 979 height 473
click at [877, 303] on div "Löschen" at bounding box center [868, 302] width 29 height 11
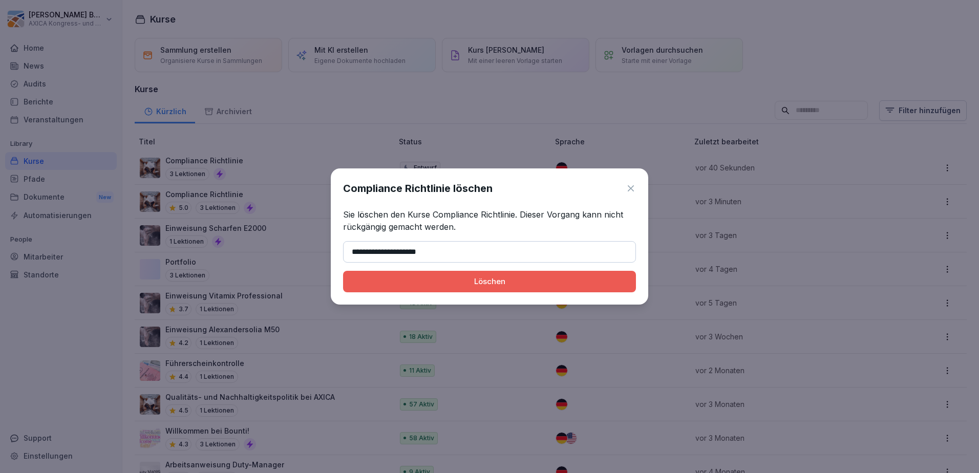
type input "**********"
click at [502, 282] on div "Löschen" at bounding box center [489, 281] width 276 height 11
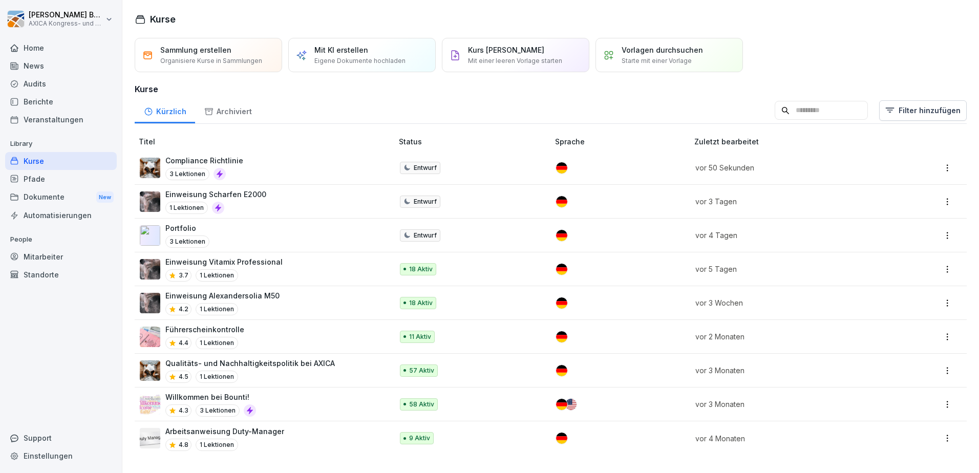
click at [311, 168] on div "Compliance Richtlinie 3 Lektionen" at bounding box center [261, 167] width 243 height 25
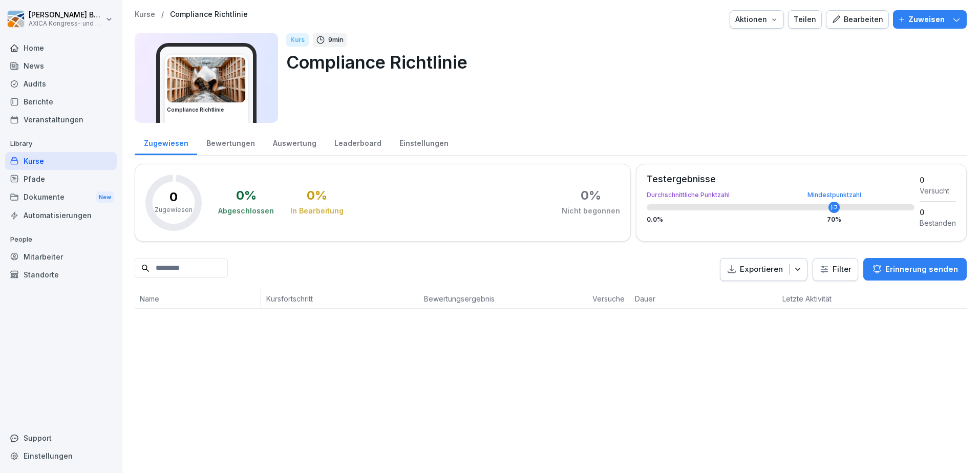
click at [229, 140] on div "Bewertungen" at bounding box center [230, 142] width 67 height 26
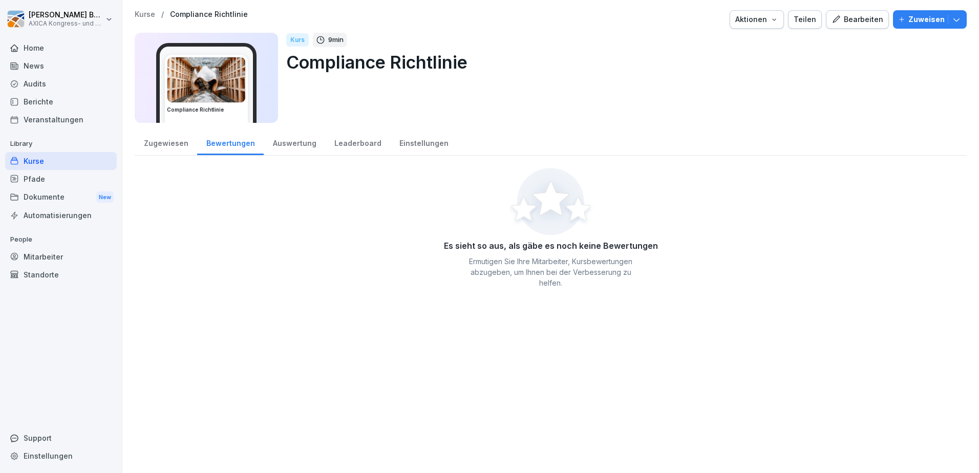
click at [303, 145] on div "Auswertung" at bounding box center [294, 142] width 61 height 26
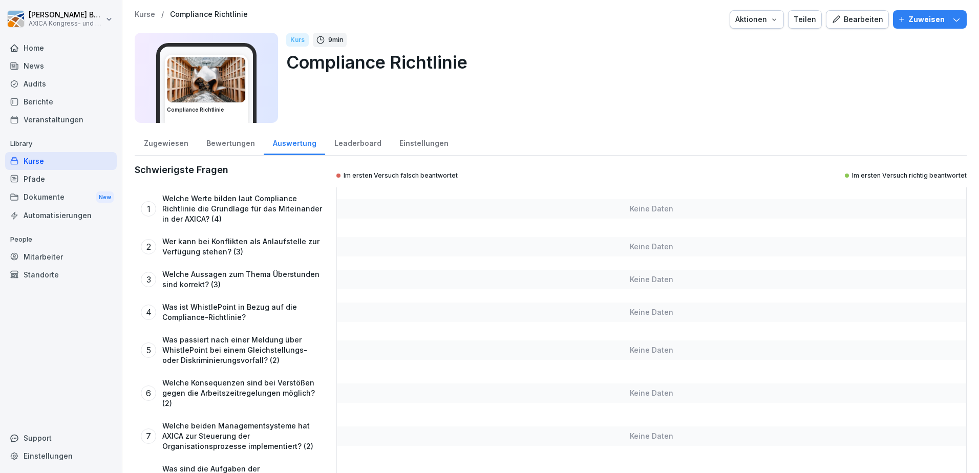
drag, startPoint x: 348, startPoint y: 143, endPoint x: 358, endPoint y: 143, distance: 10.2
click at [348, 143] on div "Leaderboard" at bounding box center [357, 142] width 65 height 26
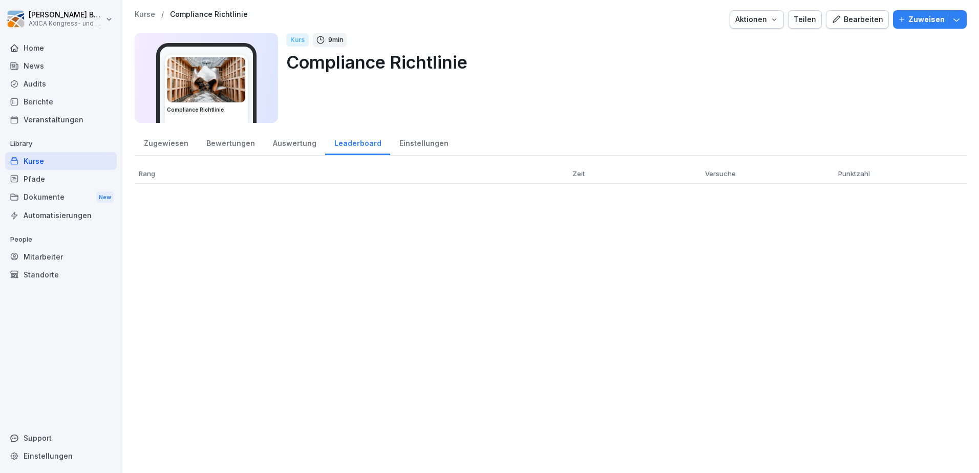
click at [419, 145] on div "Einstellungen" at bounding box center [423, 142] width 67 height 26
click at [358, 143] on div "Leaderboard" at bounding box center [357, 142] width 65 height 26
click at [420, 143] on div "Einstellungen" at bounding box center [423, 142] width 67 height 26
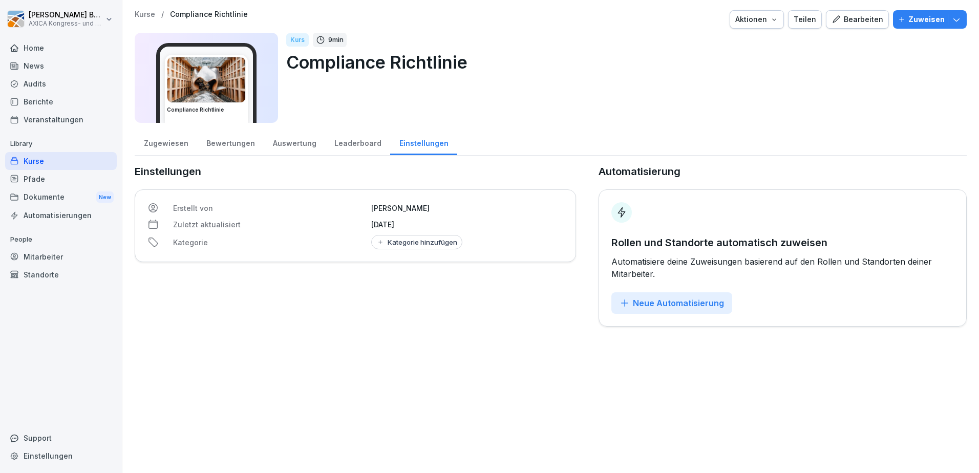
click at [162, 148] on div "Zugewiesen" at bounding box center [166, 142] width 62 height 26
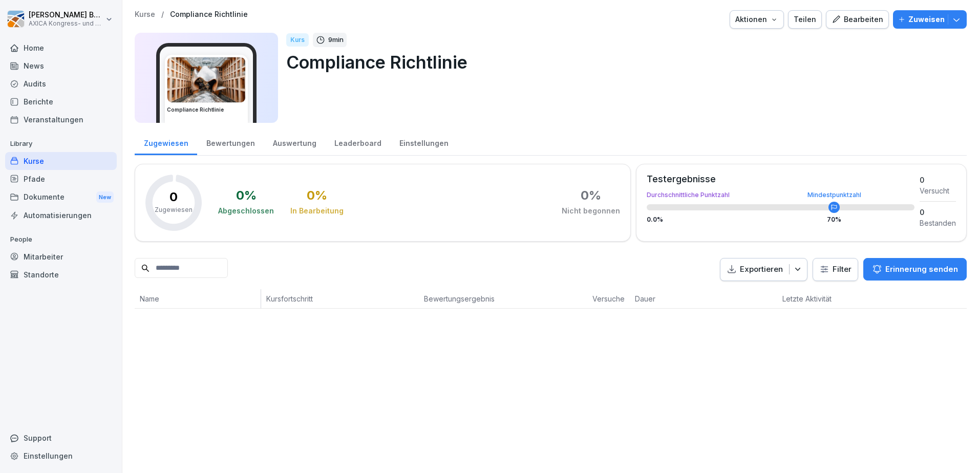
click at [770, 20] on icon "button" at bounding box center [774, 19] width 8 height 8
click at [747, 77] on p "Zertifikatseinstellungen" at bounding box center [727, 78] width 78 height 9
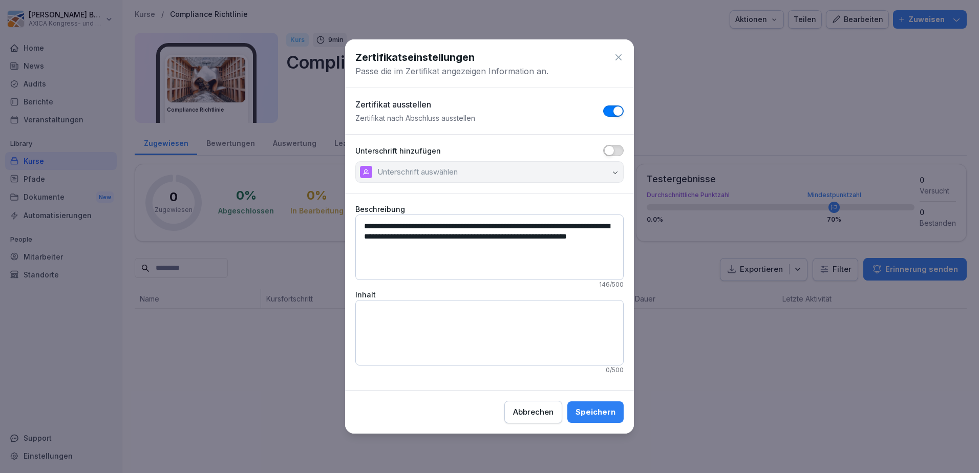
click at [407, 248] on textarea "**********" at bounding box center [489, 247] width 268 height 66
type textarea "**********"
click at [497, 341] on textarea "Inhalt" at bounding box center [489, 333] width 268 height 66
click at [596, 412] on div "Speichern" at bounding box center [595, 411] width 40 height 11
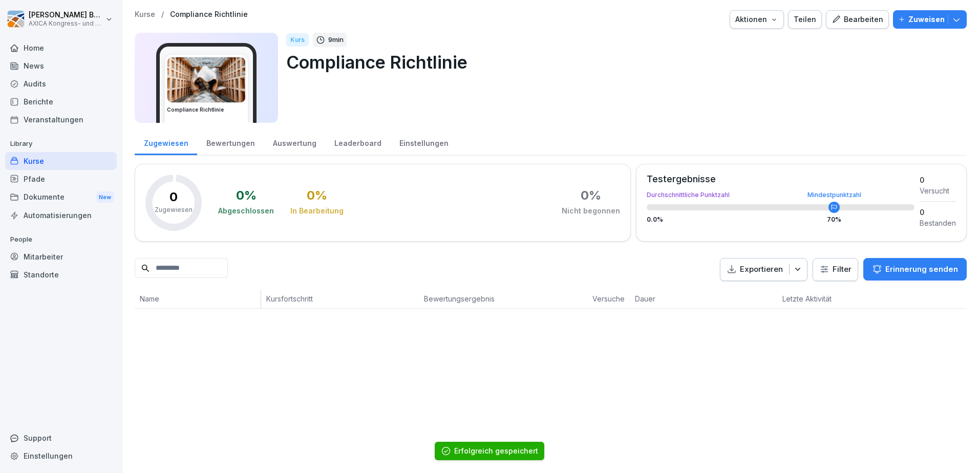
click at [828, 210] on circle at bounding box center [833, 207] width 11 height 11
click at [854, 12] on button "Bearbeiten" at bounding box center [857, 19] width 63 height 18
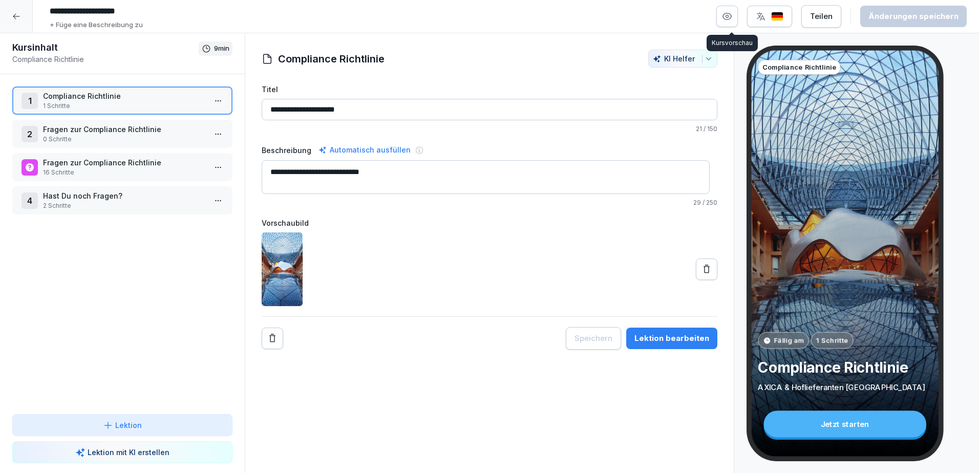
click at [737, 20] on button "button" at bounding box center [726, 16] width 21 height 21
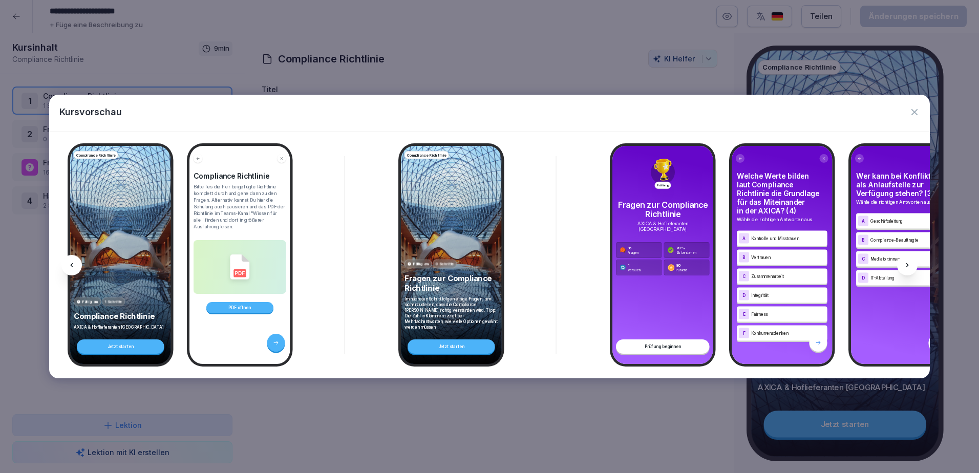
click at [921, 113] on div "Kursvorschau" at bounding box center [489, 113] width 881 height 36
click at [911, 111] on icon "button" at bounding box center [914, 112] width 10 height 10
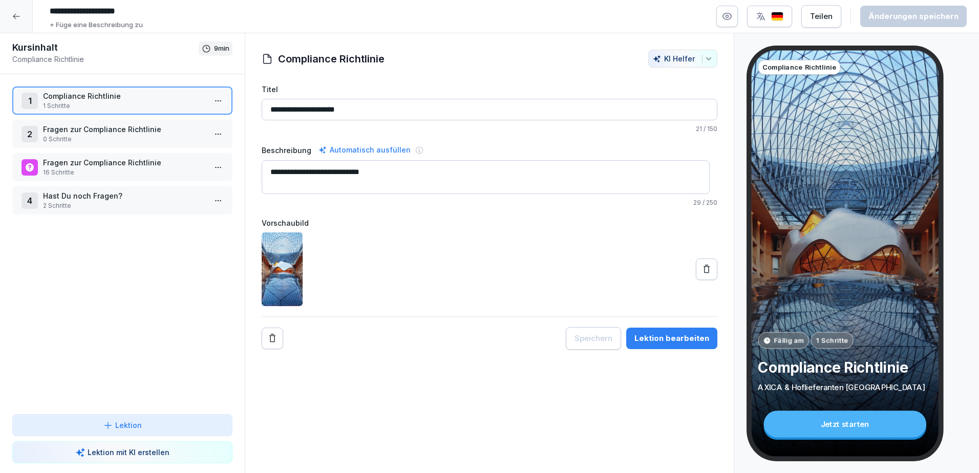
click at [24, 17] on div at bounding box center [16, 16] width 33 height 33
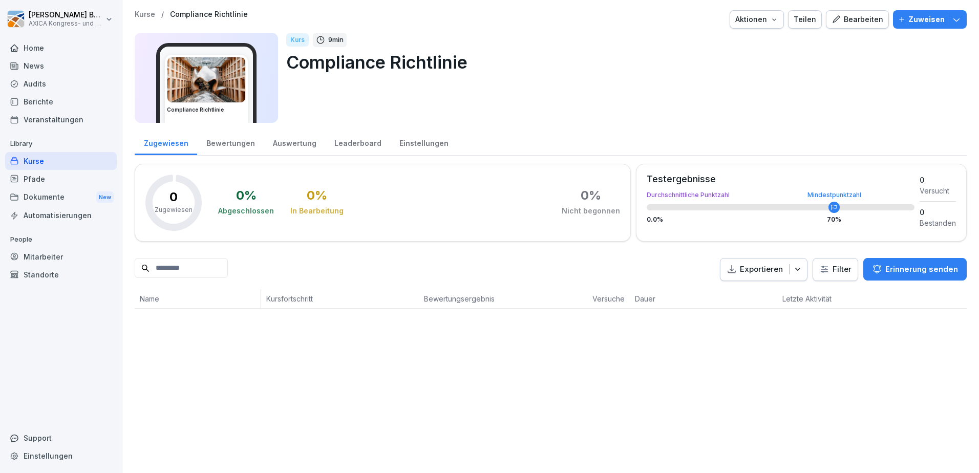
click at [769, 14] on div "Aktionen" at bounding box center [756, 19] width 43 height 11
click at [861, 17] on div "Bearbeiten" at bounding box center [857, 19] width 52 height 11
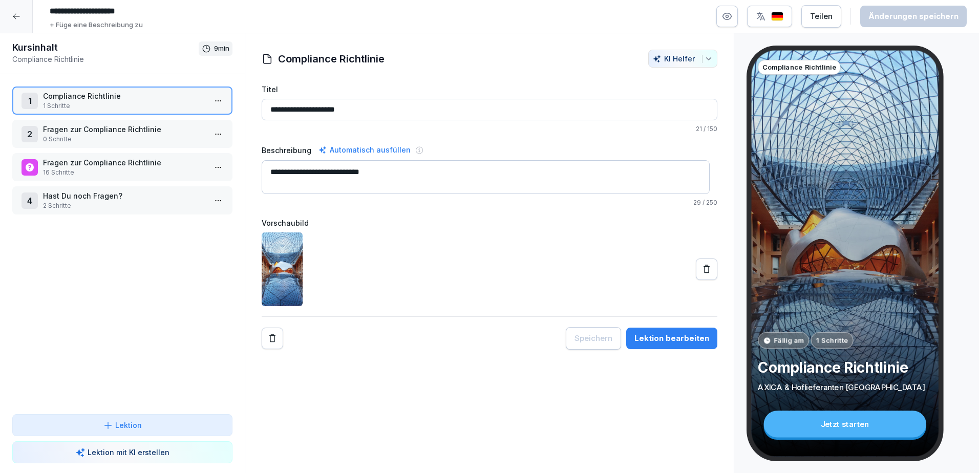
drag, startPoint x: 8, startPoint y: 16, endPoint x: 23, endPoint y: 17, distance: 14.9
click at [8, 16] on div at bounding box center [16, 16] width 33 height 33
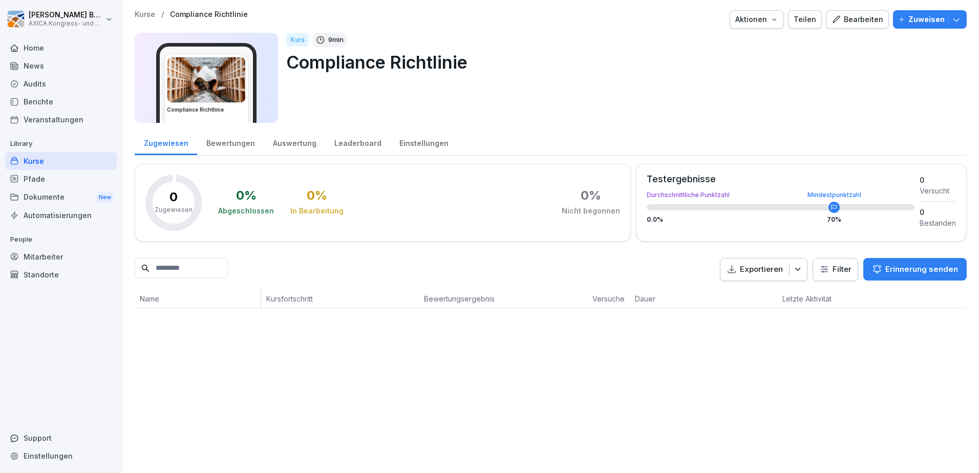
click at [956, 20] on button "Zuweisen" at bounding box center [930, 19] width 74 height 18
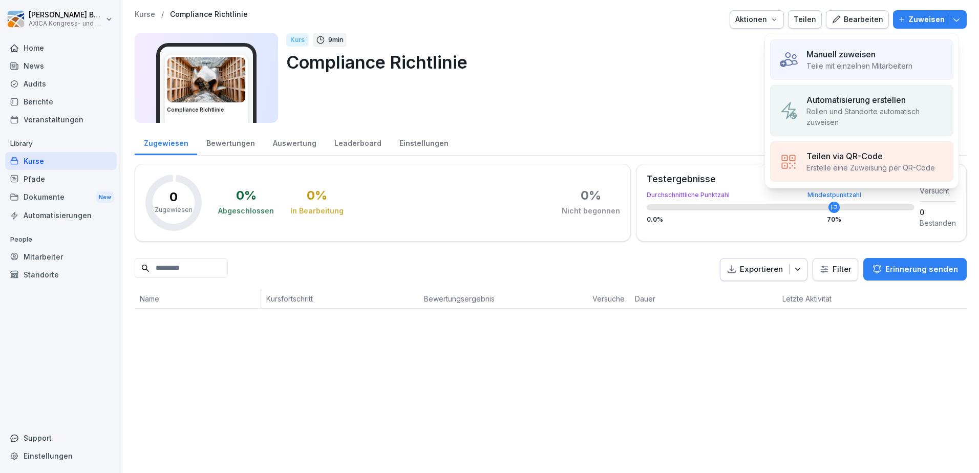
click at [895, 64] on p "Teile mit einzelnen Mitarbeitern" at bounding box center [859, 65] width 106 height 11
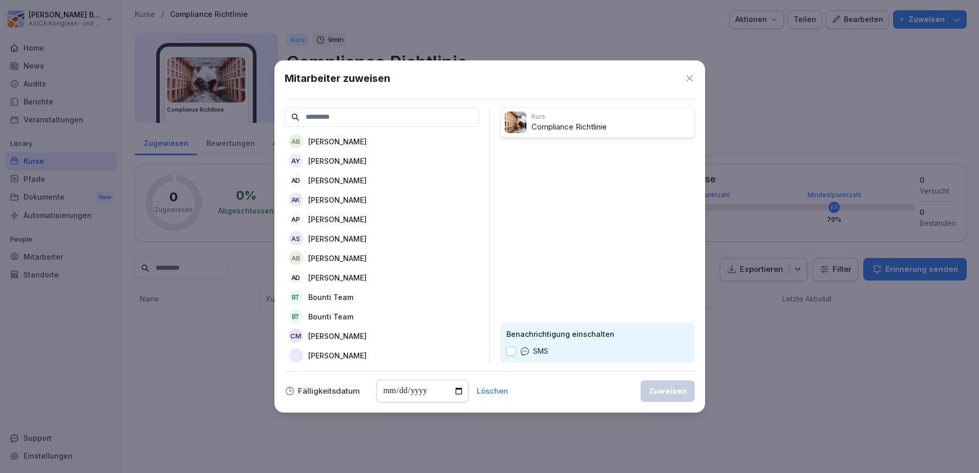
click at [368, 145] on div "AB Alexandra Beck" at bounding box center [382, 141] width 195 height 18
click at [370, 159] on div "AD Andreas Dietrich" at bounding box center [382, 161] width 195 height 18
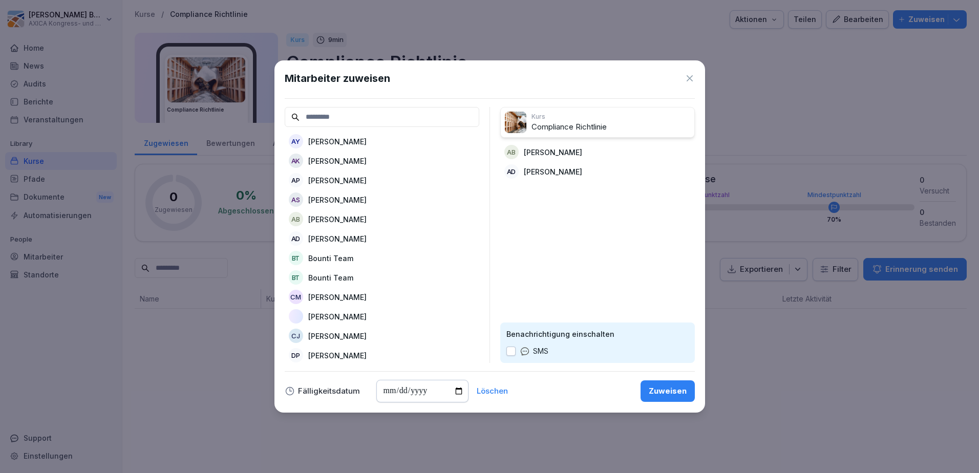
click at [370, 159] on div "AK Andreas Kaden" at bounding box center [382, 161] width 195 height 18
click at [370, 159] on div "AP Andrej Polter" at bounding box center [382, 161] width 195 height 18
click at [370, 159] on div "AS Andrè Steuer" at bounding box center [382, 161] width 195 height 18
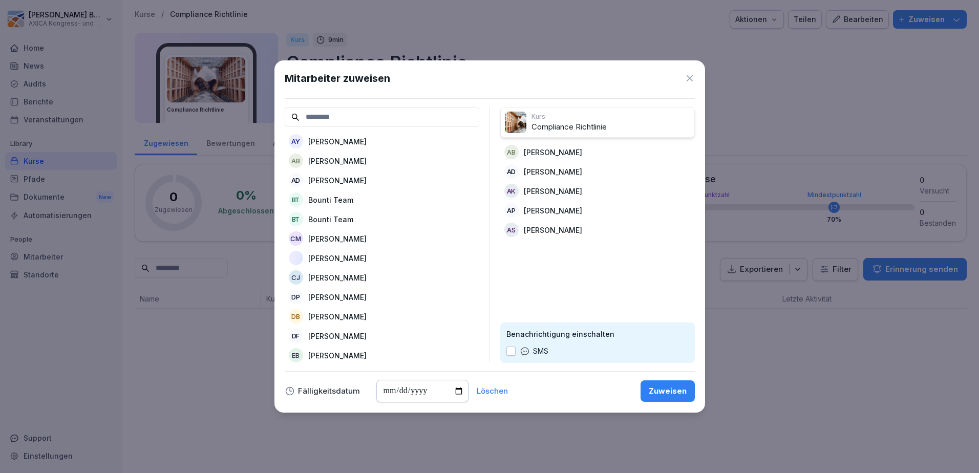
click at [370, 159] on div "AB Anna Lisa Braak" at bounding box center [382, 161] width 195 height 18
click at [370, 159] on div "AD Annika Dreßel" at bounding box center [382, 161] width 195 height 18
click at [366, 196] on p "Cathrin Mühlbauer" at bounding box center [337, 200] width 58 height 11
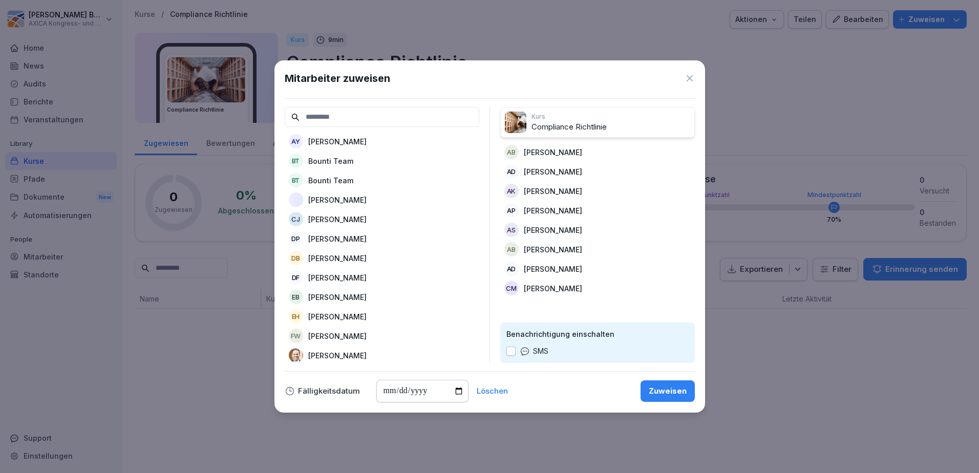
click at [366, 196] on p "Christiane Jule Sieverts" at bounding box center [337, 200] width 58 height 11
click at [368, 196] on div "CJ Christine Jost" at bounding box center [382, 199] width 195 height 18
click at [366, 196] on p "Daniela Monika Palm" at bounding box center [337, 200] width 58 height 11
click at [368, 196] on div "DB David Bauer" at bounding box center [382, 199] width 195 height 18
click at [366, 198] on p "Dewiyana Vebriyanti Fauzan" at bounding box center [337, 200] width 58 height 11
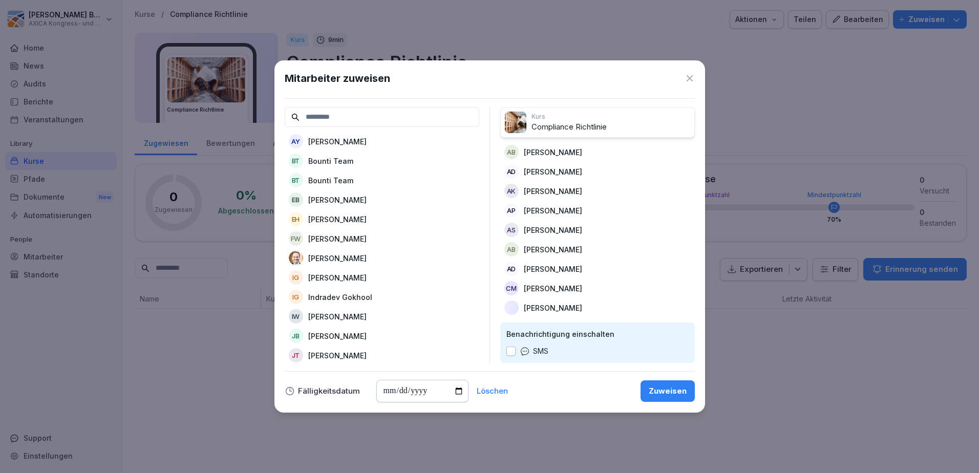
click at [375, 198] on div "EB Eléonore Bodart" at bounding box center [382, 199] width 195 height 18
click at [375, 198] on div "EH Enrico Hilliger" at bounding box center [382, 199] width 195 height 18
click at [377, 219] on div "Florian Buttgereit" at bounding box center [382, 219] width 195 height 18
click at [366, 217] on p "Ilka Grammerstorff" at bounding box center [337, 219] width 58 height 11
click at [376, 232] on div "IW Irene Wolters" at bounding box center [382, 238] width 195 height 18
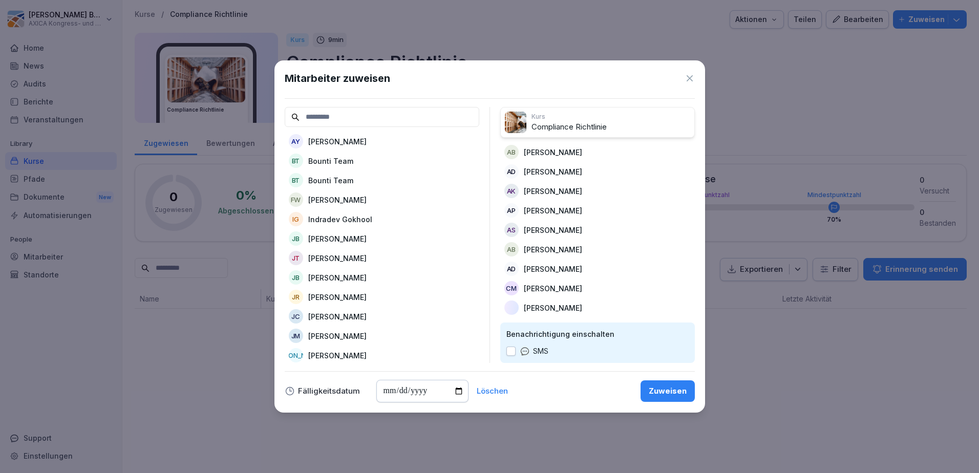
click at [376, 232] on div "JB Jan Bochmann" at bounding box center [382, 238] width 195 height 18
click at [376, 232] on div "JT Jan Treipl" at bounding box center [382, 238] width 195 height 18
click at [384, 257] on div "JR Jessica Rudolph" at bounding box center [382, 258] width 195 height 18
click at [339, 276] on p "Julia Mayer" at bounding box center [337, 277] width 58 height 11
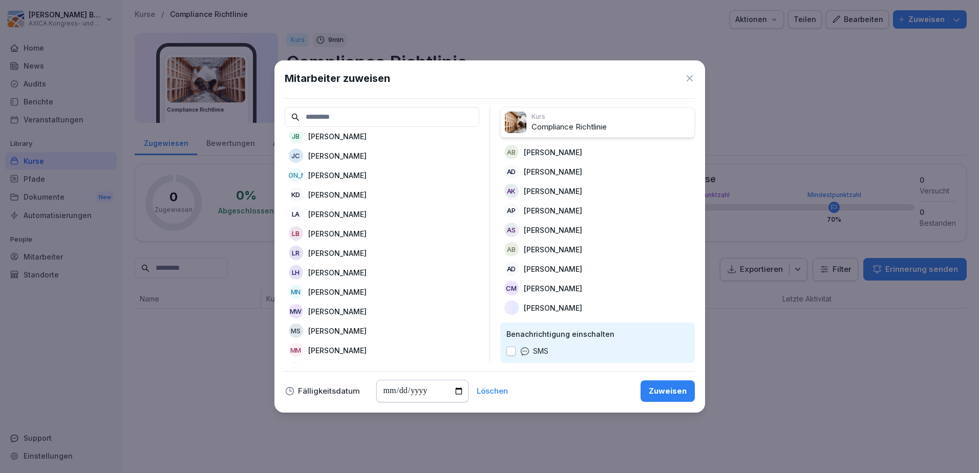
click at [357, 196] on p "Kai Frank Daase" at bounding box center [337, 194] width 58 height 11
click at [354, 195] on p "Lars Andresen" at bounding box center [337, 194] width 58 height 11
click at [356, 193] on p "Laura Viktoria Bogdanic" at bounding box center [337, 194] width 58 height 11
click at [361, 255] on p "Manuela Wiesner" at bounding box center [337, 253] width 58 height 11
click at [388, 249] on div "MS Mara Seyfarth" at bounding box center [382, 253] width 195 height 18
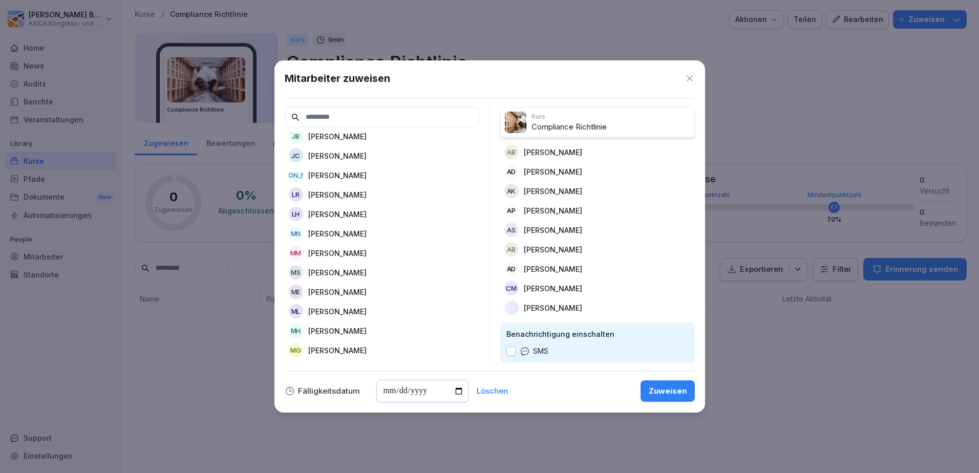
click at [366, 250] on p "Marc-Alexander Mundstock" at bounding box center [337, 253] width 58 height 11
click at [365, 252] on div "MS Marcel Schwarz" at bounding box center [382, 253] width 195 height 18
click at [365, 251] on div "ME Marek Erdmann" at bounding box center [382, 253] width 195 height 18
click at [365, 251] on p "Maria Lindenhain" at bounding box center [337, 253] width 58 height 11
click at [365, 251] on div "MH Markus Hopf" at bounding box center [382, 253] width 195 height 18
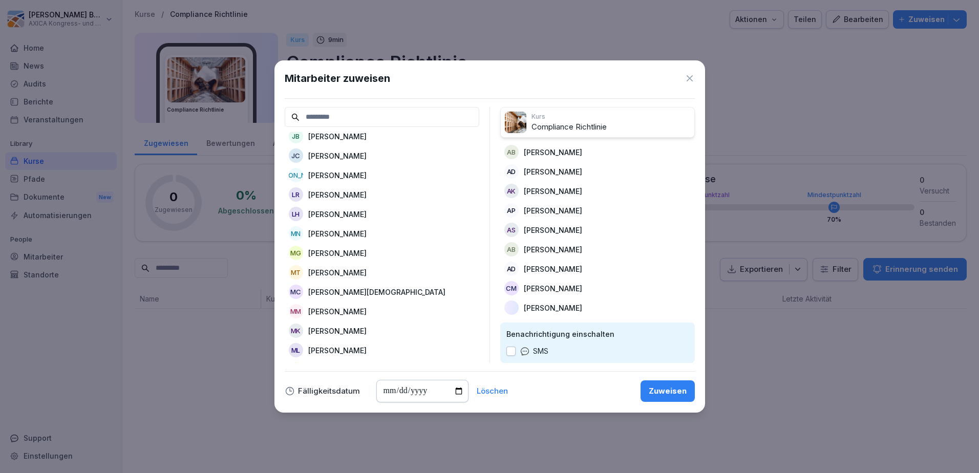
click at [365, 251] on div "MG Martina Göttler" at bounding box center [382, 253] width 195 height 18
click at [365, 251] on div "MT Martin Temlitz" at bounding box center [382, 253] width 195 height 18
click at [365, 251] on div "MC Matthias Christ" at bounding box center [382, 253] width 195 height 18
click at [365, 251] on p "Matthieu Mansion" at bounding box center [337, 253] width 58 height 11
click at [365, 251] on div "MK Michael Kliche" at bounding box center [382, 253] width 195 height 18
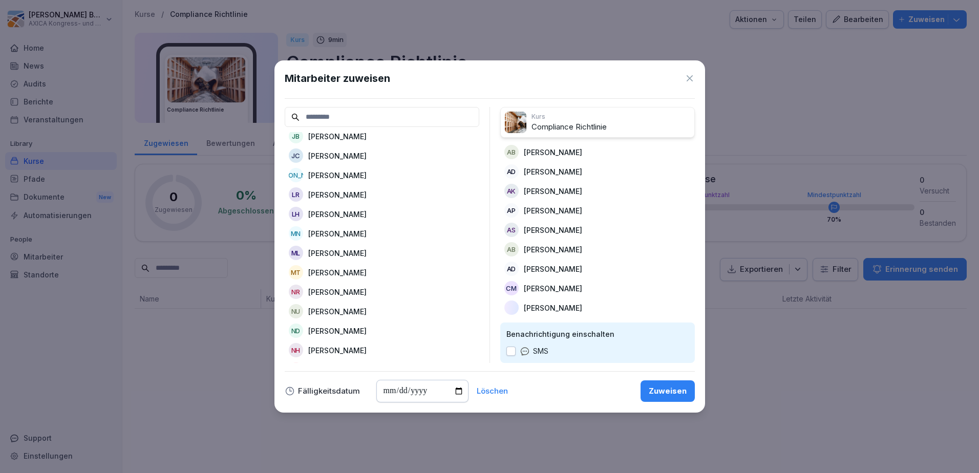
click at [365, 251] on p "Michael Lammert" at bounding box center [337, 253] width 58 height 11
click at [366, 251] on div "MT Michael Temlitz" at bounding box center [382, 253] width 195 height 18
click at [366, 251] on div "NR Nadine Reiter" at bounding box center [382, 253] width 195 height 18
click at [366, 251] on div "NU Nadine Unger" at bounding box center [382, 253] width 195 height 18
click at [366, 251] on p "Nathalie Herta Antoinette Dahmann-Harbecke" at bounding box center [337, 253] width 58 height 11
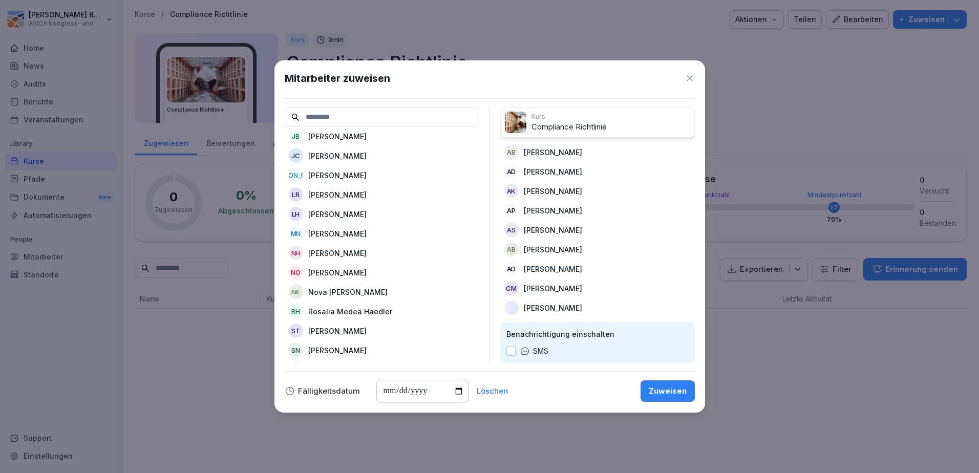
click at [366, 274] on p "Nina Britta Katja Ostheeren-Benedicter" at bounding box center [337, 272] width 58 height 11
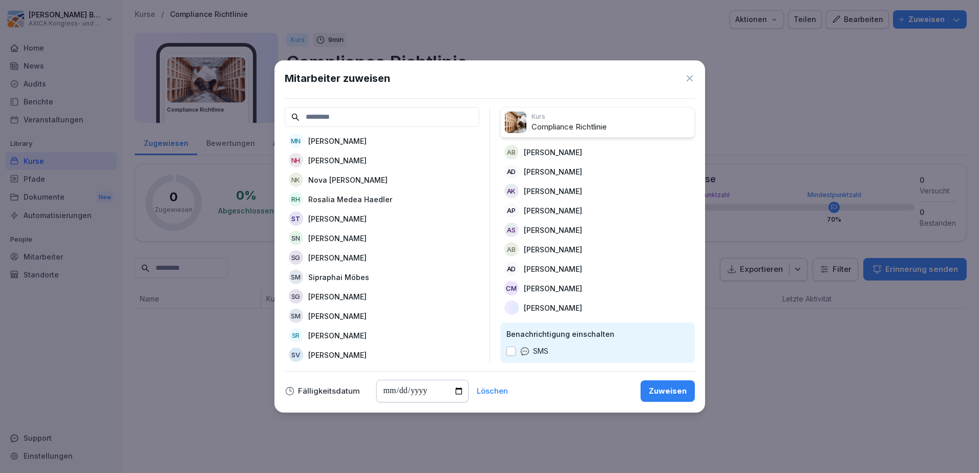
scroll to position [205, 0]
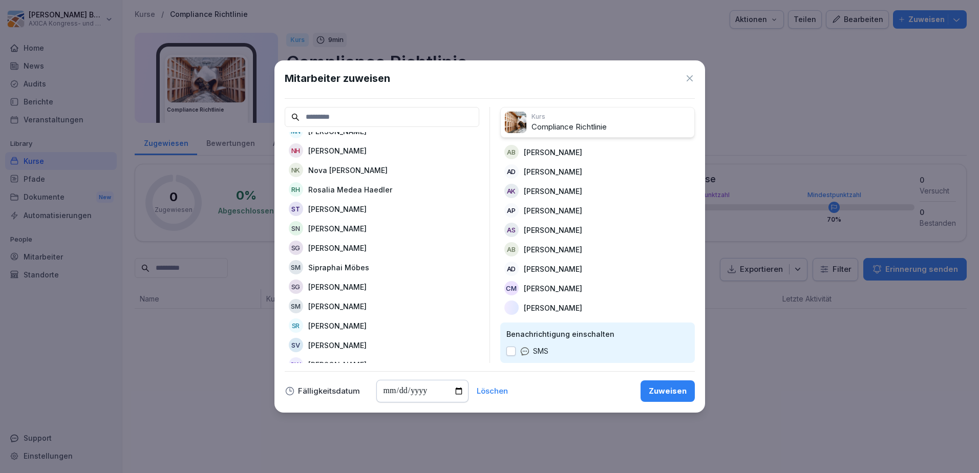
click at [354, 169] on p "Nova Alicia Kermer" at bounding box center [347, 170] width 79 height 11
click at [368, 170] on p "Rosalia Medea Haedler" at bounding box center [350, 170] width 84 height 11
click at [363, 189] on div "SN Sascha Näbert" at bounding box center [382, 189] width 195 height 18
click at [363, 189] on p "Sebastian Görmar" at bounding box center [337, 189] width 58 height 11
click at [363, 189] on p "Sipraphai Möbes" at bounding box center [338, 189] width 61 height 11
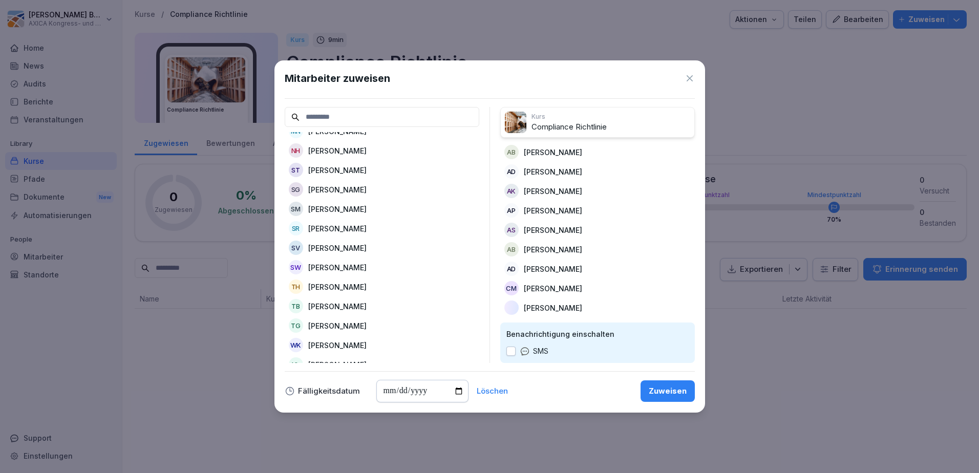
click at [366, 207] on p "Stephanie Manthei" at bounding box center [337, 209] width 58 height 11
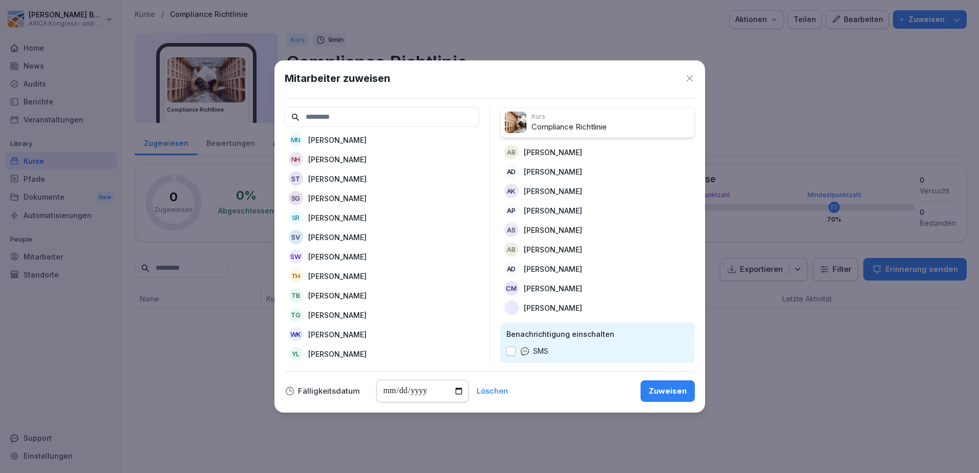
click at [366, 212] on p "Stephan Rautenberg" at bounding box center [337, 217] width 58 height 11
click at [345, 251] on p "Sven Wiesner" at bounding box center [337, 256] width 58 height 11
click at [350, 271] on p "Tetyana Heß" at bounding box center [337, 276] width 58 height 11
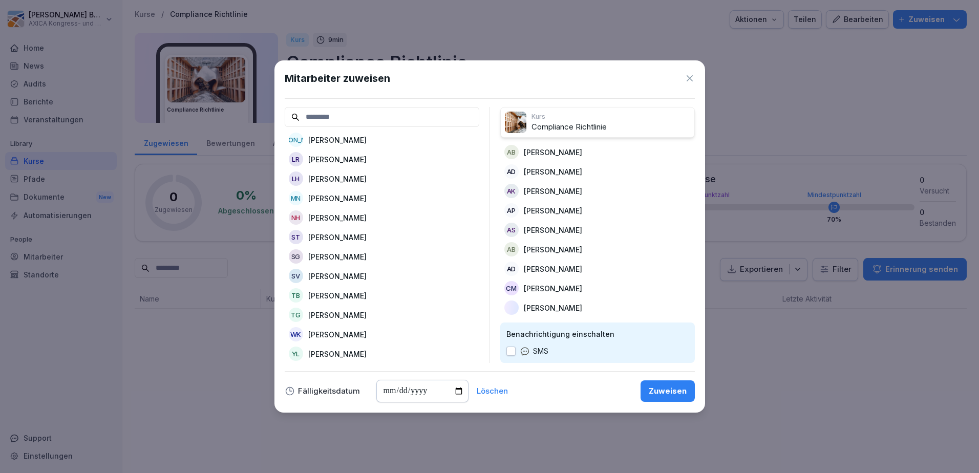
scroll to position [145, 0]
click at [342, 310] on p "Tino Gerlich" at bounding box center [337, 315] width 58 height 11
click at [353, 329] on p "Wolfgang Keller" at bounding box center [337, 334] width 58 height 11
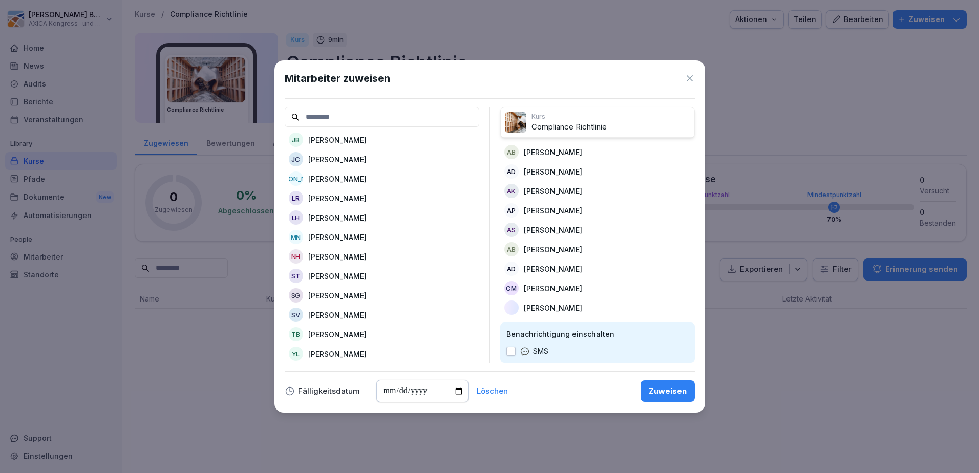
click at [366, 349] on p "Yujee Lewandowsky" at bounding box center [337, 354] width 58 height 11
click at [454, 390] on input "date" at bounding box center [422, 391] width 92 height 23
type input "**********"
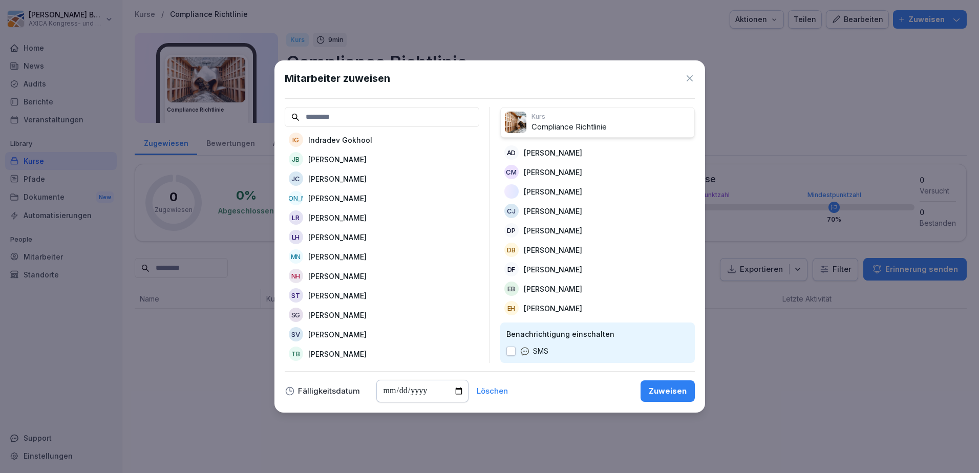
click at [668, 391] on div "Zuweisen" at bounding box center [668, 390] width 38 height 11
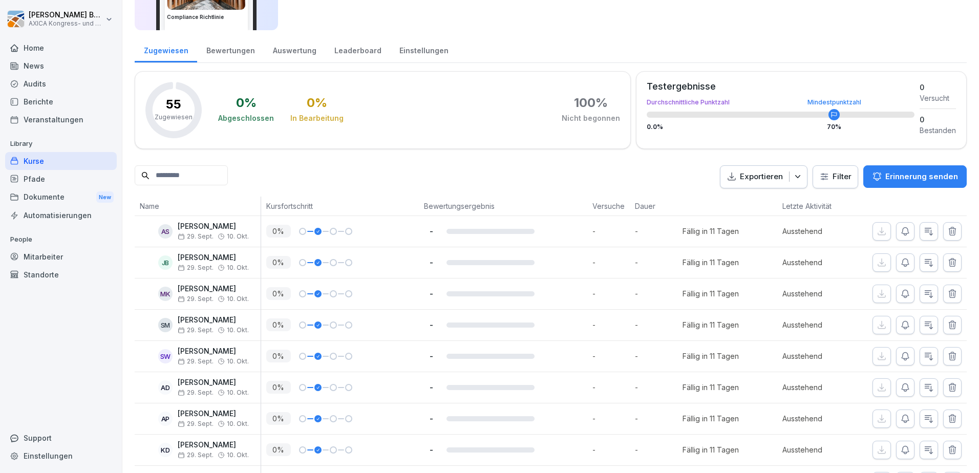
scroll to position [0, 0]
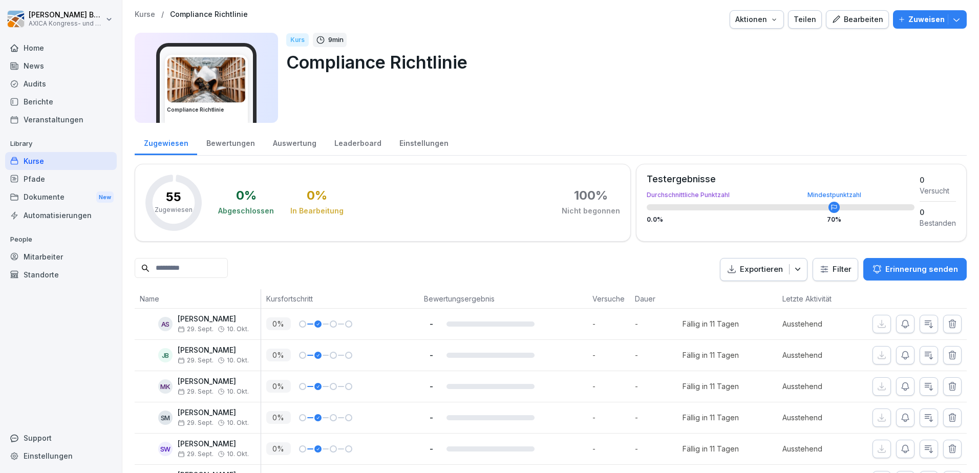
click at [662, 120] on div "Kurs 9 min Compliance Richtlinie" at bounding box center [622, 78] width 672 height 90
